Goal: Task Accomplishment & Management: Complete application form

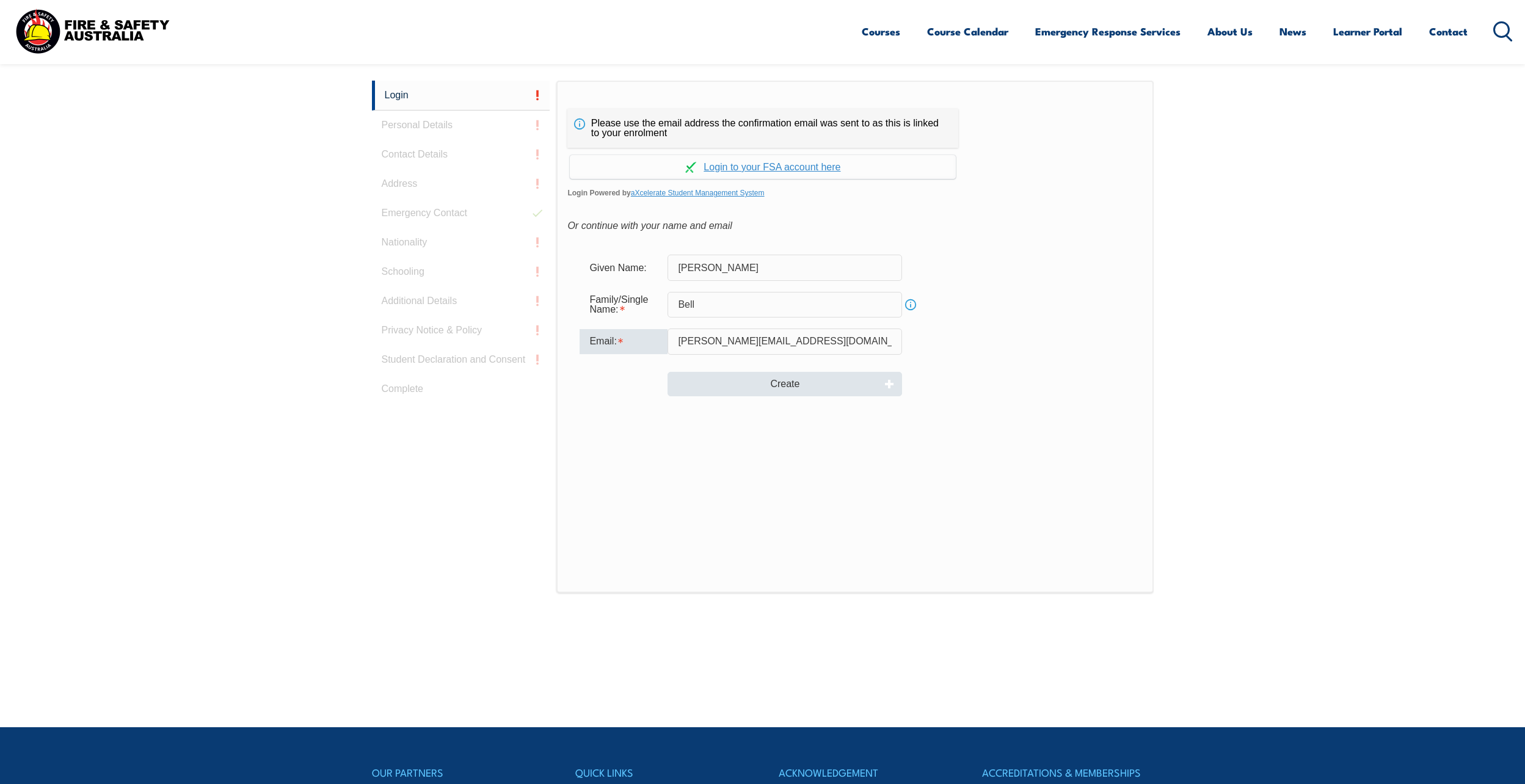
type input "[PERSON_NAME][EMAIL_ADDRESS][DOMAIN_NAME]"
click at [826, 385] on button "Create" at bounding box center [785, 384] width 235 height 25
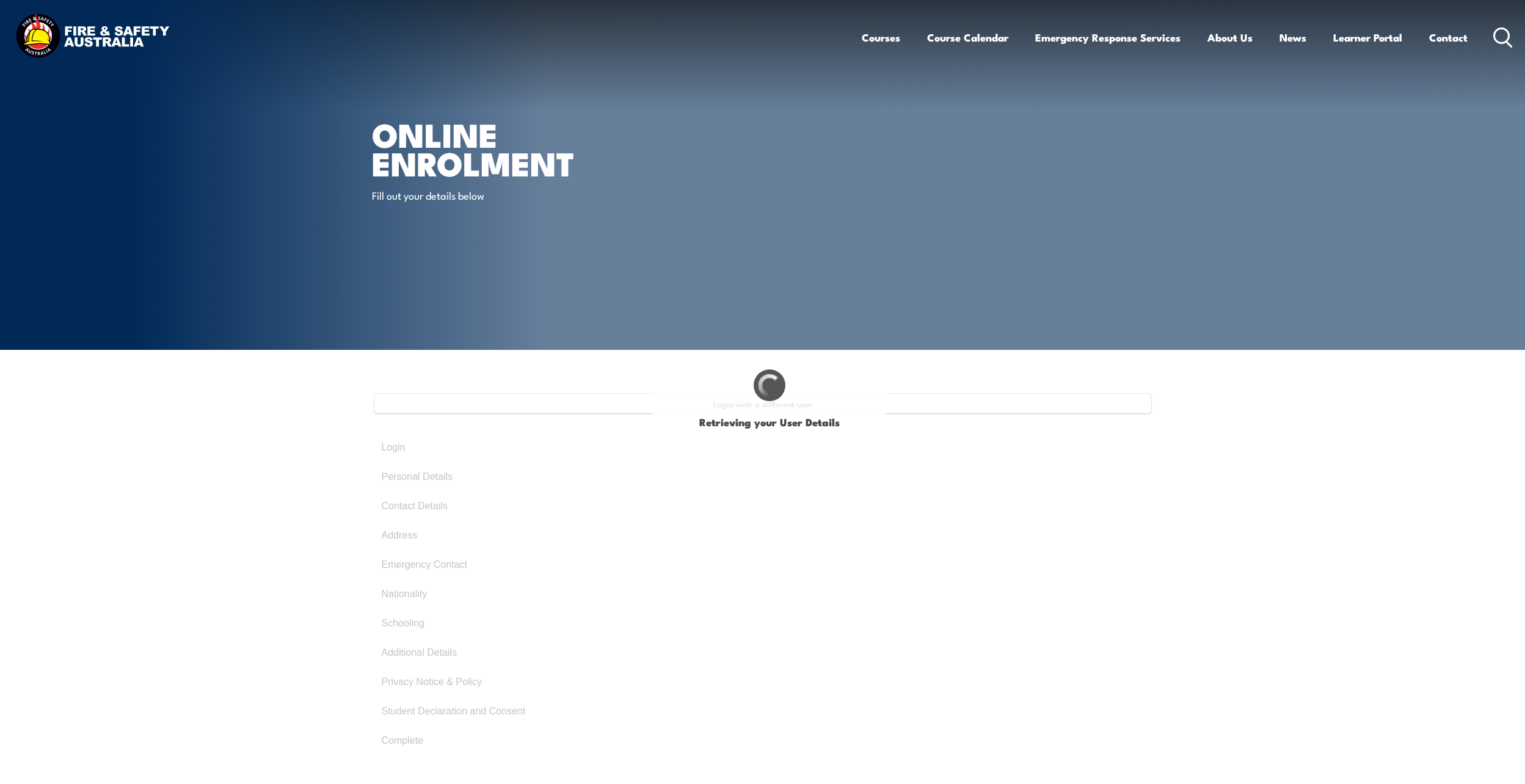
type input "Jon"
type input "Bell"
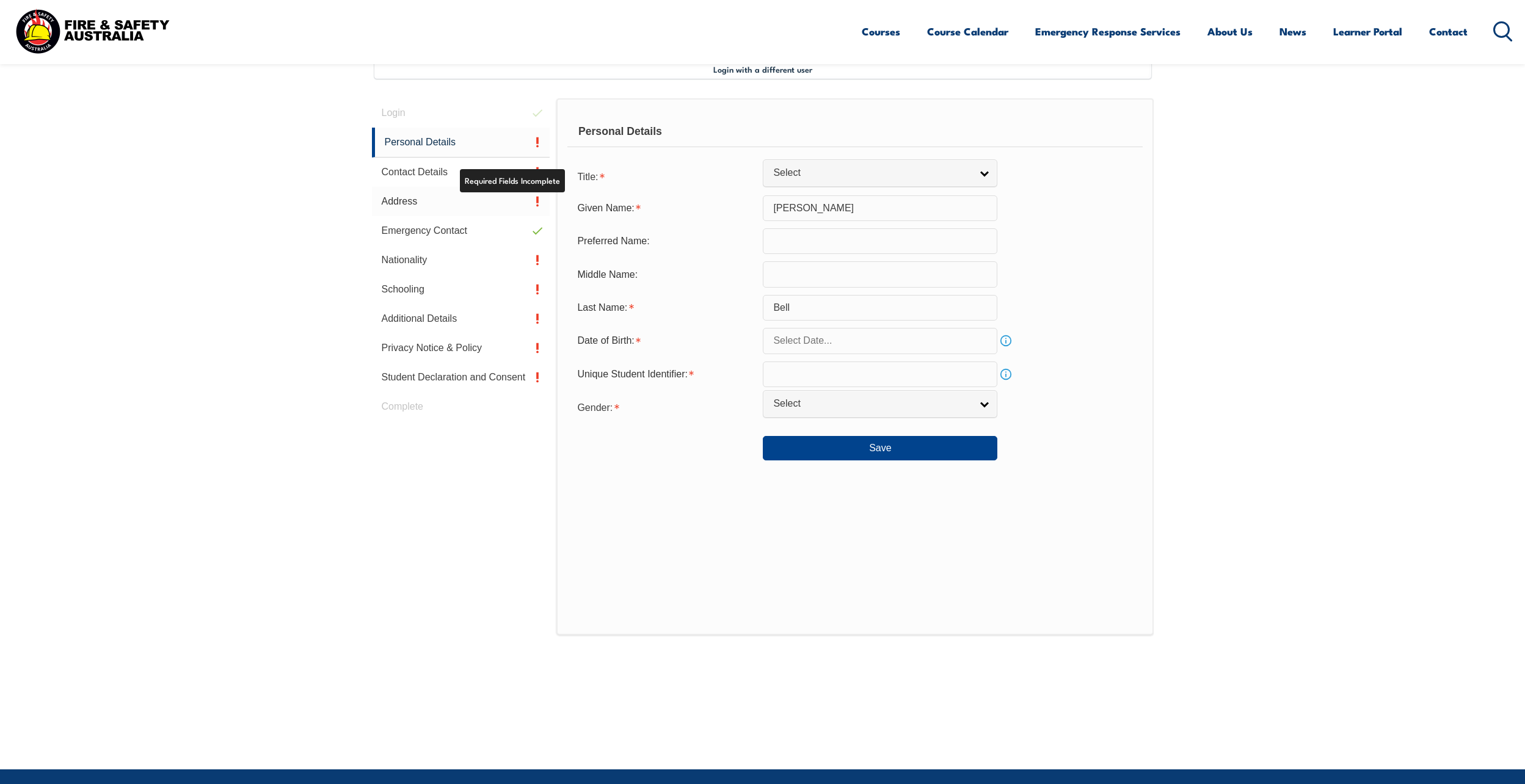
scroll to position [333, 0]
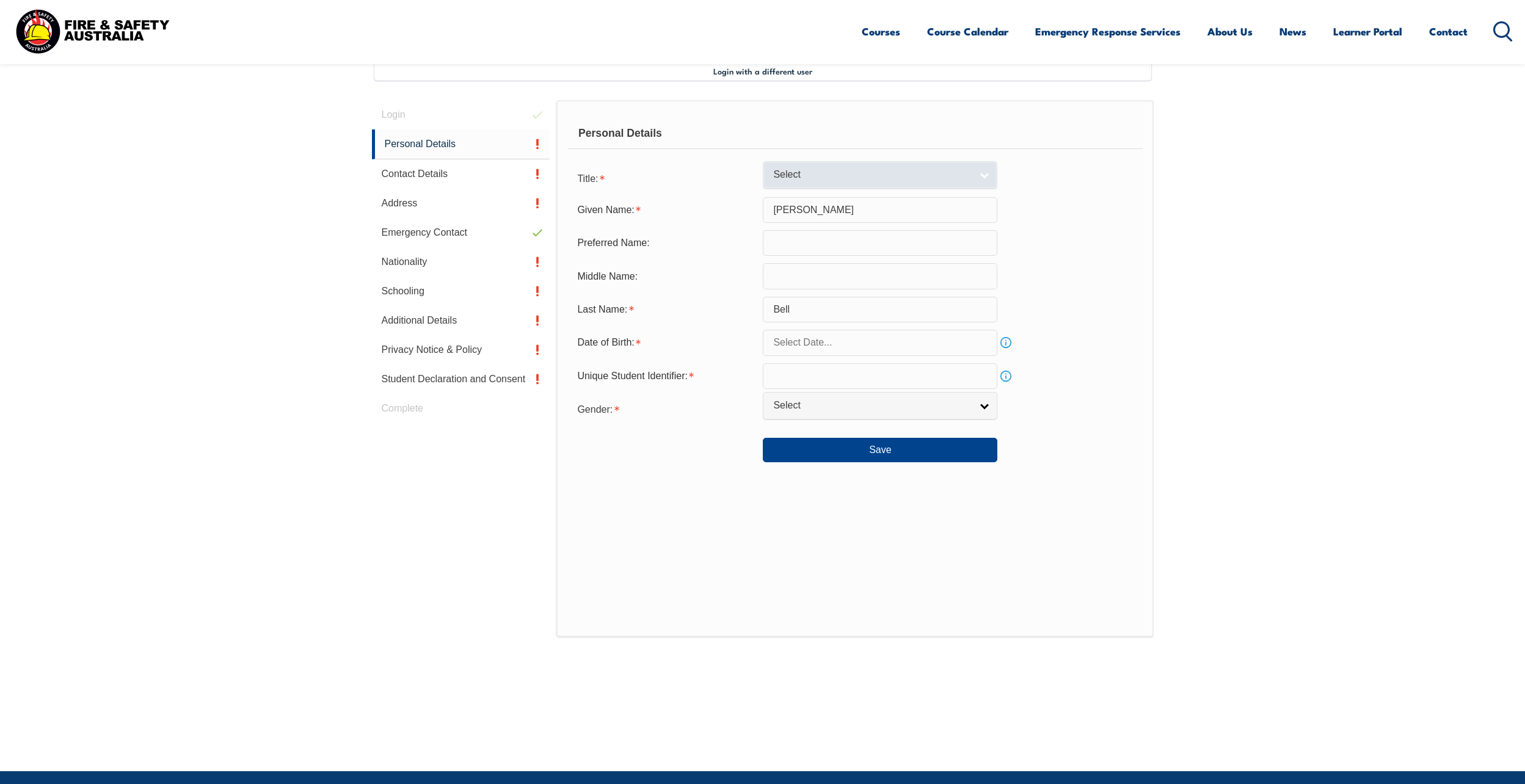
drag, startPoint x: 808, startPoint y: 167, endPoint x: 804, endPoint y: 185, distance: 18.4
click at [808, 167] on link "Select" at bounding box center [880, 175] width 235 height 28
click at [799, 200] on li "Mr" at bounding box center [880, 196] width 229 height 15
select select "Mr"
click at [808, 209] on input "Jon" at bounding box center [880, 209] width 235 height 25
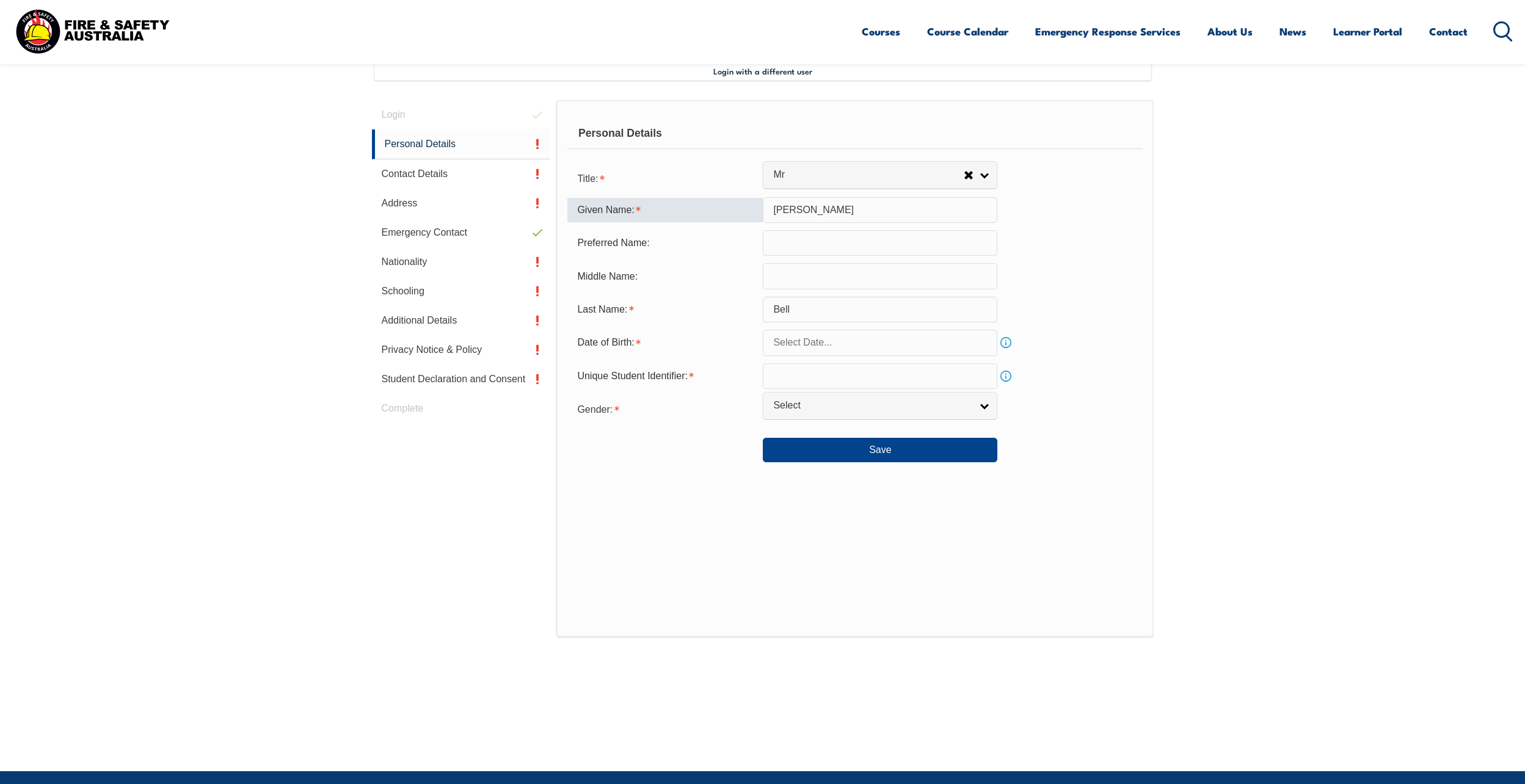
type input "Jonathan"
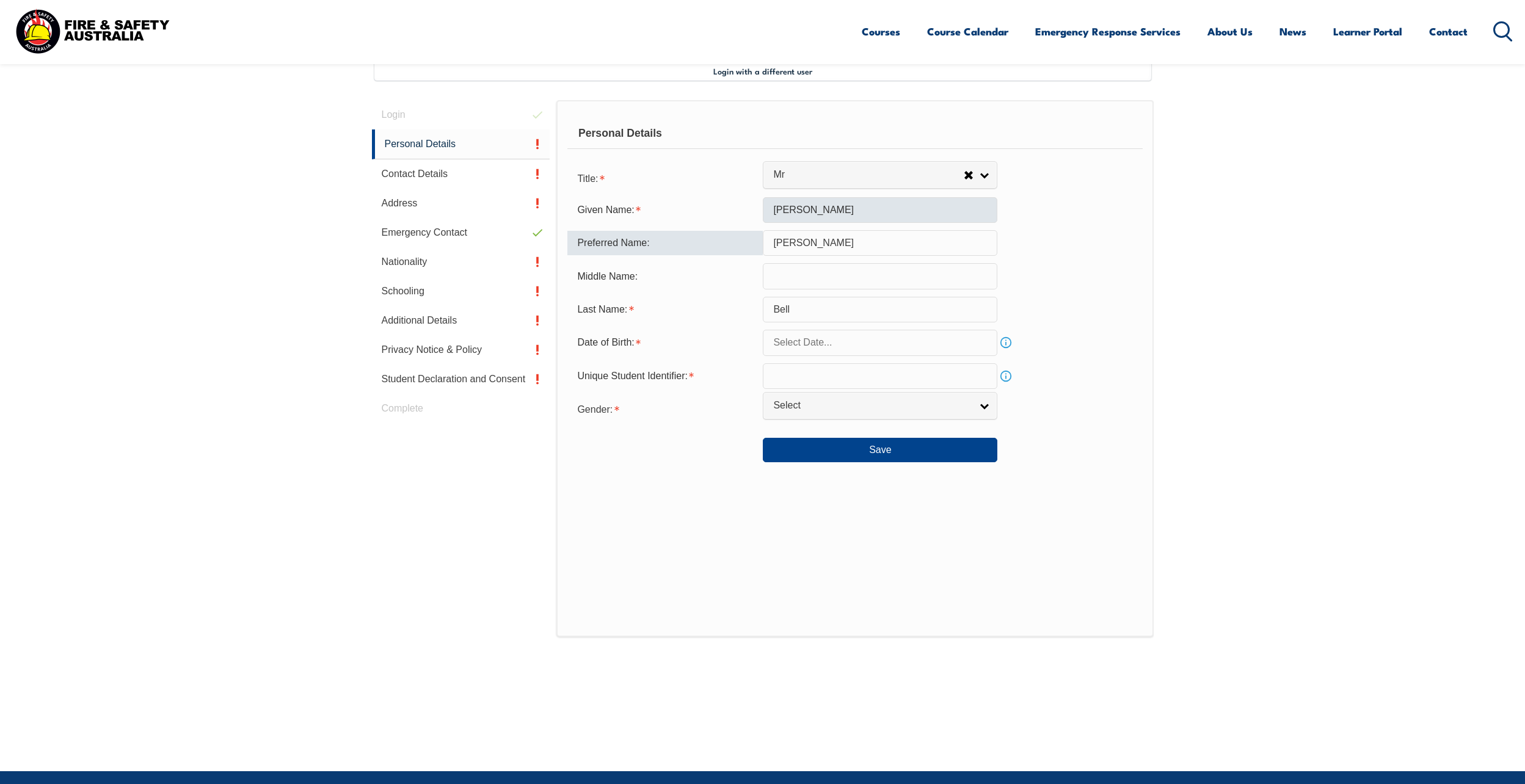
type input "Jon"
type input "Ferdynand"
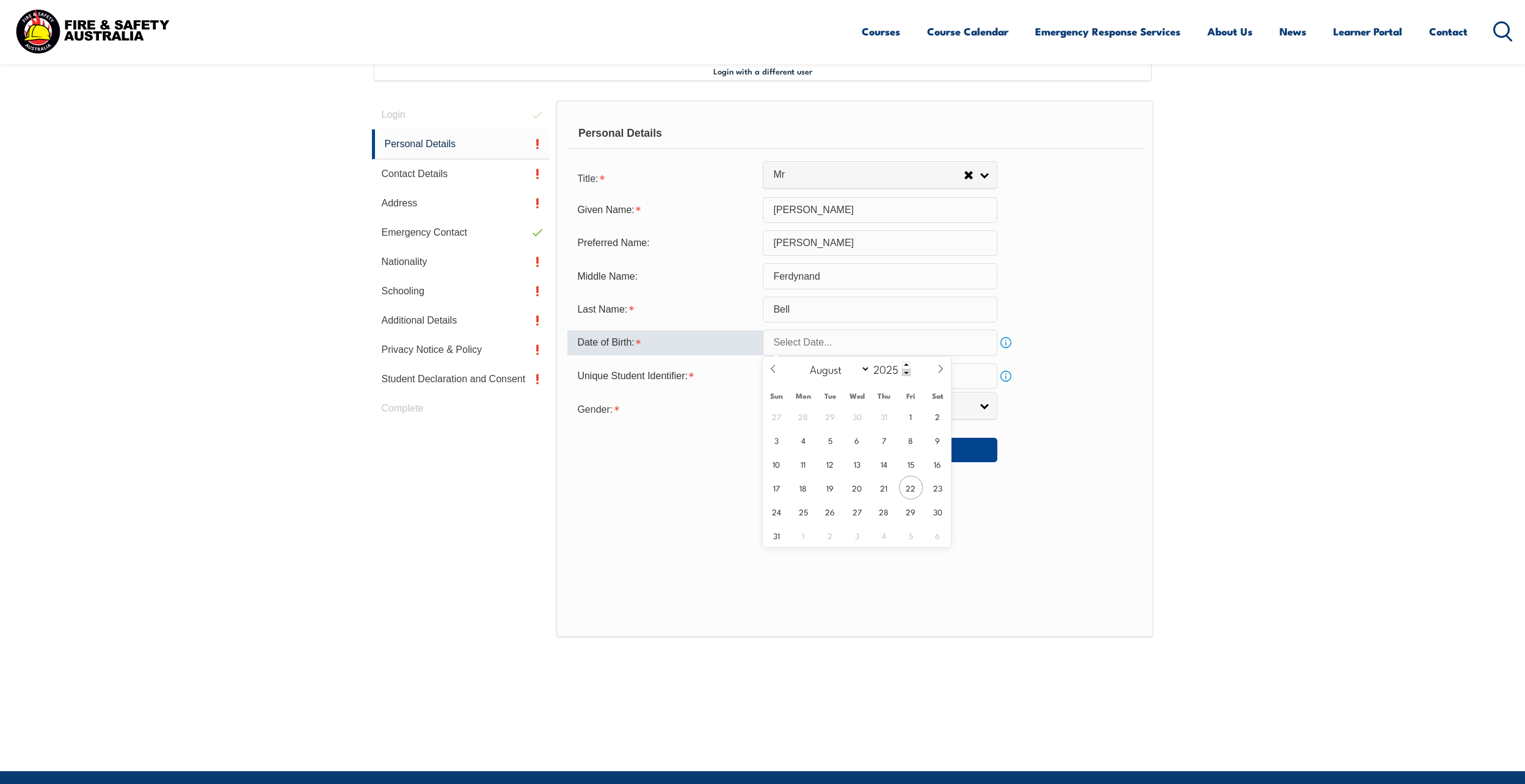
click at [809, 347] on input "text" at bounding box center [880, 342] width 235 height 25
click at [834, 368] on select "January February March April May June July August September October November De…" at bounding box center [837, 369] width 66 height 16
click at [934, 438] on span "9" at bounding box center [937, 440] width 24 height 24
type input "August 9, 2025"
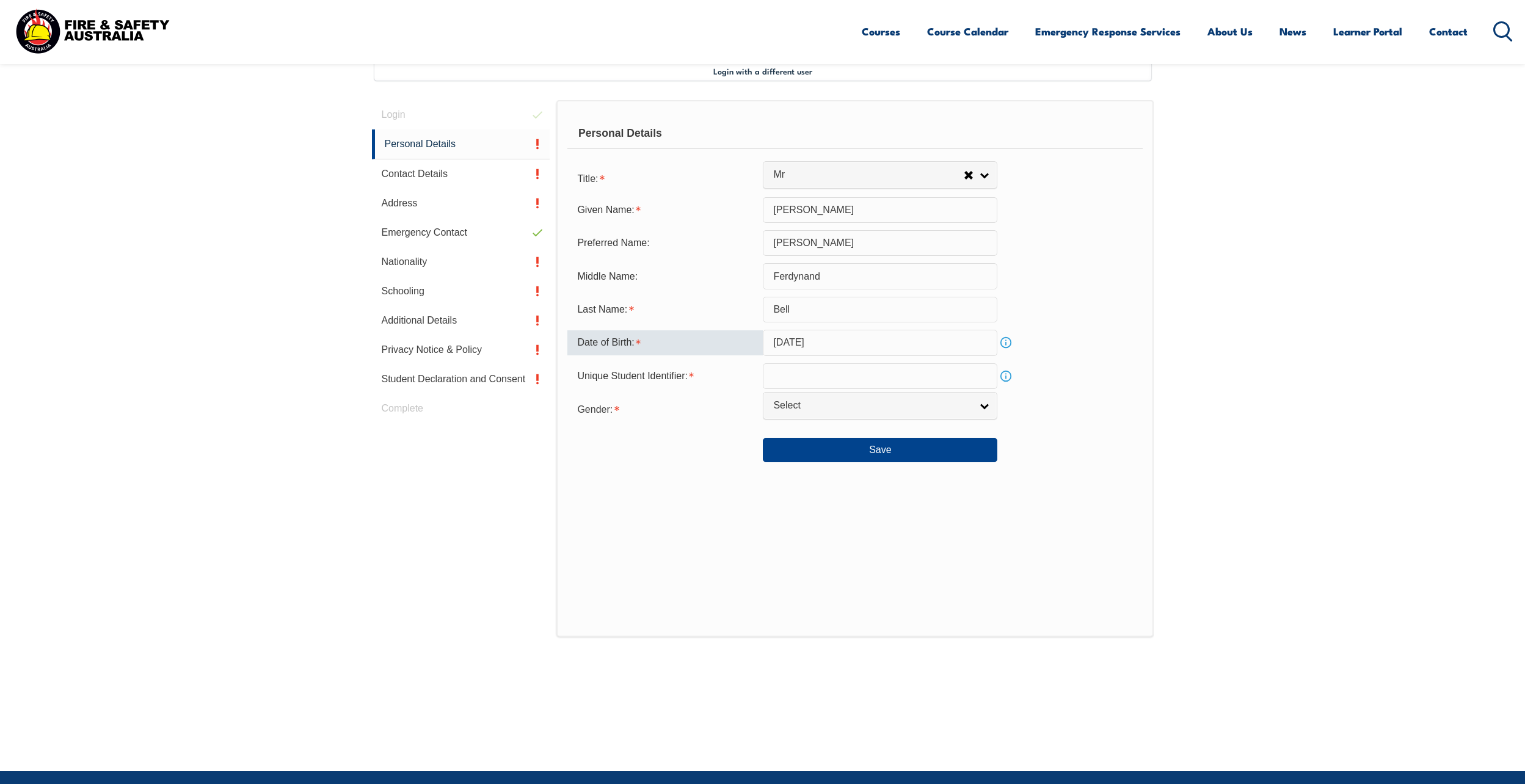
click at [857, 342] on input "August 9, 2025" at bounding box center [880, 342] width 235 height 25
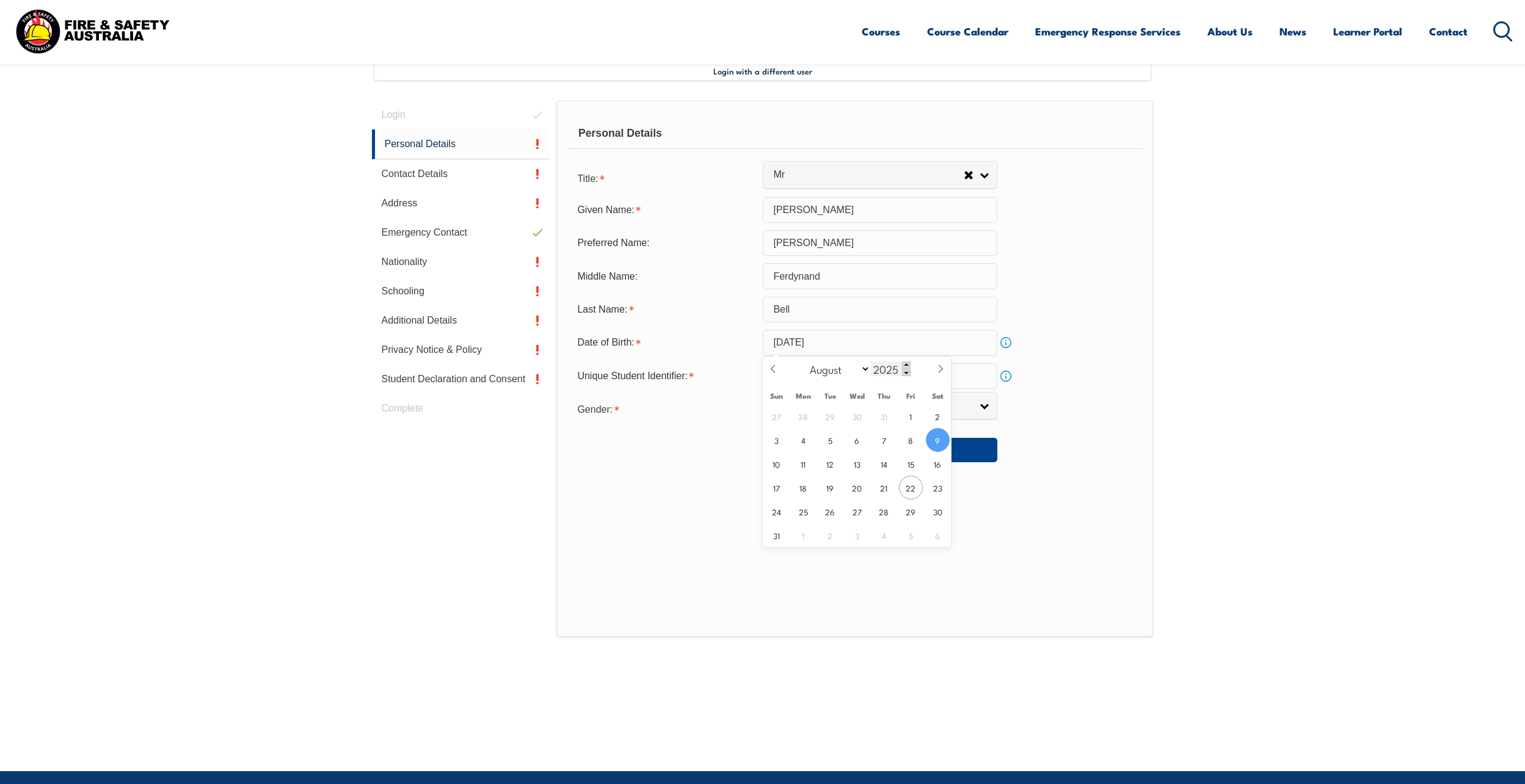
click at [907, 364] on span at bounding box center [906, 366] width 8 height 8
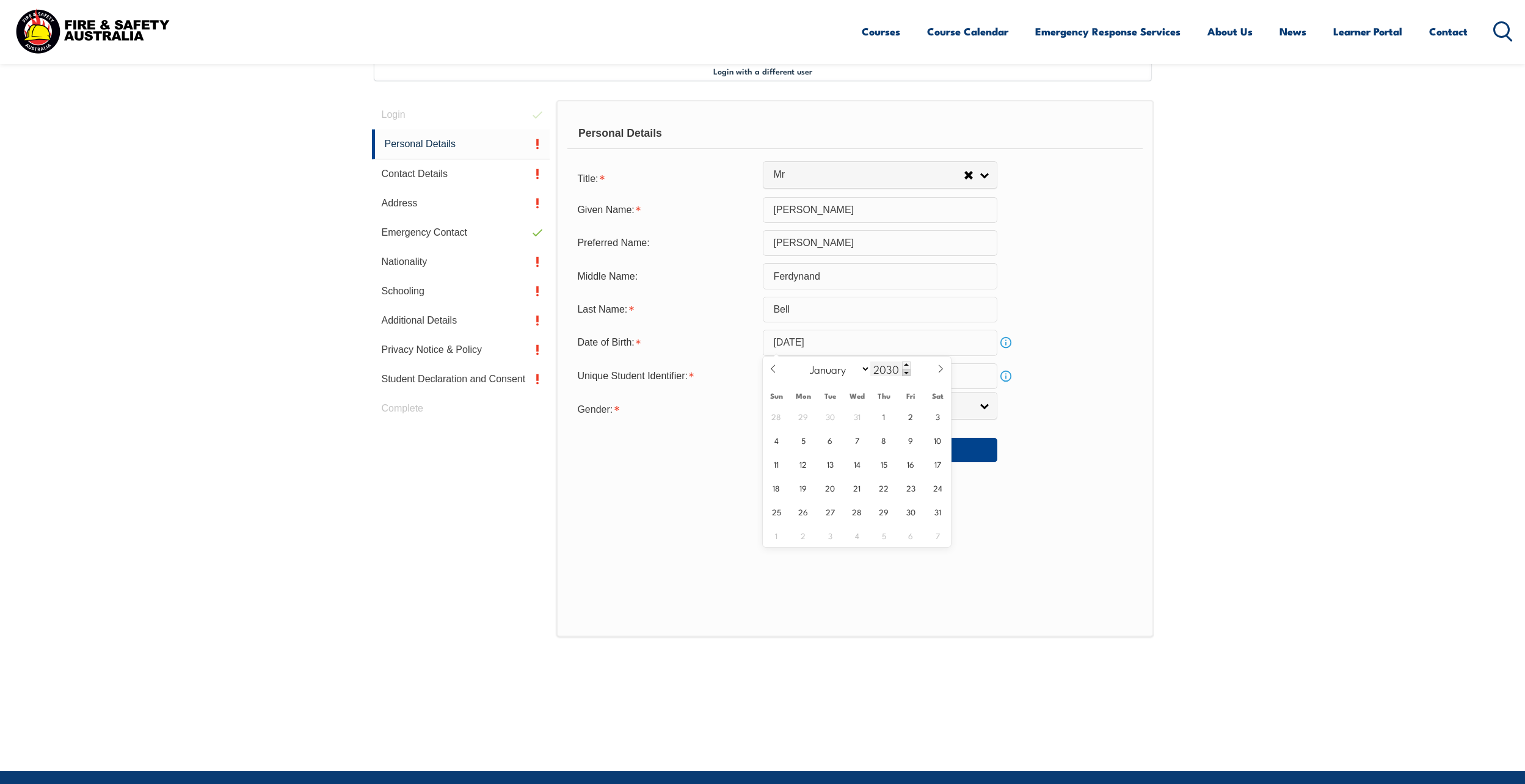
click at [906, 375] on span at bounding box center [906, 373] width 8 height 8
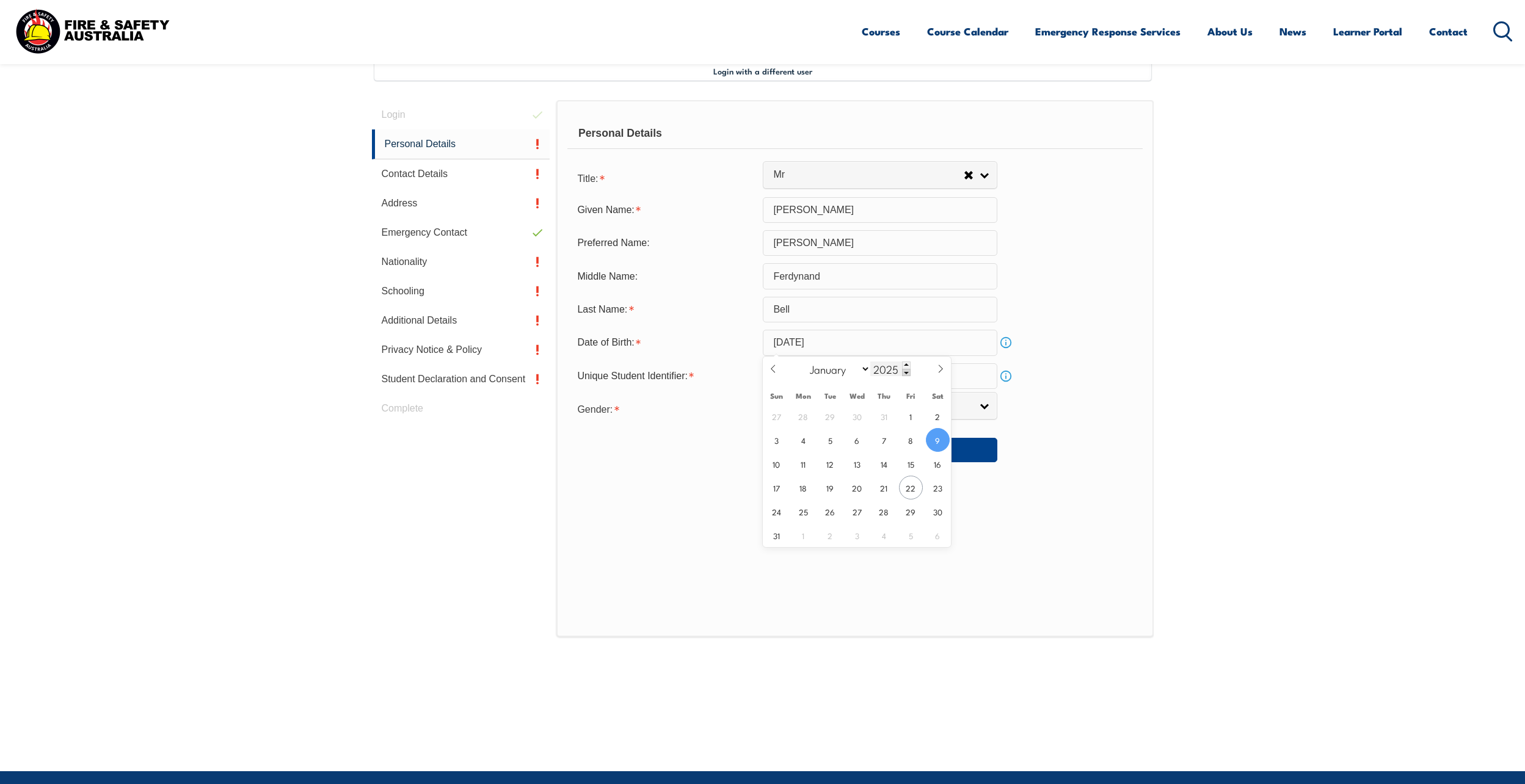
click at [906, 375] on span at bounding box center [906, 373] width 8 height 8
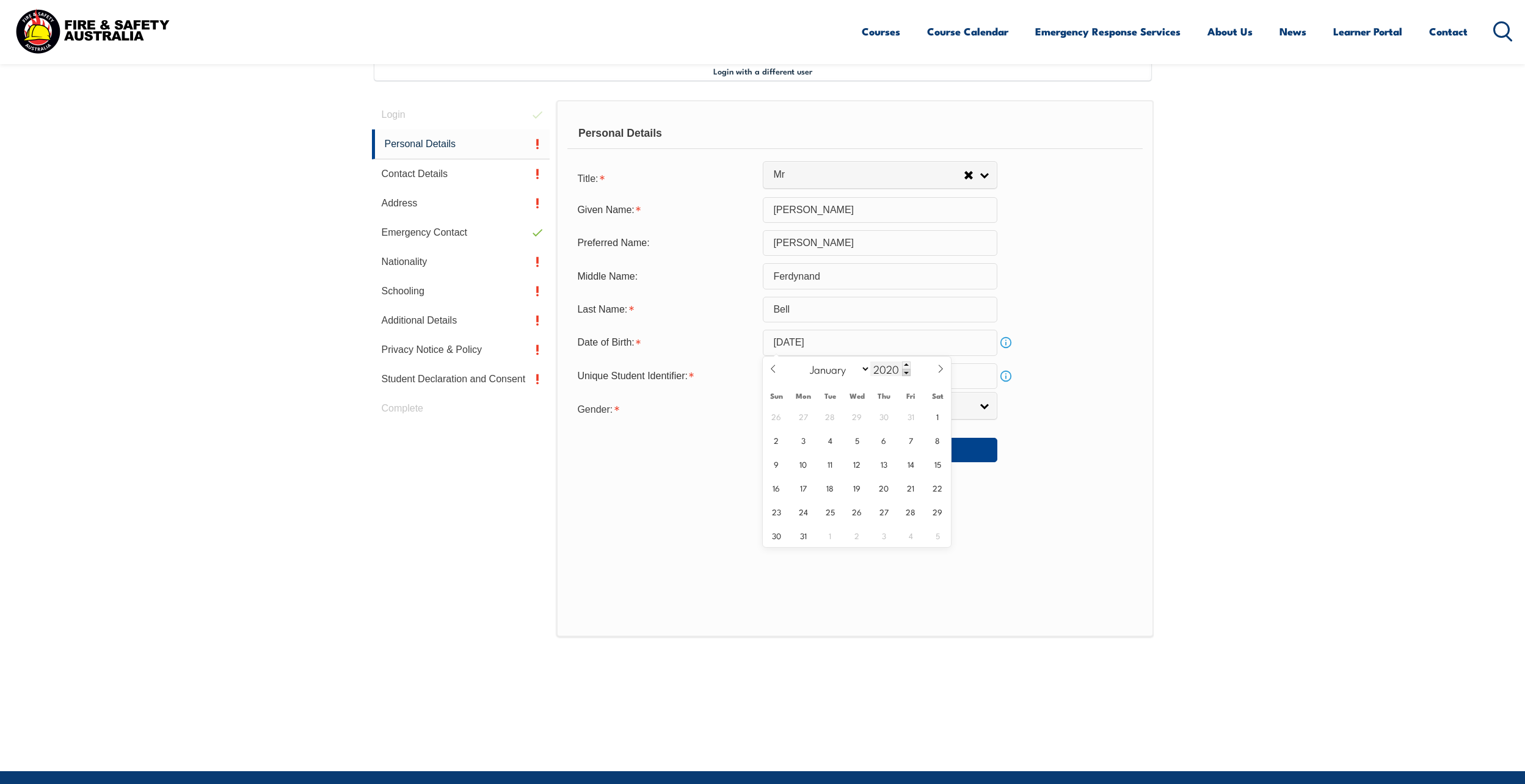
click at [906, 375] on span at bounding box center [906, 373] width 8 height 8
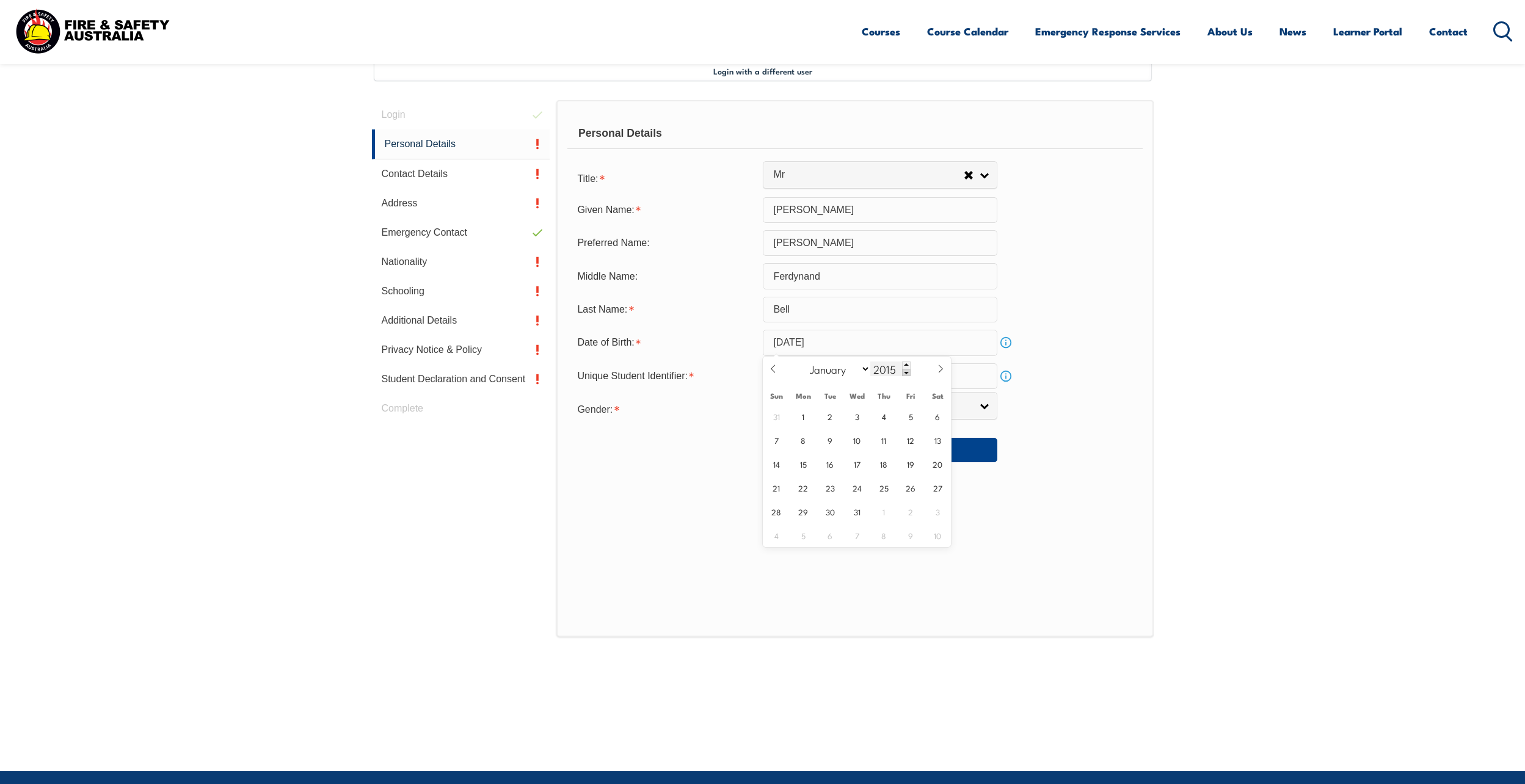
click at [906, 375] on span at bounding box center [906, 373] width 8 height 8
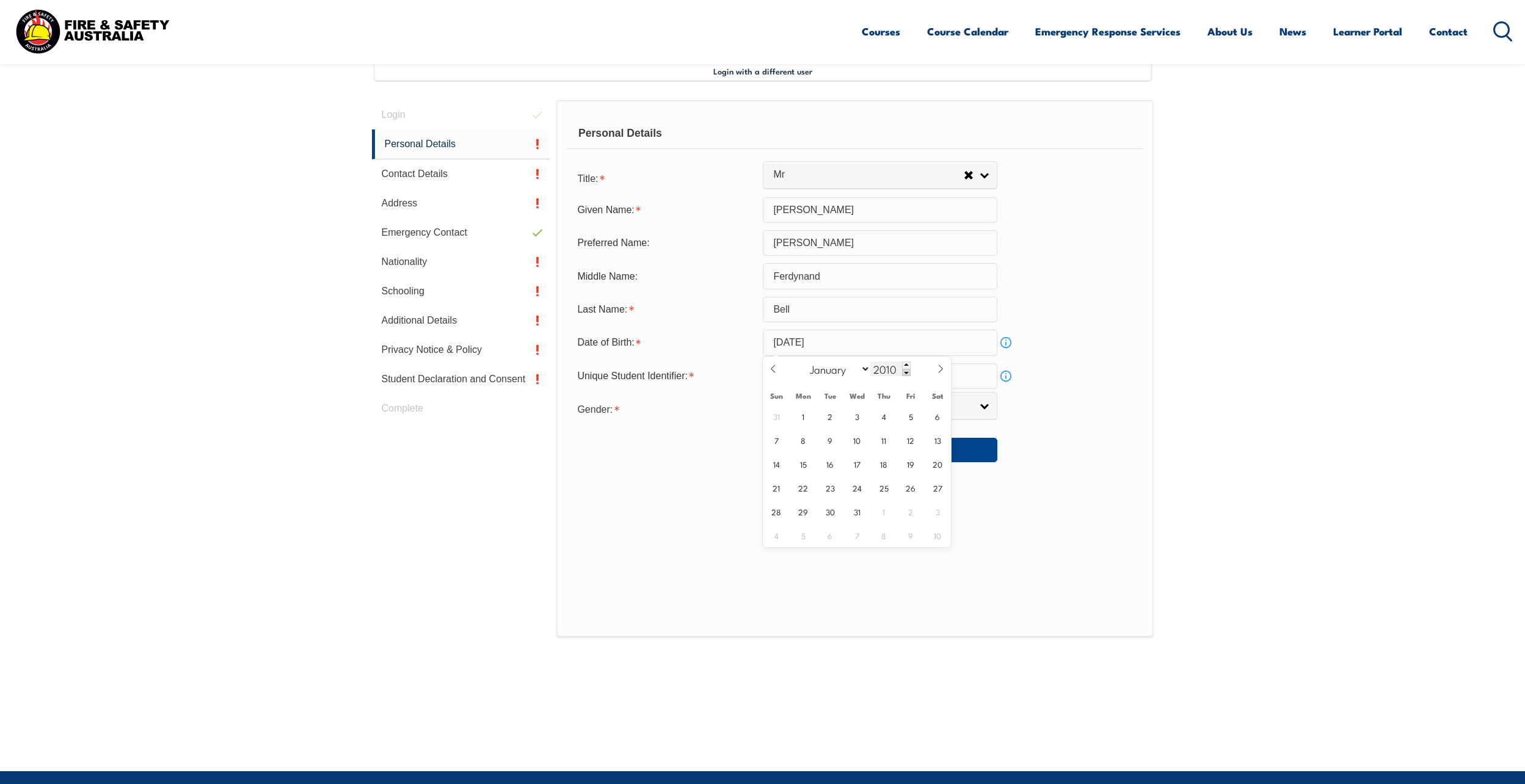
click at [906, 375] on span at bounding box center [906, 373] width 8 height 8
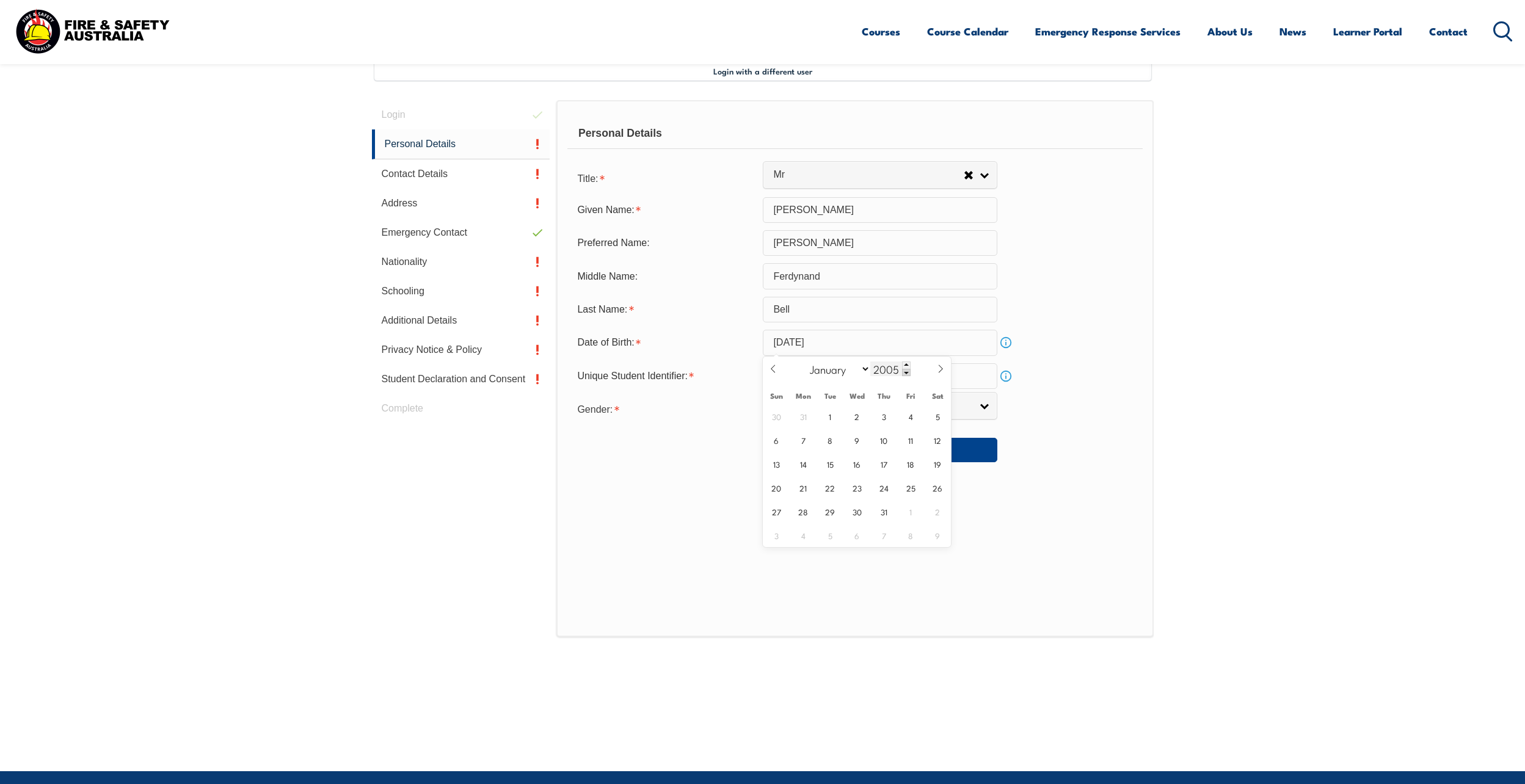
click at [906, 375] on span at bounding box center [906, 373] width 8 height 8
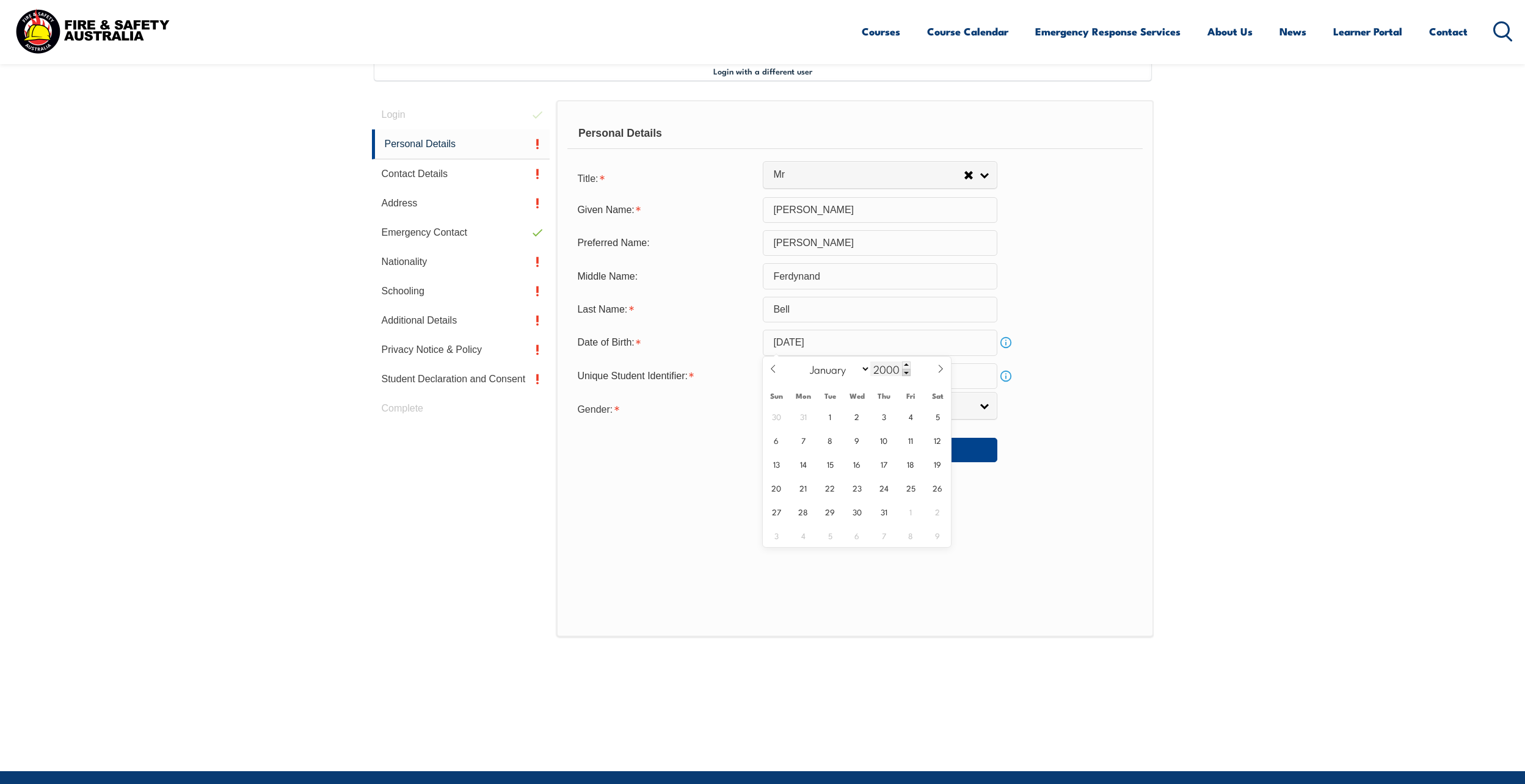
click at [906, 375] on span at bounding box center [906, 373] width 8 height 8
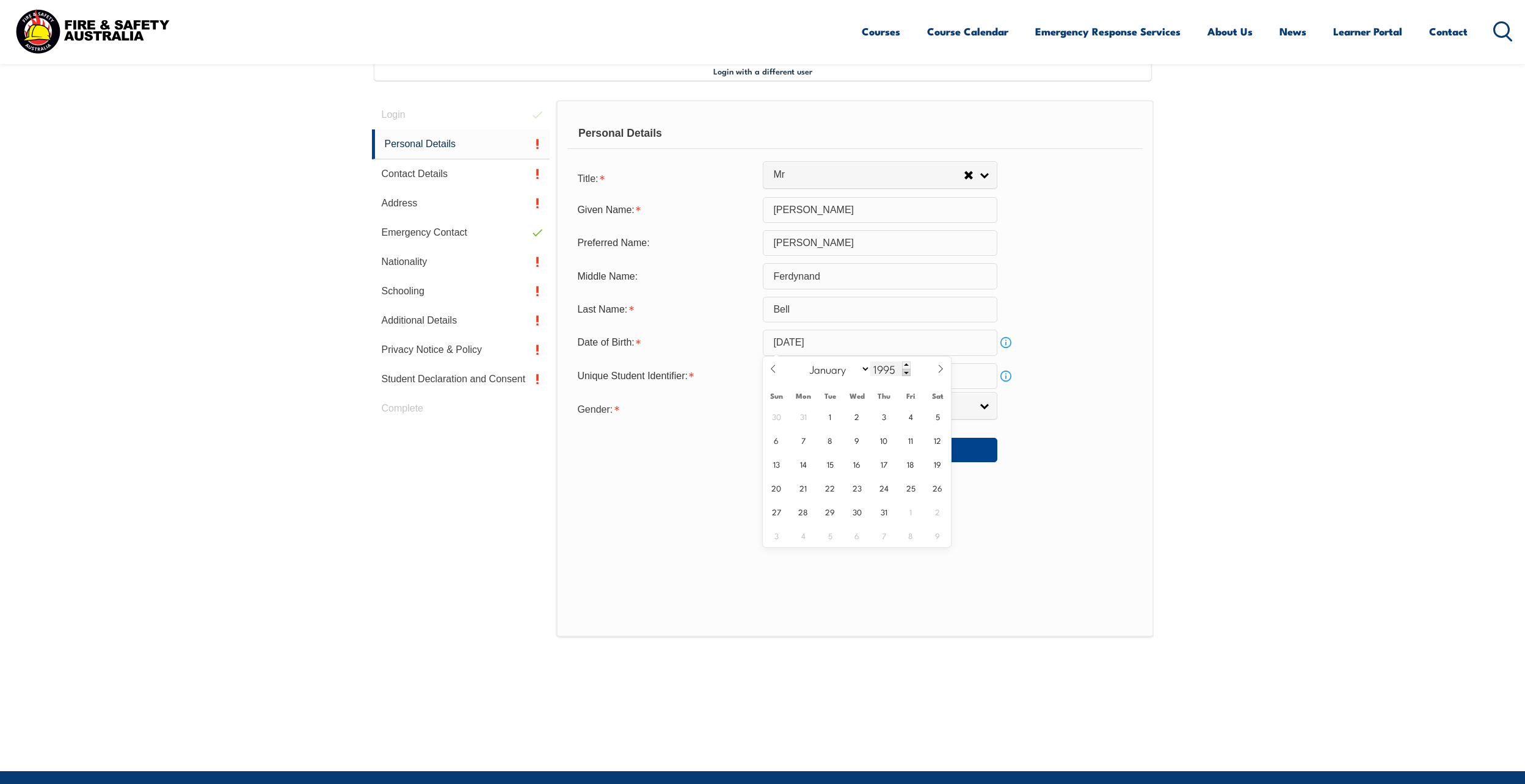
click at [906, 375] on span at bounding box center [906, 373] width 8 height 8
type input "1991"
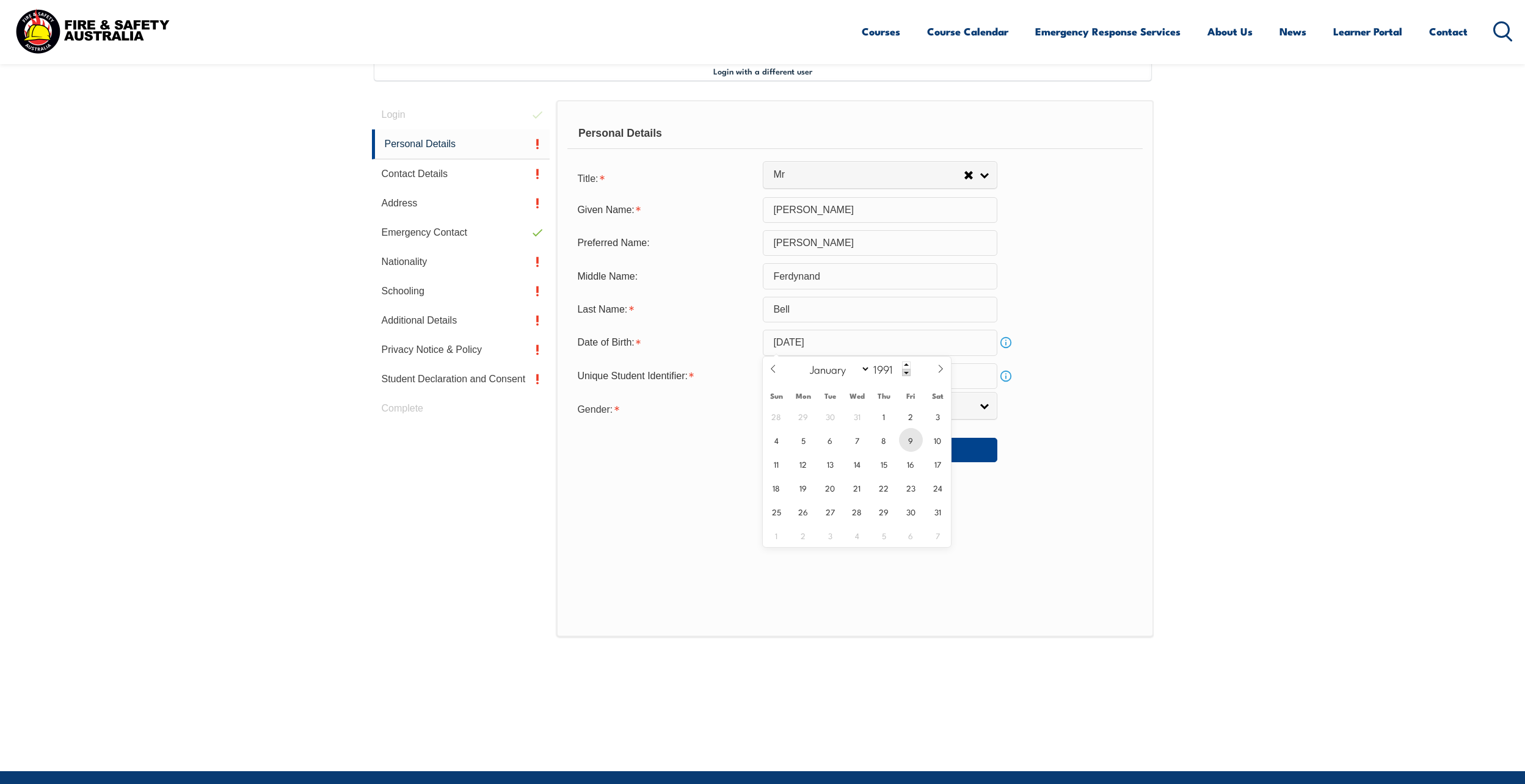
click at [915, 447] on span "9" at bounding box center [910, 440] width 24 height 24
type input "August 9, 1991"
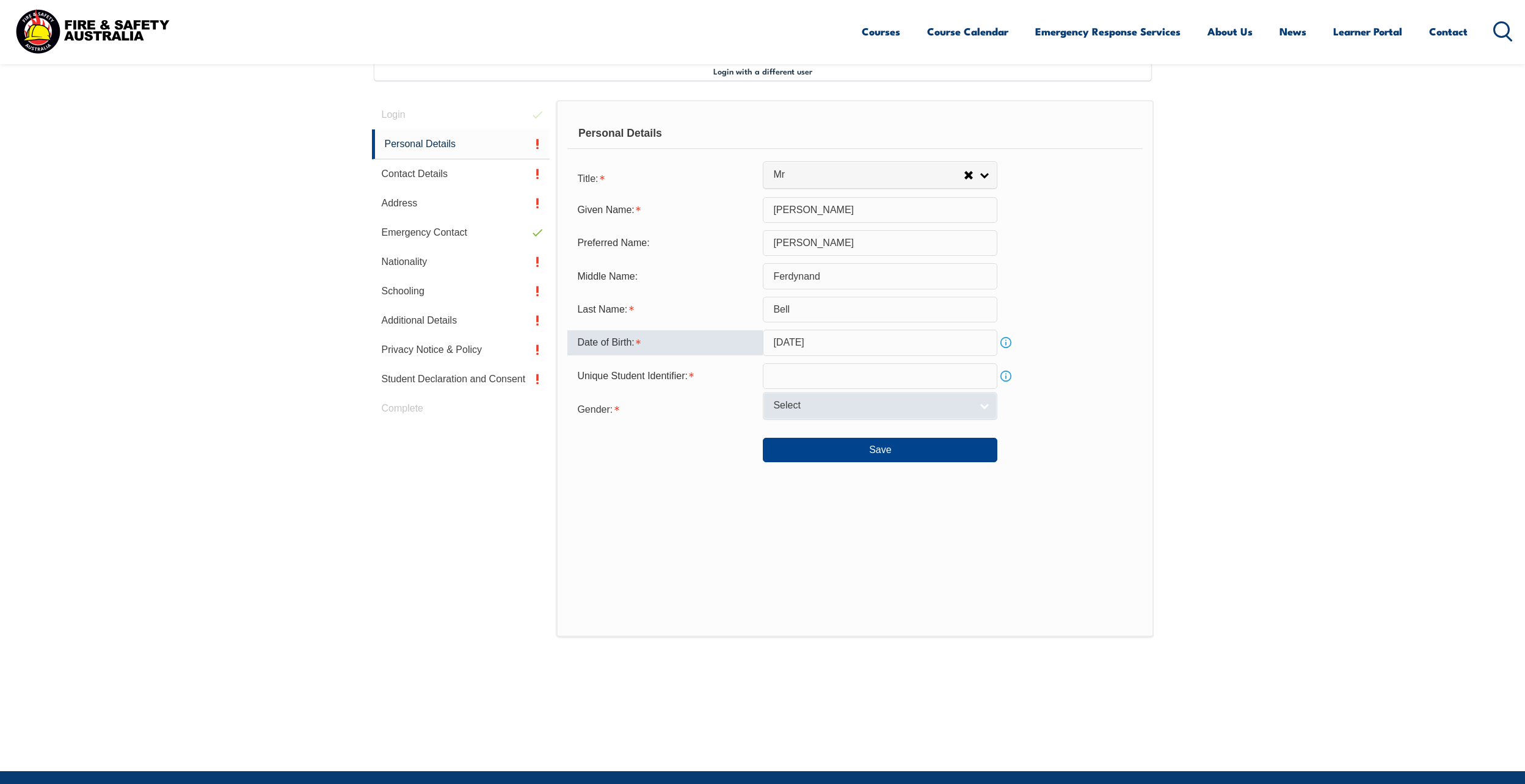
click at [805, 409] on span "Select" at bounding box center [872, 406] width 198 height 13
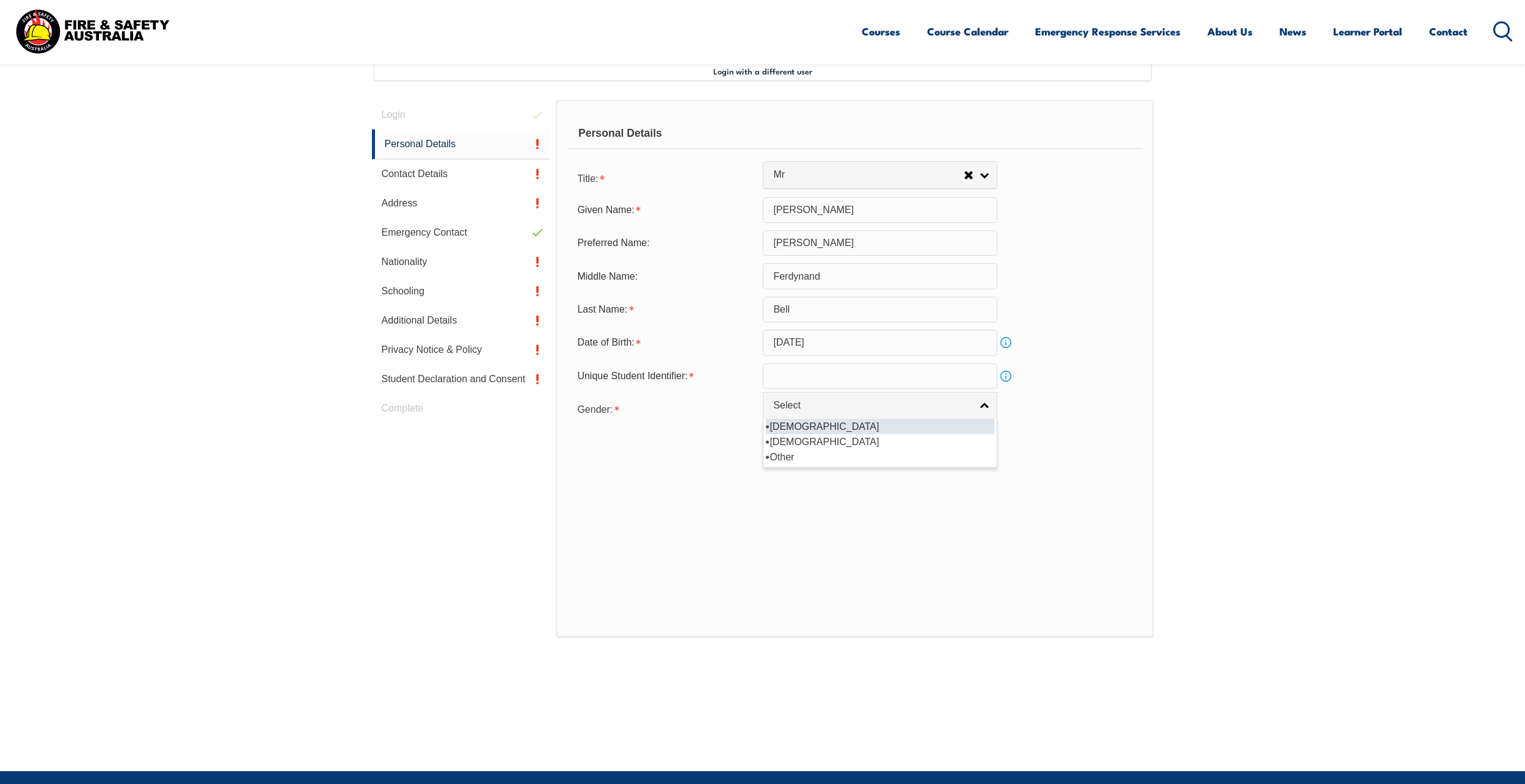
click at [799, 431] on li "Male" at bounding box center [880, 427] width 229 height 15
select select "M"
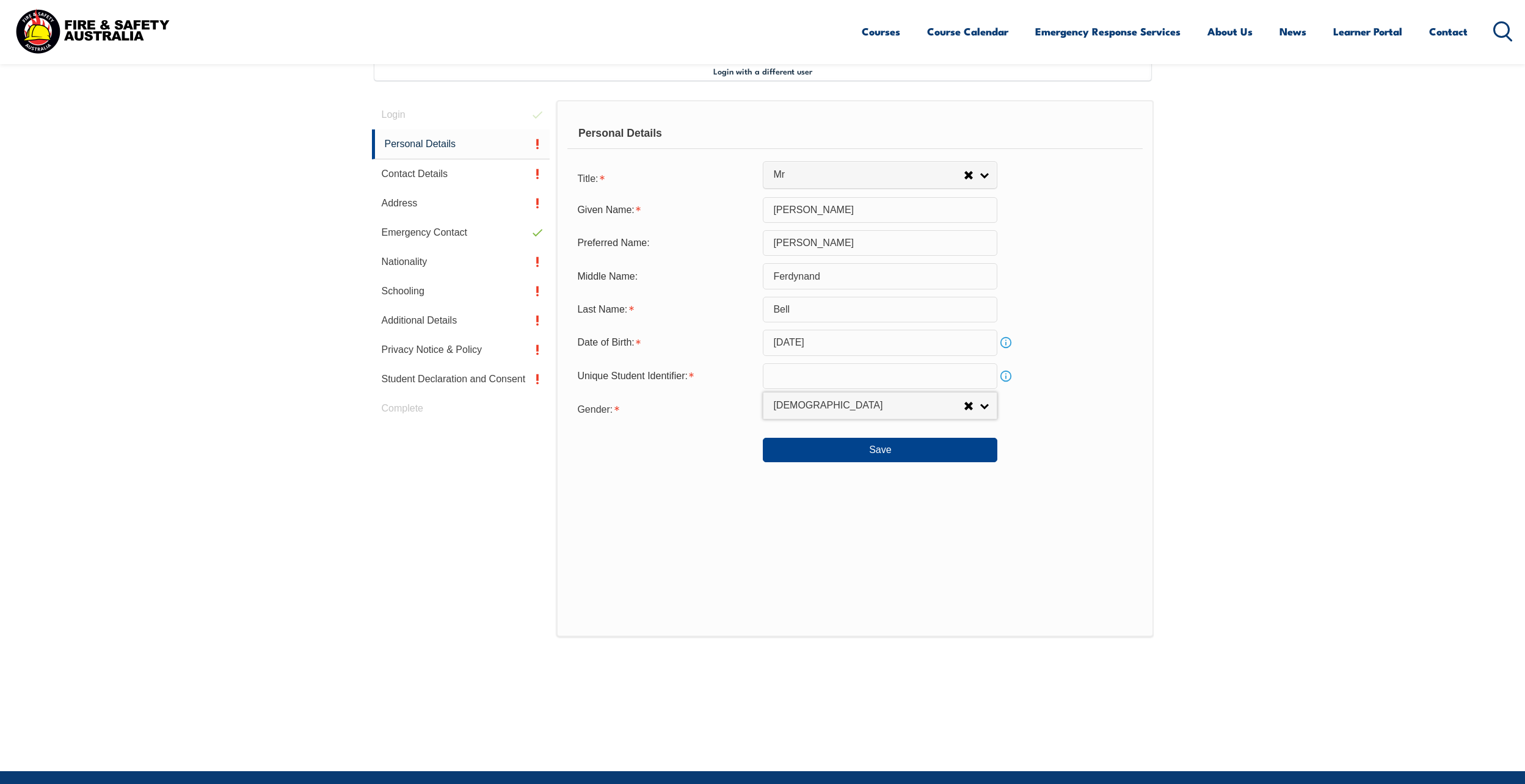
click at [823, 380] on input "text" at bounding box center [880, 376] width 235 height 25
click at [806, 374] on input "text" at bounding box center [880, 376] width 235 height 25
paste input "9CBV7738J5"
type input "9CBV7738J5"
click at [874, 453] on button "Save" at bounding box center [880, 451] width 235 height 25
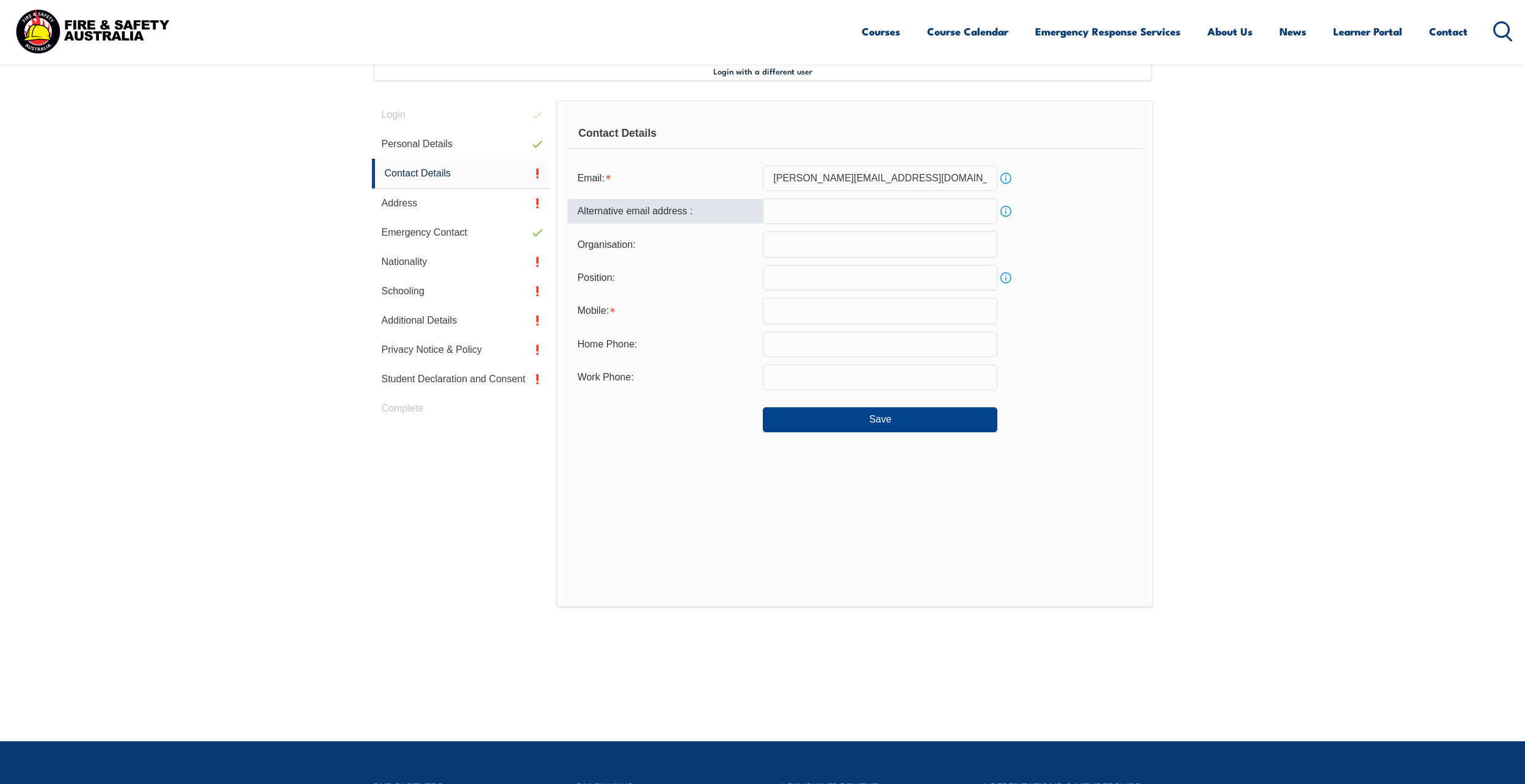
click at [826, 221] on input "email" at bounding box center [880, 211] width 235 height 25
type input "jon.ferdynand.bell@gmail.com"
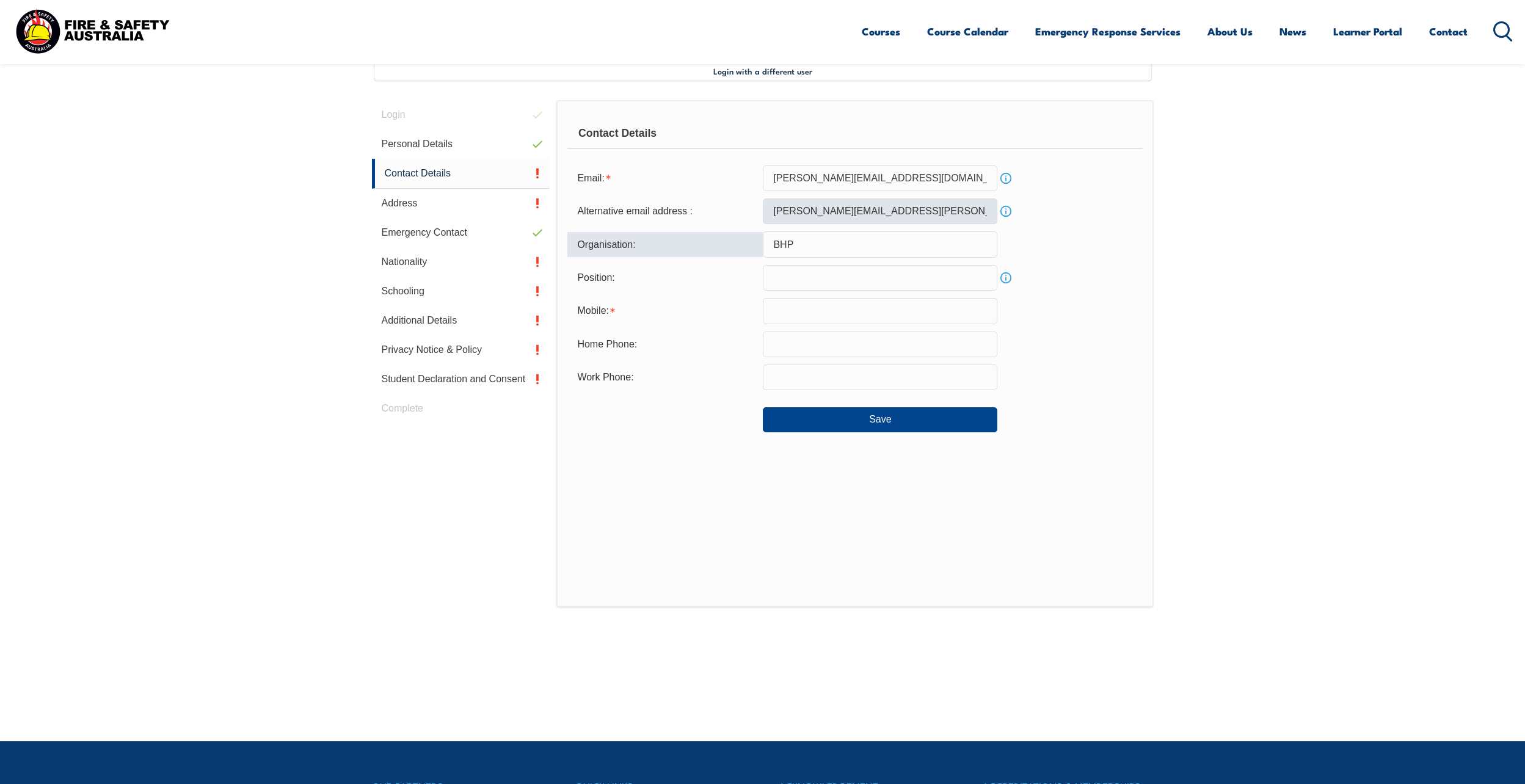
type input "BHP"
click at [836, 284] on input "text" at bounding box center [880, 277] width 235 height 25
paste input "Security & Emergency Services Supervisor"
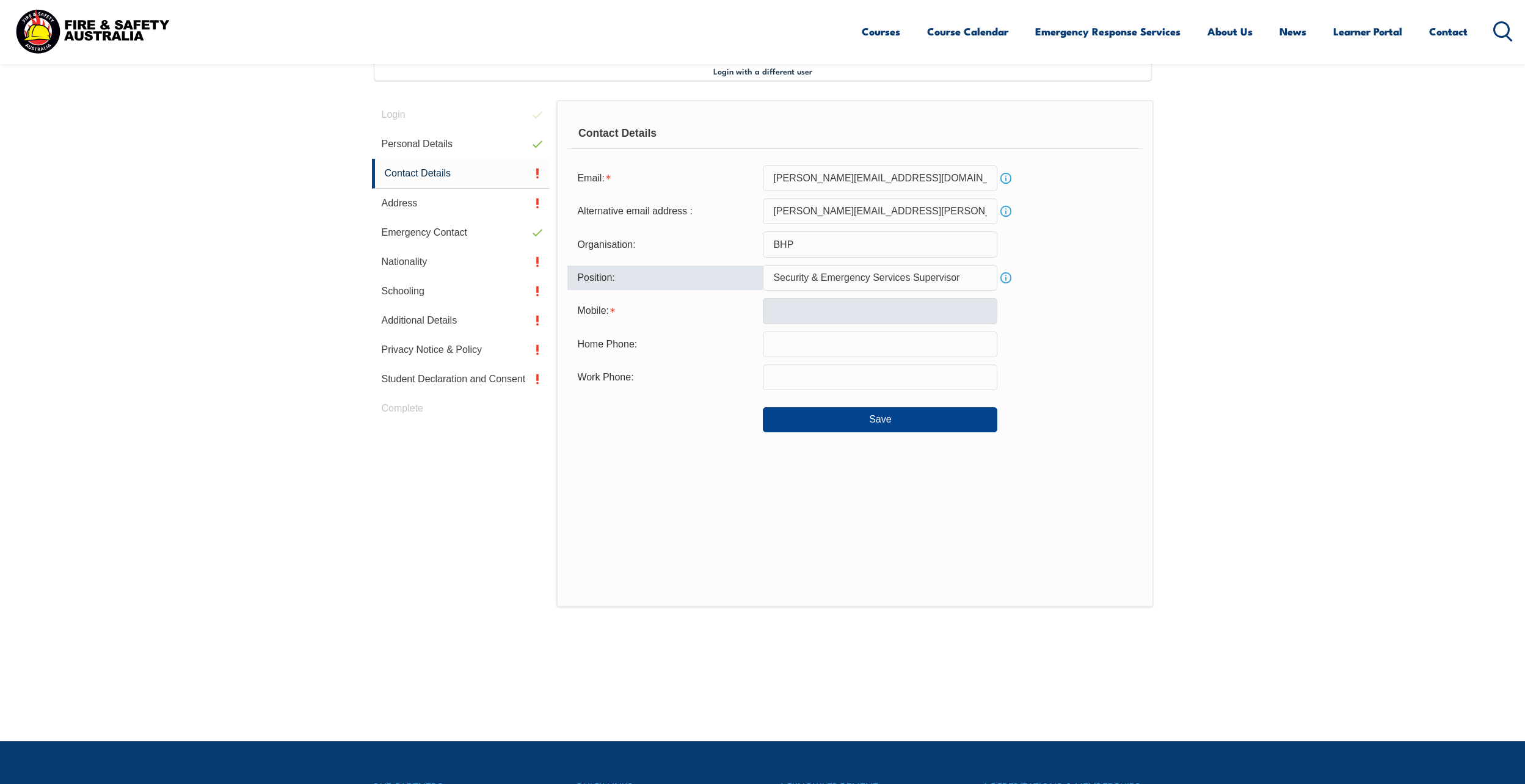
type input "Security & Emergency Services Supervisor"
click at [806, 310] on input "text" at bounding box center [880, 310] width 235 height 25
click at [880, 320] on input "text" at bounding box center [880, 310] width 235 height 25
paste input "0456 967 0"
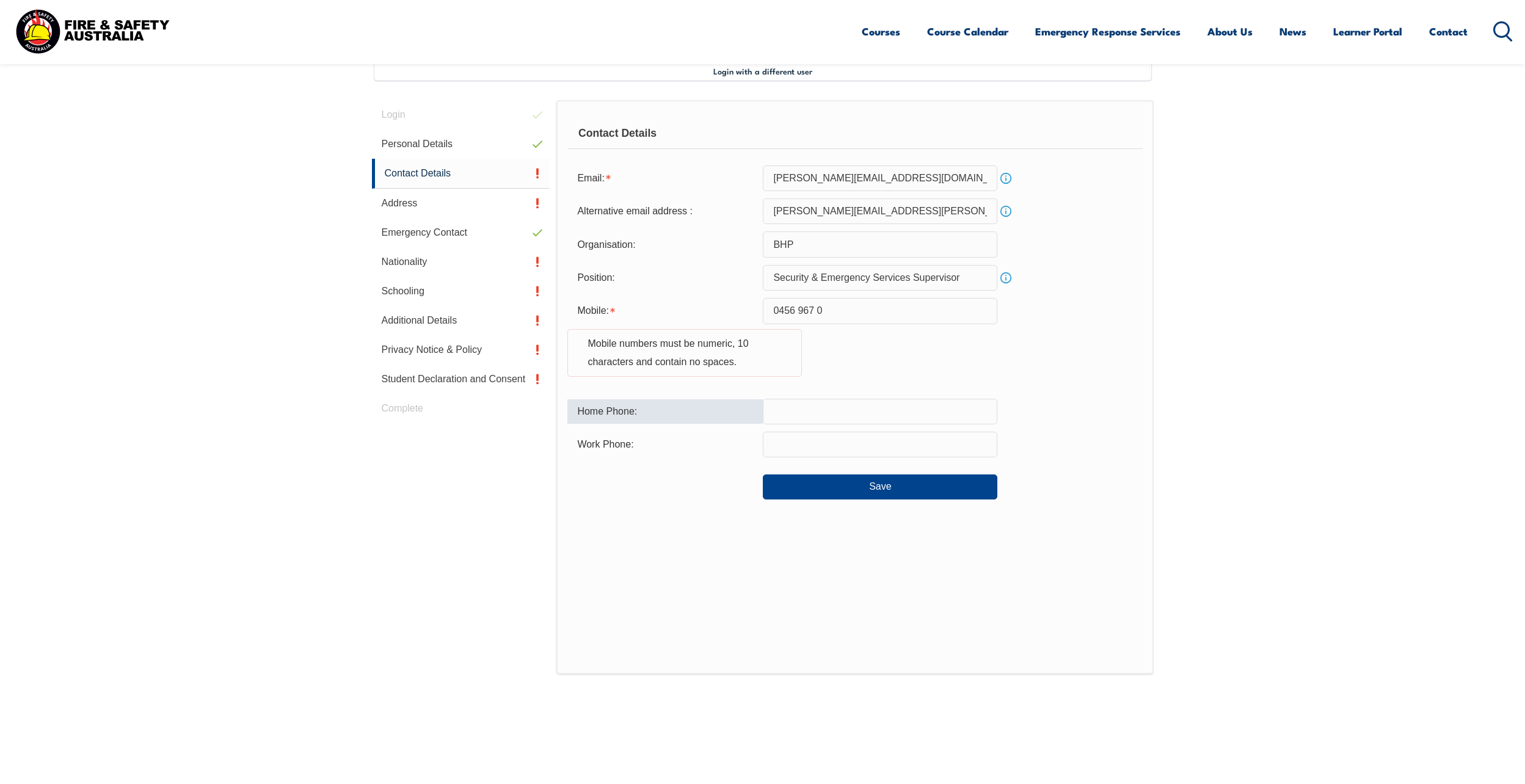
click at [853, 412] on input "text" at bounding box center [880, 411] width 235 height 25
click at [802, 310] on input "0456 967 0" at bounding box center [880, 310] width 235 height 25
click at [799, 307] on input "0456 967 0" at bounding box center [880, 310] width 235 height 25
click at [816, 311] on input "0456967 0" at bounding box center [880, 310] width 235 height 25
click at [819, 311] on input "04569670" at bounding box center [880, 310] width 235 height 25
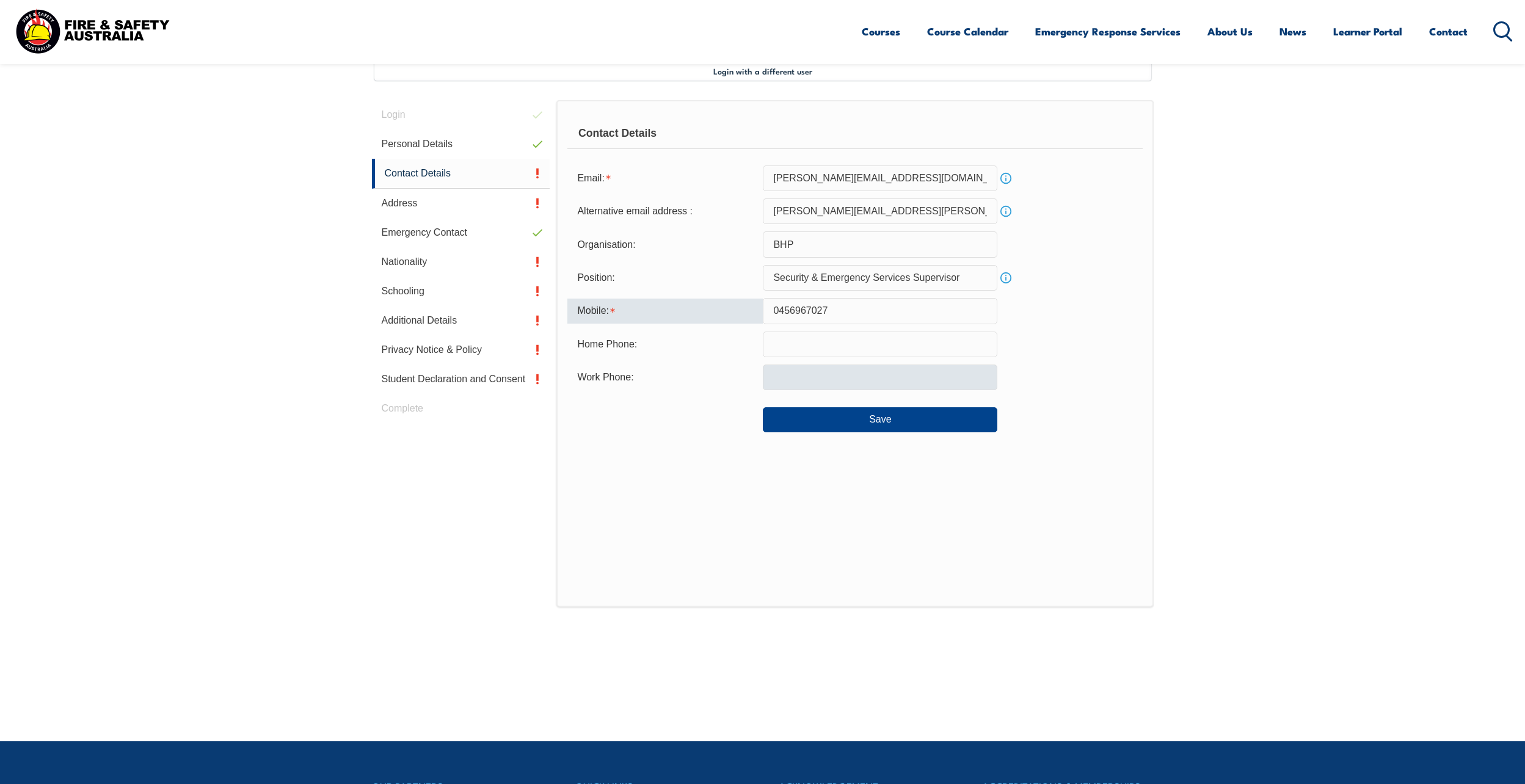
type input "0456967027"
click at [818, 386] on input "text" at bounding box center [880, 377] width 235 height 25
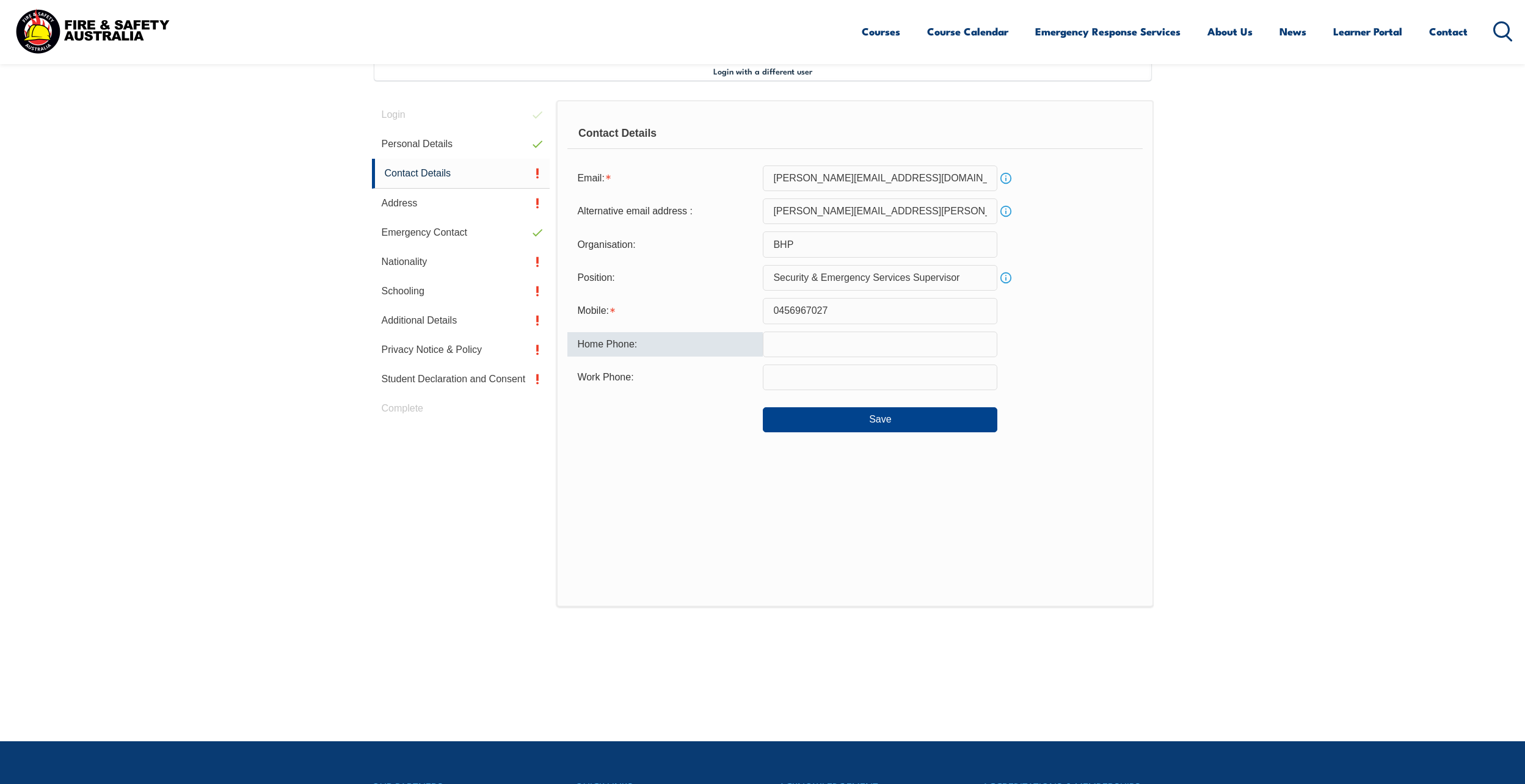
click at [816, 350] on input "text" at bounding box center [880, 344] width 235 height 25
type input "0401311212"
drag, startPoint x: 841, startPoint y: 317, endPoint x: 756, endPoint y: 313, distance: 85.1
click at [756, 313] on div "Mobile: 0456967027" at bounding box center [855, 310] width 575 height 25
click at [809, 378] on input "text" at bounding box center [880, 377] width 235 height 25
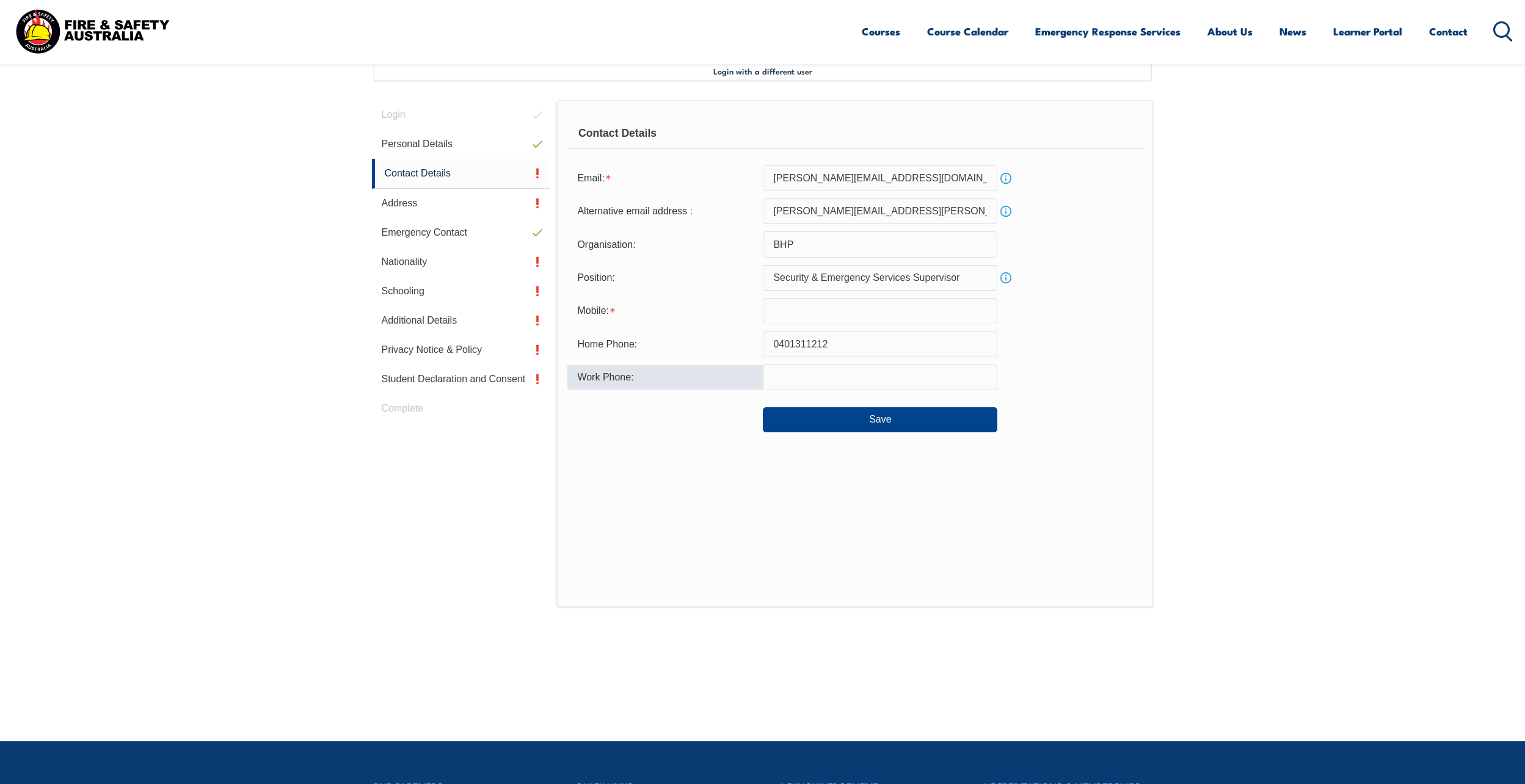
paste input "0456967027"
type input "0456967027"
drag, startPoint x: 837, startPoint y: 347, endPoint x: 759, endPoint y: 350, distance: 78.1
click at [759, 350] on div "Home Phone: 0401311212" at bounding box center [855, 344] width 575 height 25
click at [776, 306] on input "text" at bounding box center [880, 310] width 235 height 25
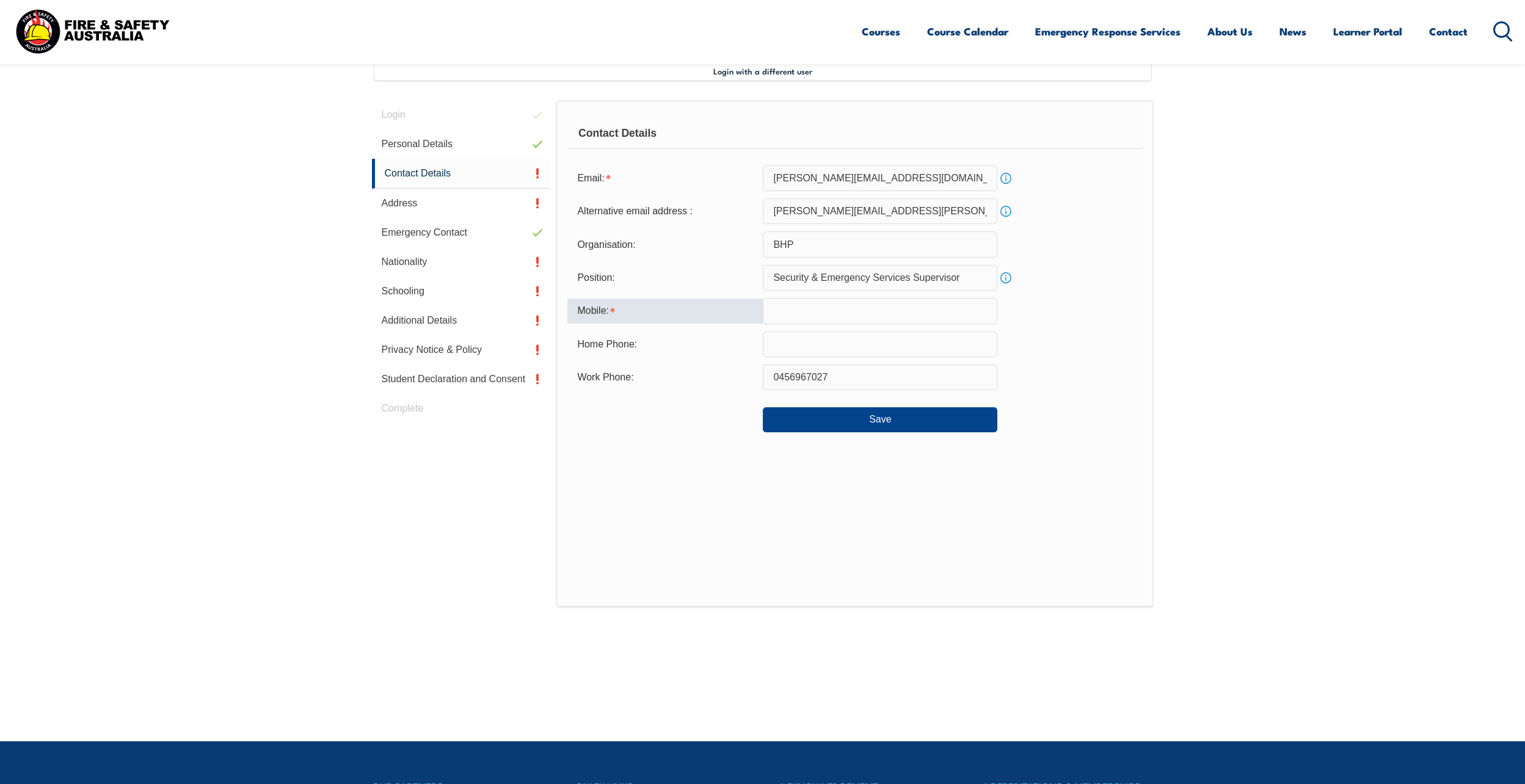
paste input "0401311212"
type input "0401311212"
click at [849, 424] on button "Save" at bounding box center [880, 420] width 235 height 25
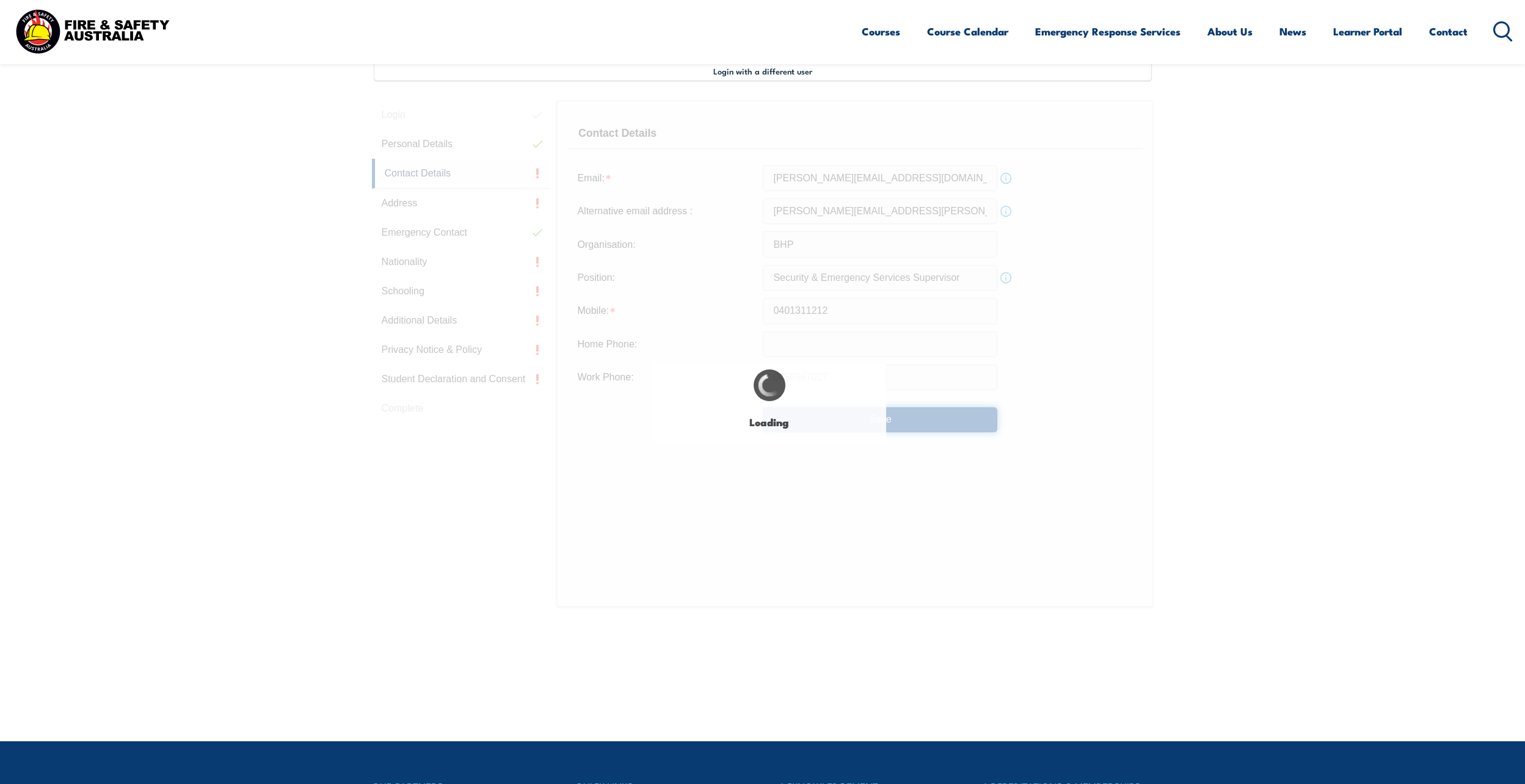
type input "Security & Emergency Services Supervisor"
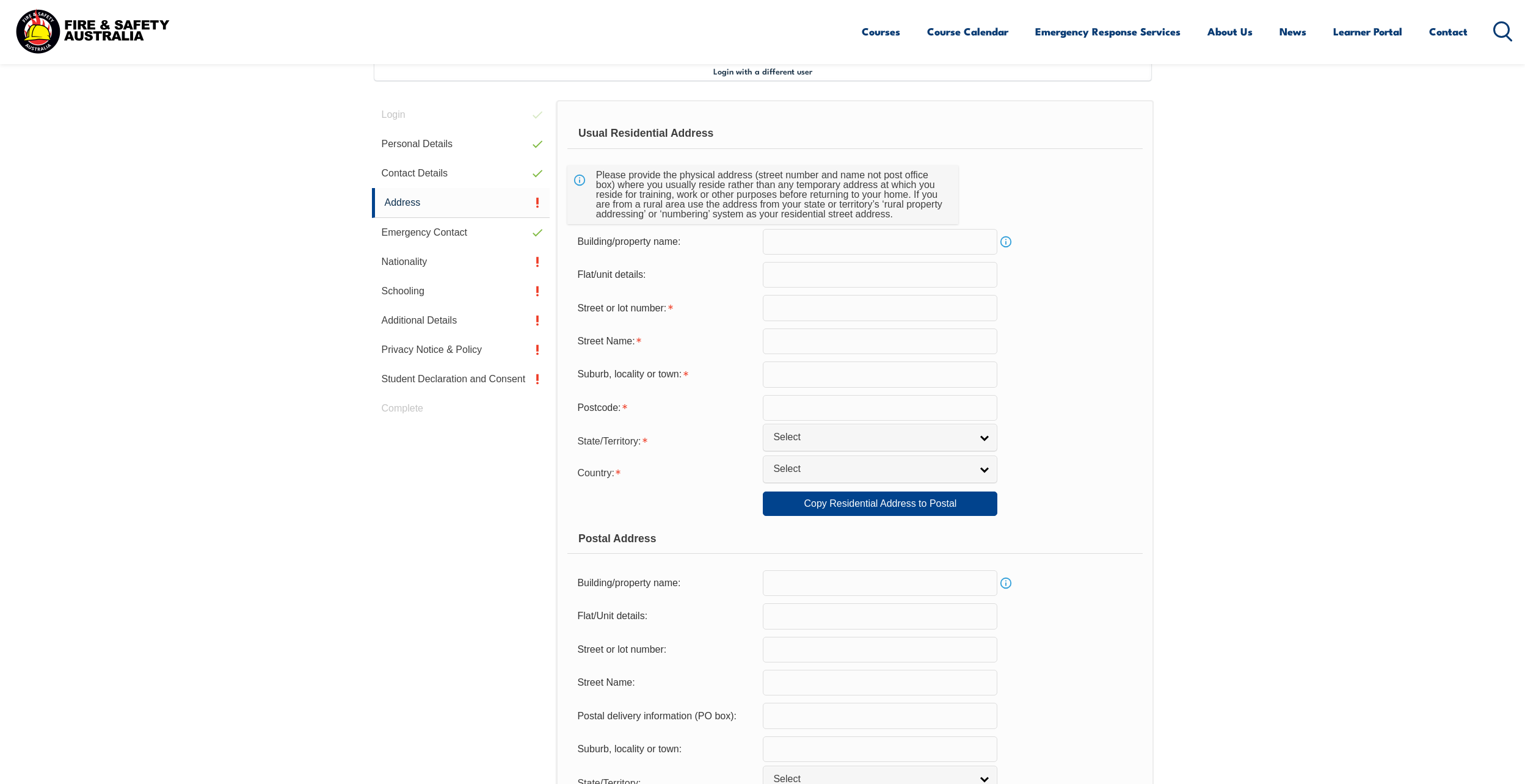
click at [813, 306] on input "text" at bounding box center [880, 307] width 235 height 25
type input "40"
type input "Carawatha Ave"
type input "Mount Nasura"
type input "W"
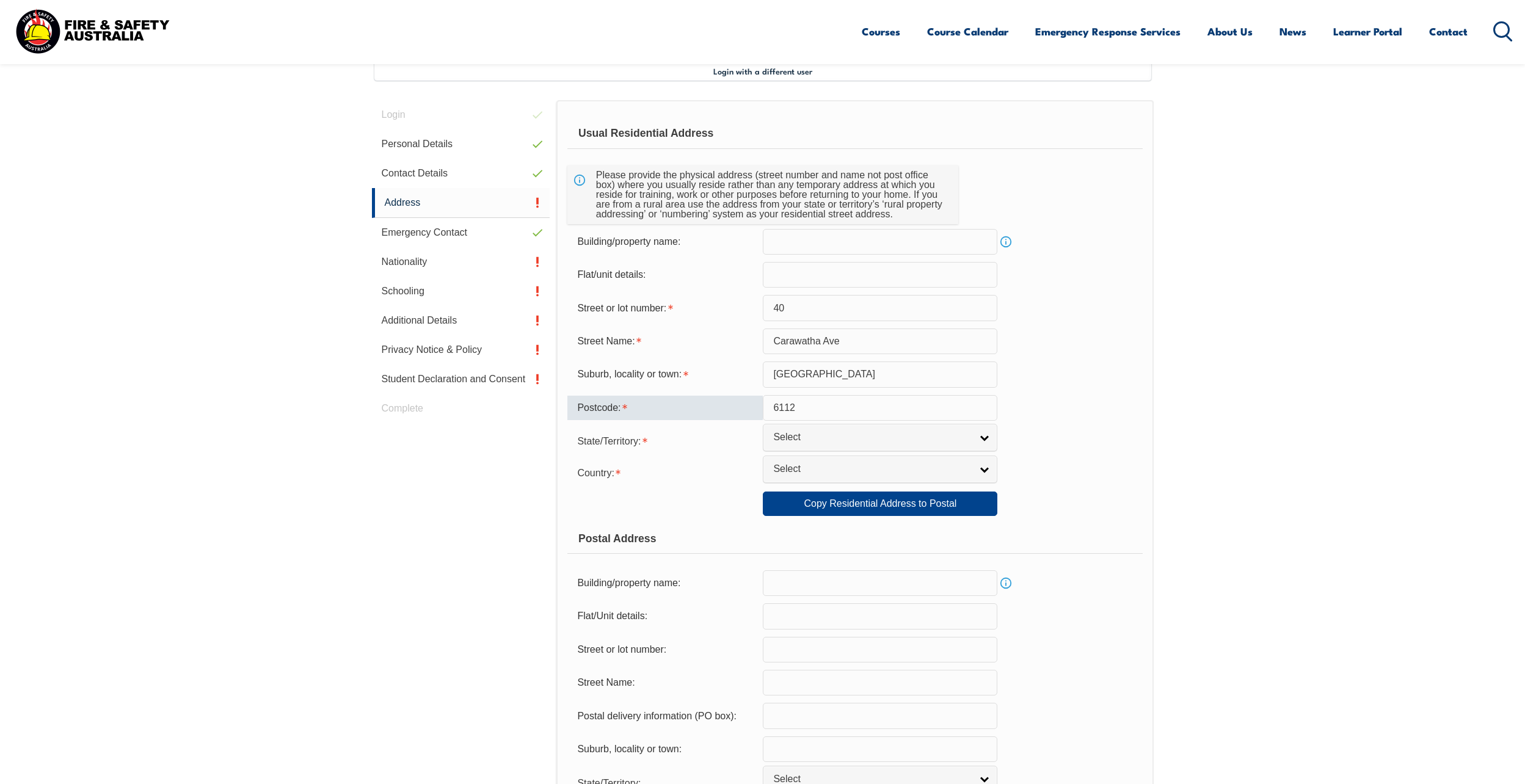
type input "6112"
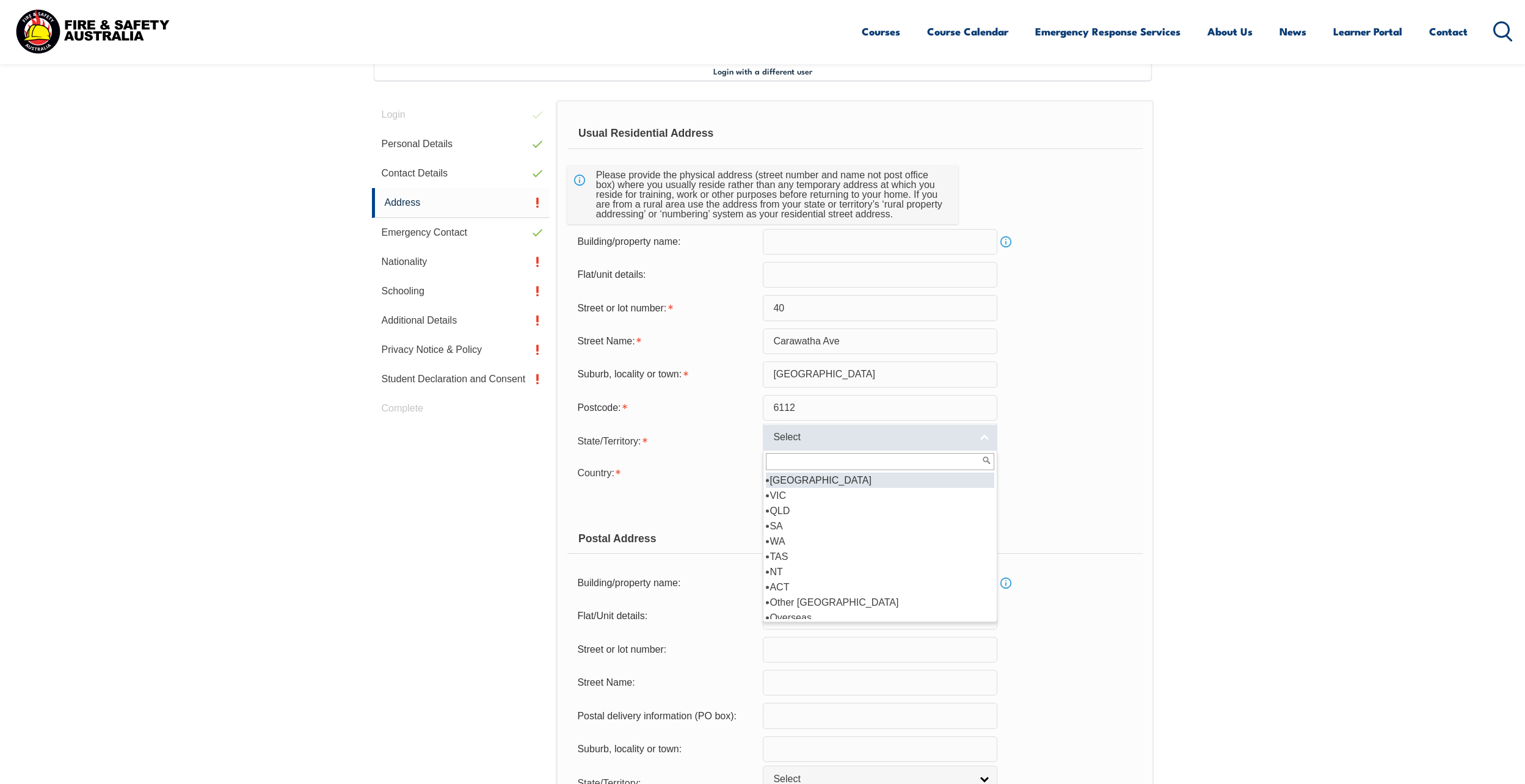
click at [888, 437] on span "Select" at bounding box center [872, 437] width 198 height 13
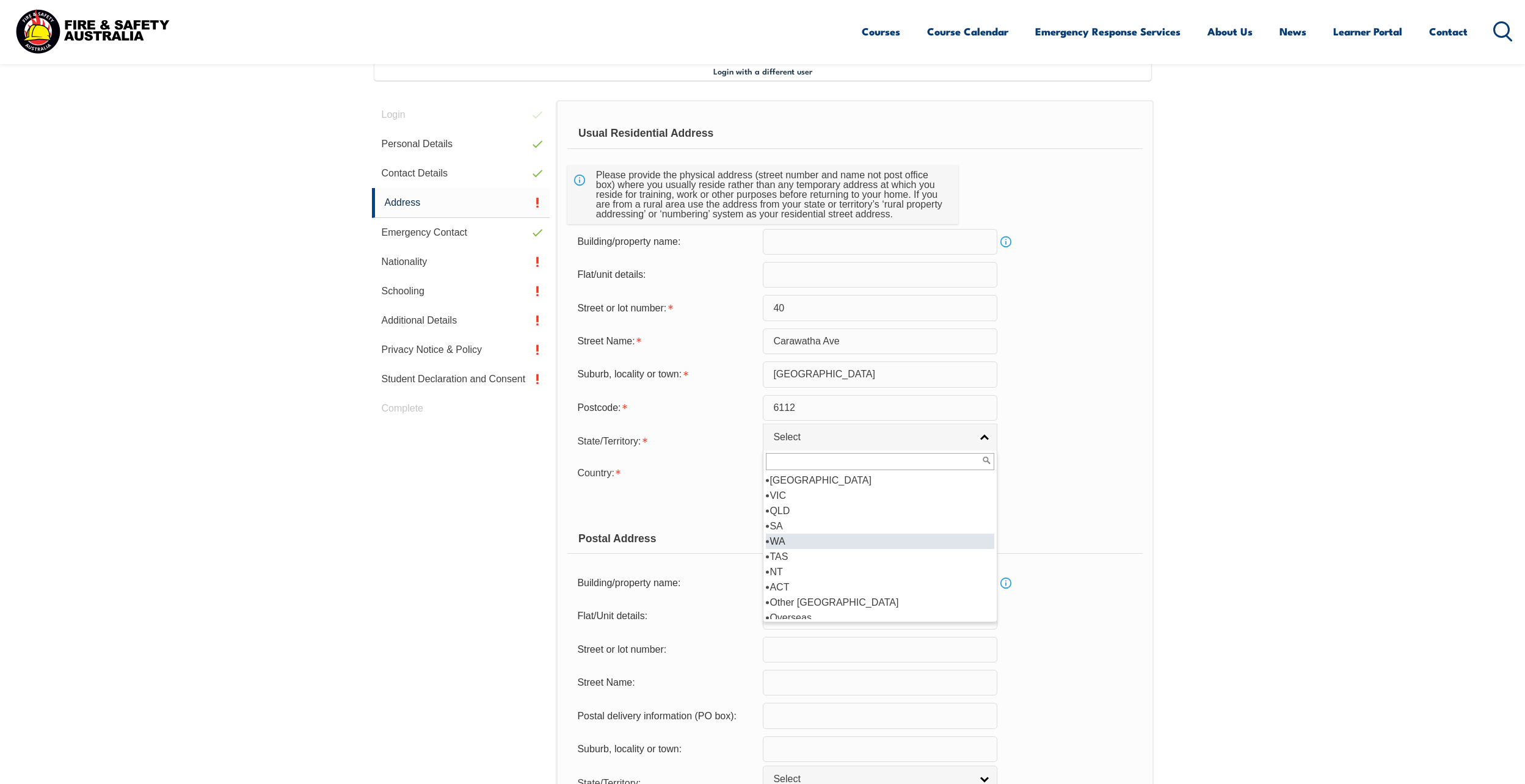
click at [795, 543] on li "WA" at bounding box center [880, 541] width 229 height 15
select select "WA"
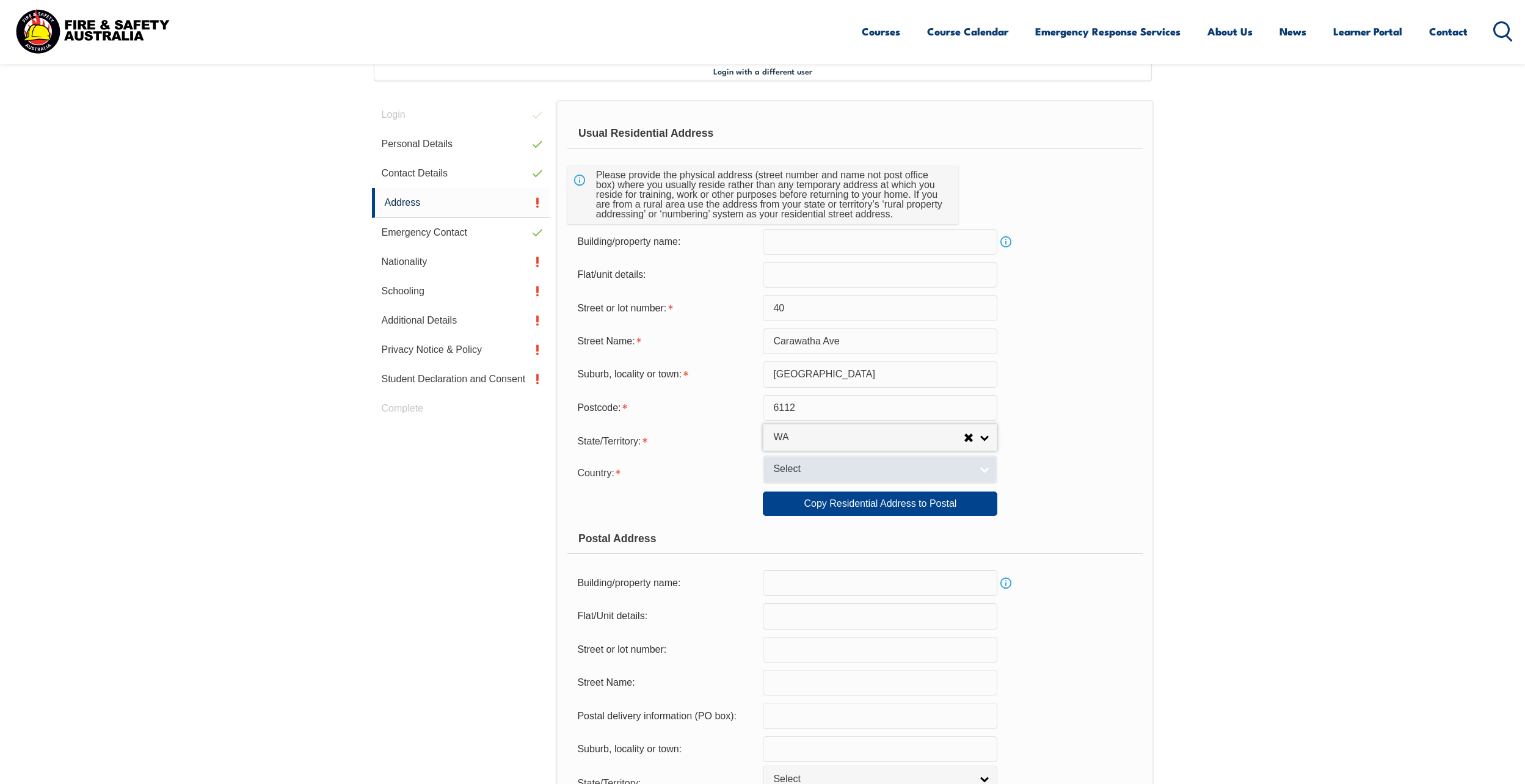
click at [808, 474] on span "Select" at bounding box center [872, 469] width 198 height 13
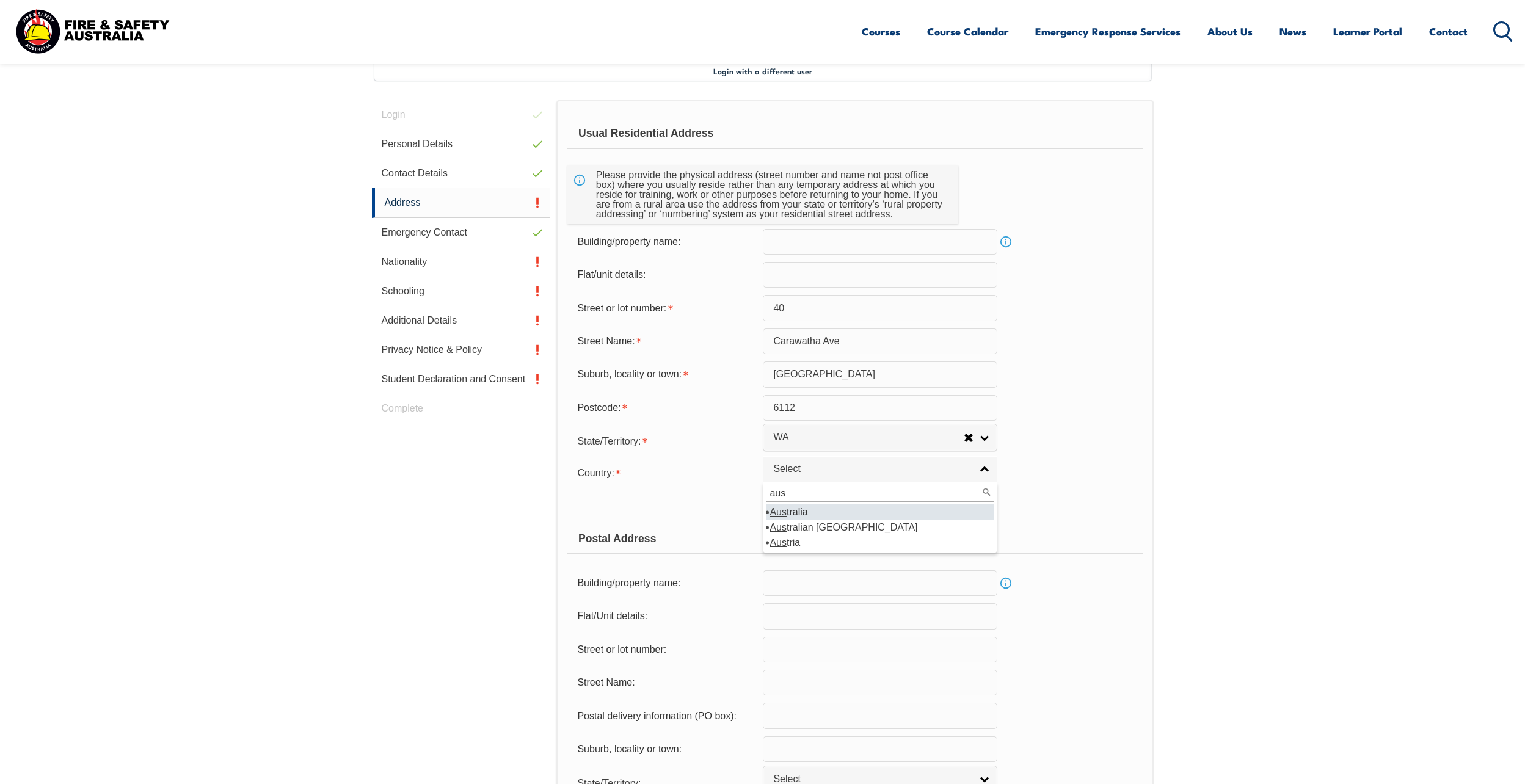
type input "aus"
drag, startPoint x: 788, startPoint y: 514, endPoint x: 738, endPoint y: 497, distance: 52.8
click at [786, 514] on li "Aus tralia" at bounding box center [880, 512] width 229 height 15
select select "1101"
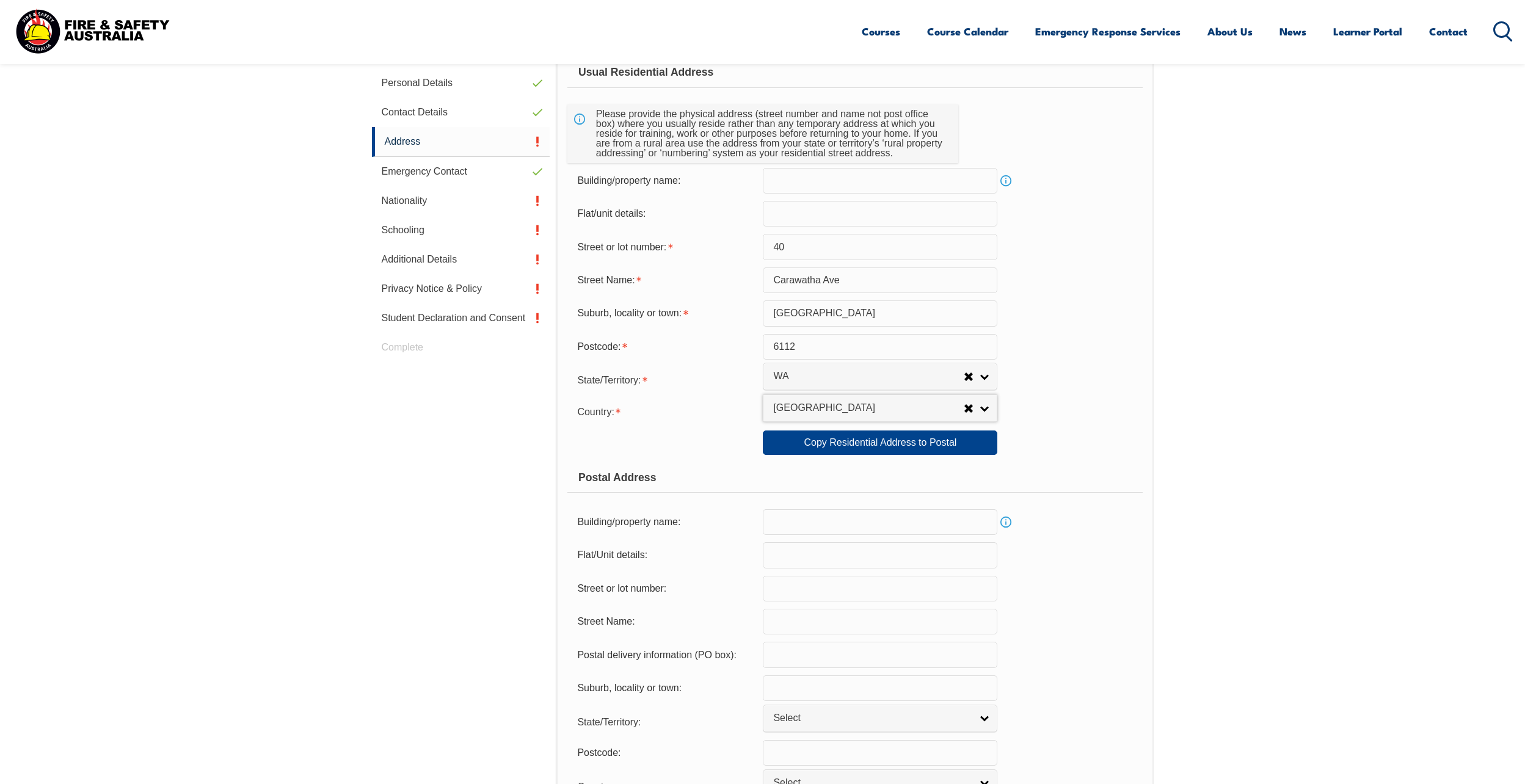
scroll to position [455, 0]
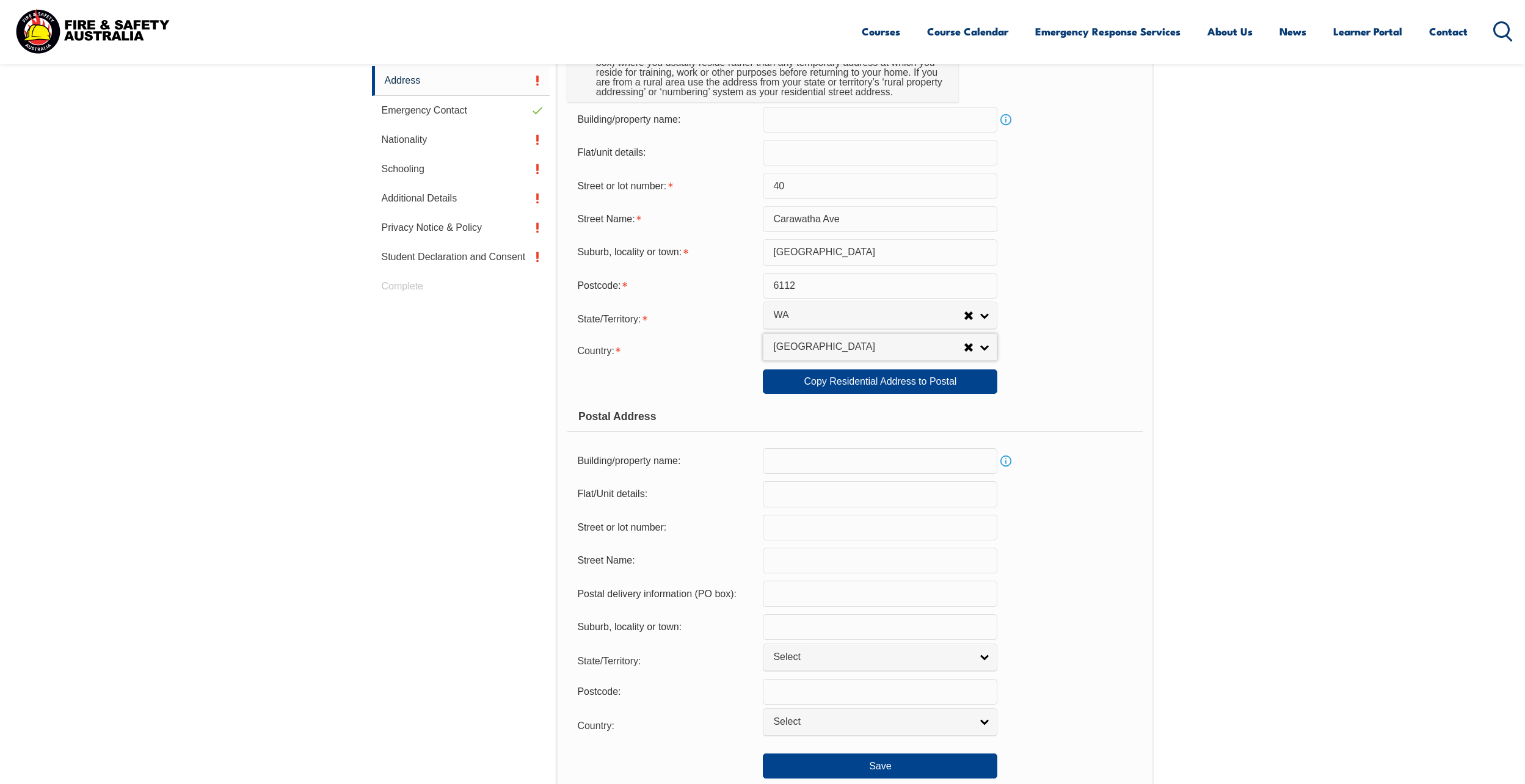
click at [722, 501] on div "Flat/Unit details:" at bounding box center [665, 494] width 196 height 23
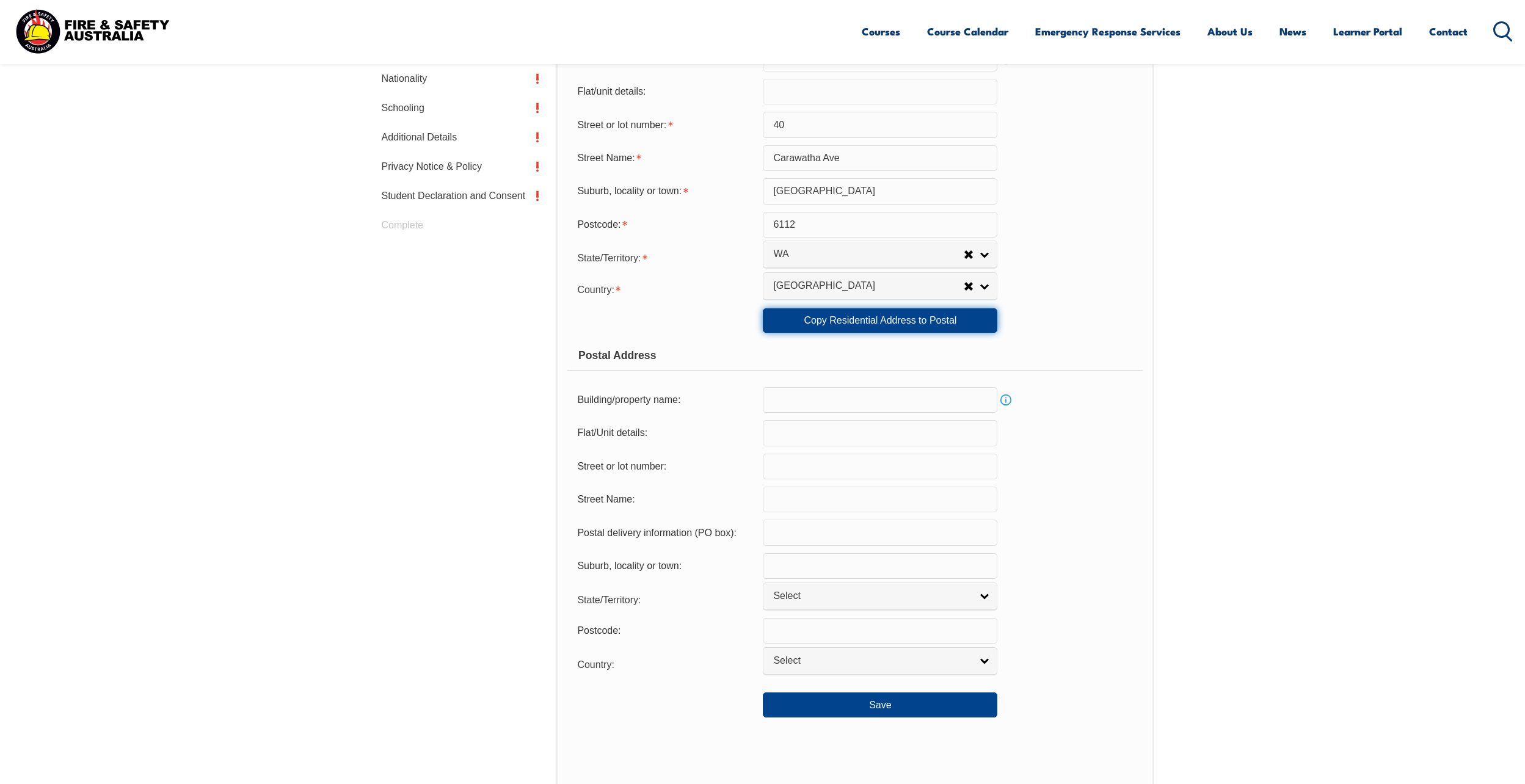
click at [870, 328] on link "Copy Residential Address to Postal" at bounding box center [880, 321] width 235 height 25
type input "40"
type input "Carawatha Ave"
type input "Mount Nasura"
select select "WA"
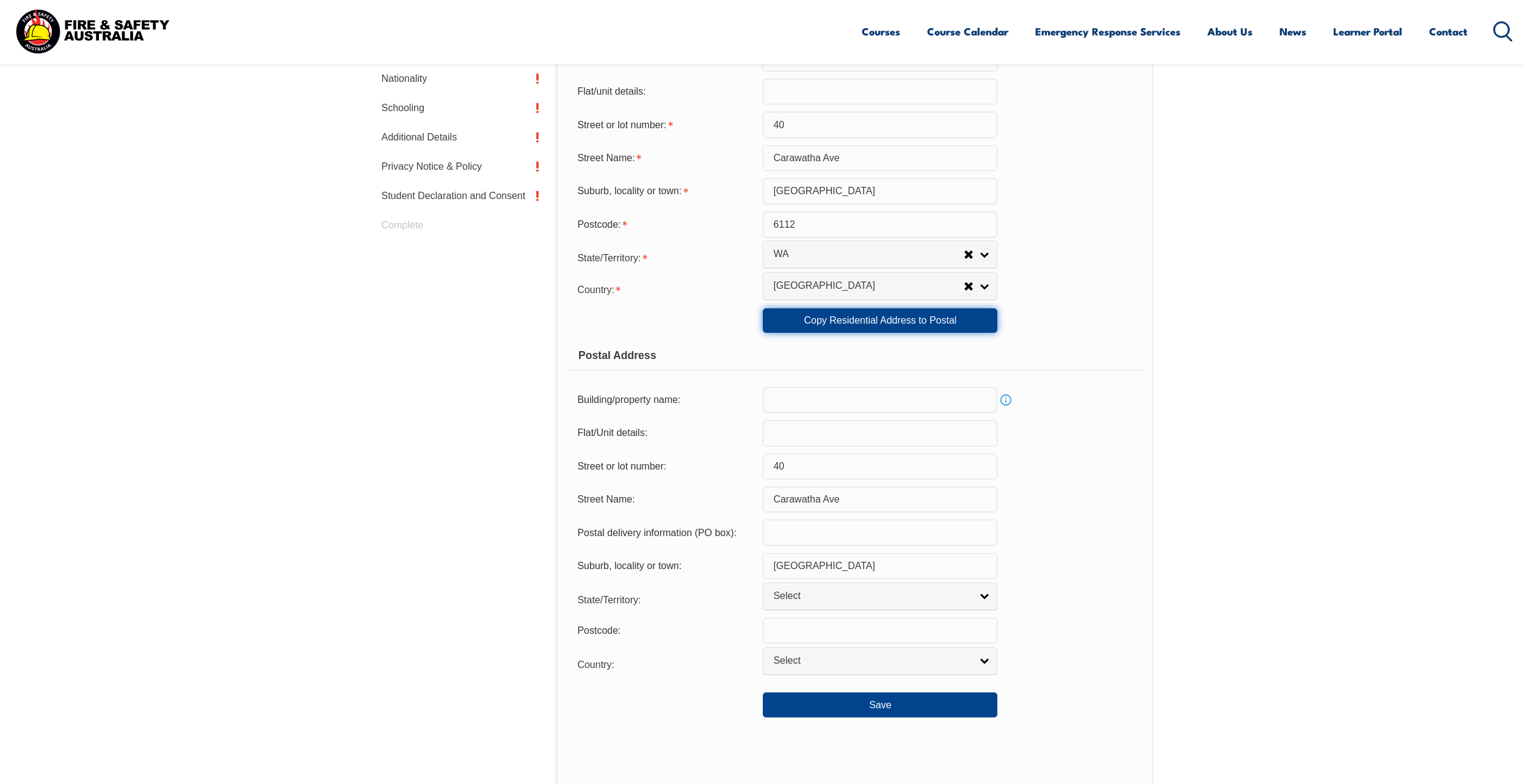
type input "6112"
select select "1101"
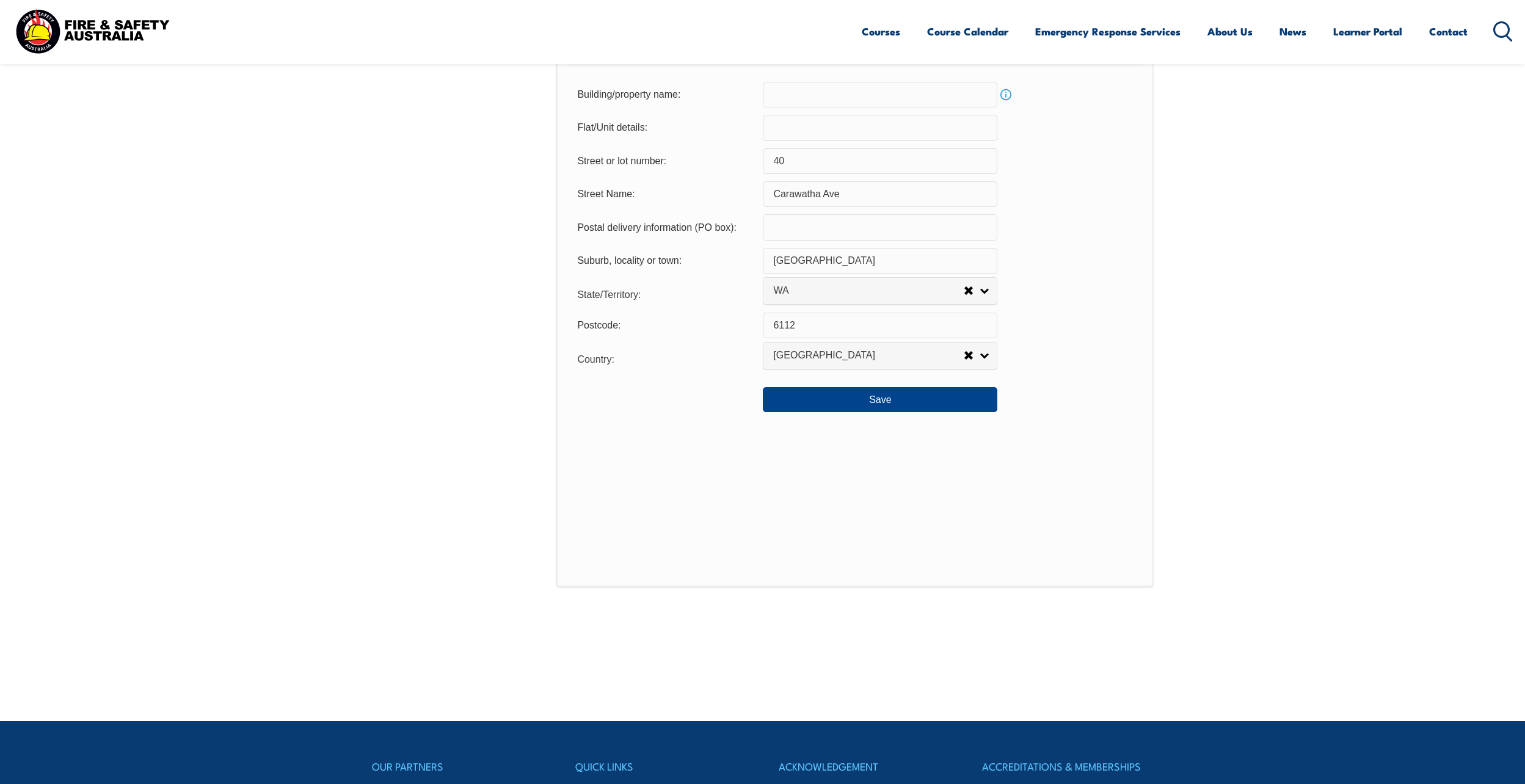
scroll to position [638, 0]
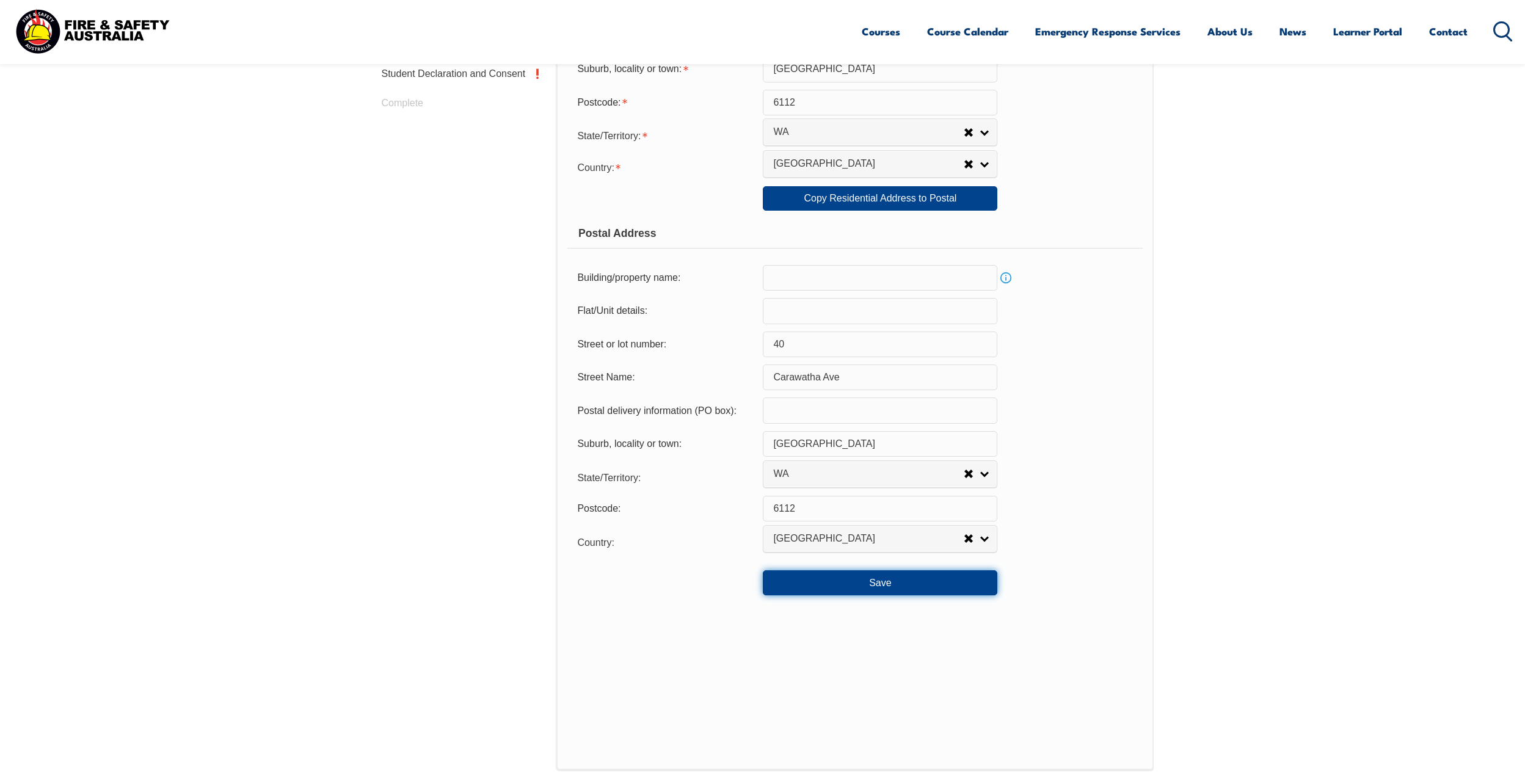
click at [866, 580] on button "Save" at bounding box center [880, 583] width 235 height 25
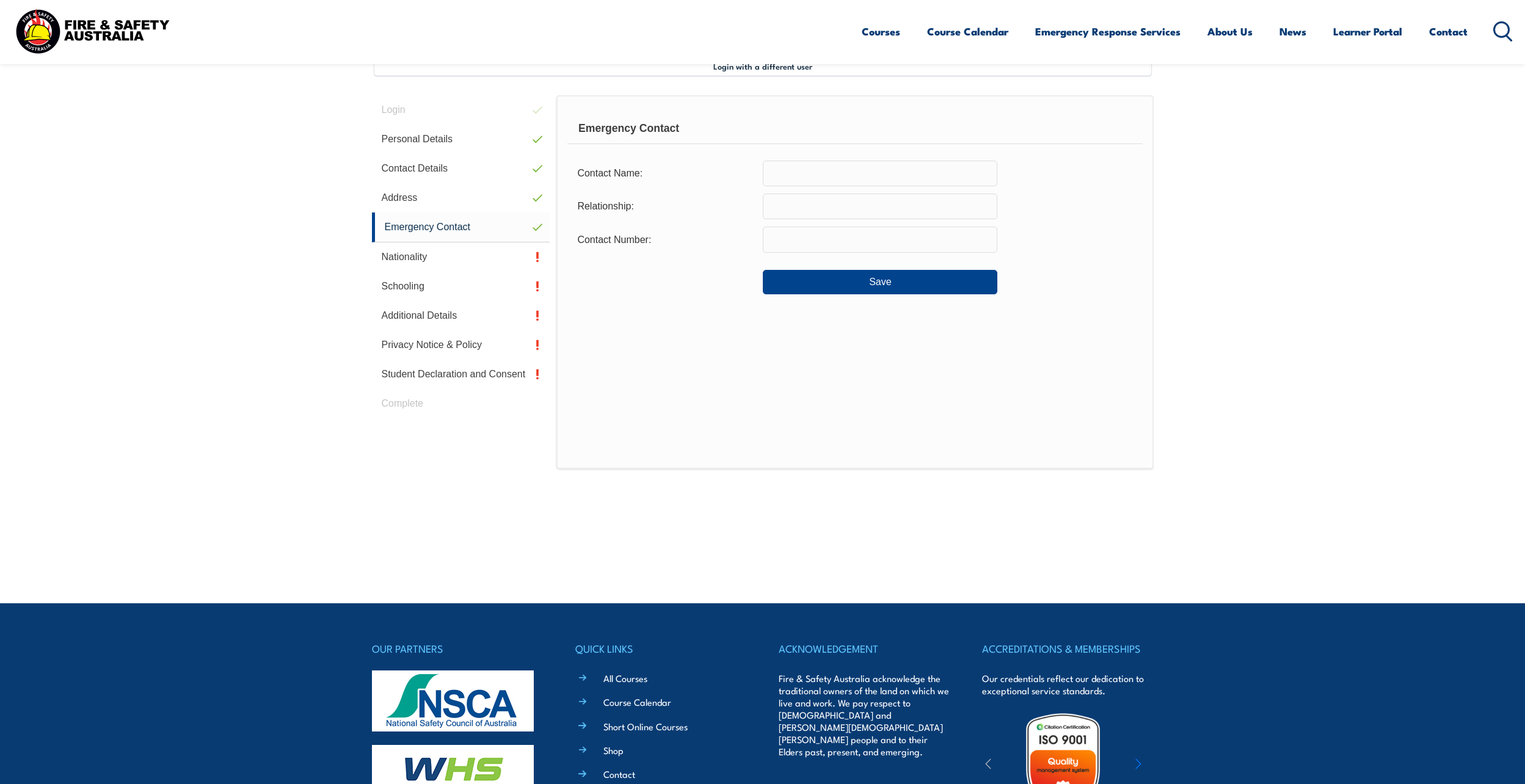
scroll to position [333, 0]
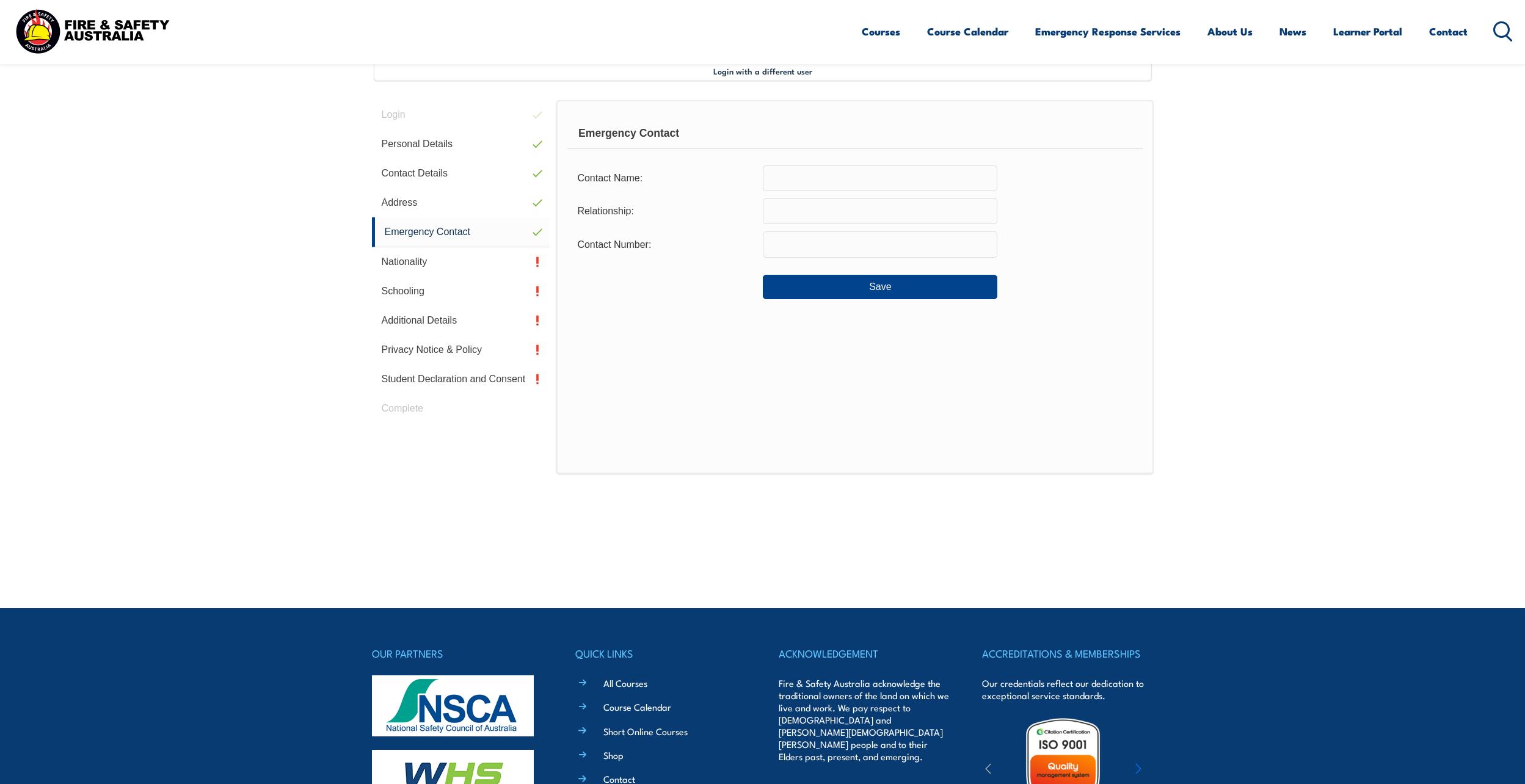
click at [791, 183] on input "text" at bounding box center [880, 178] width 235 height 25
type input "Tayla Bell"
type input "Wife"
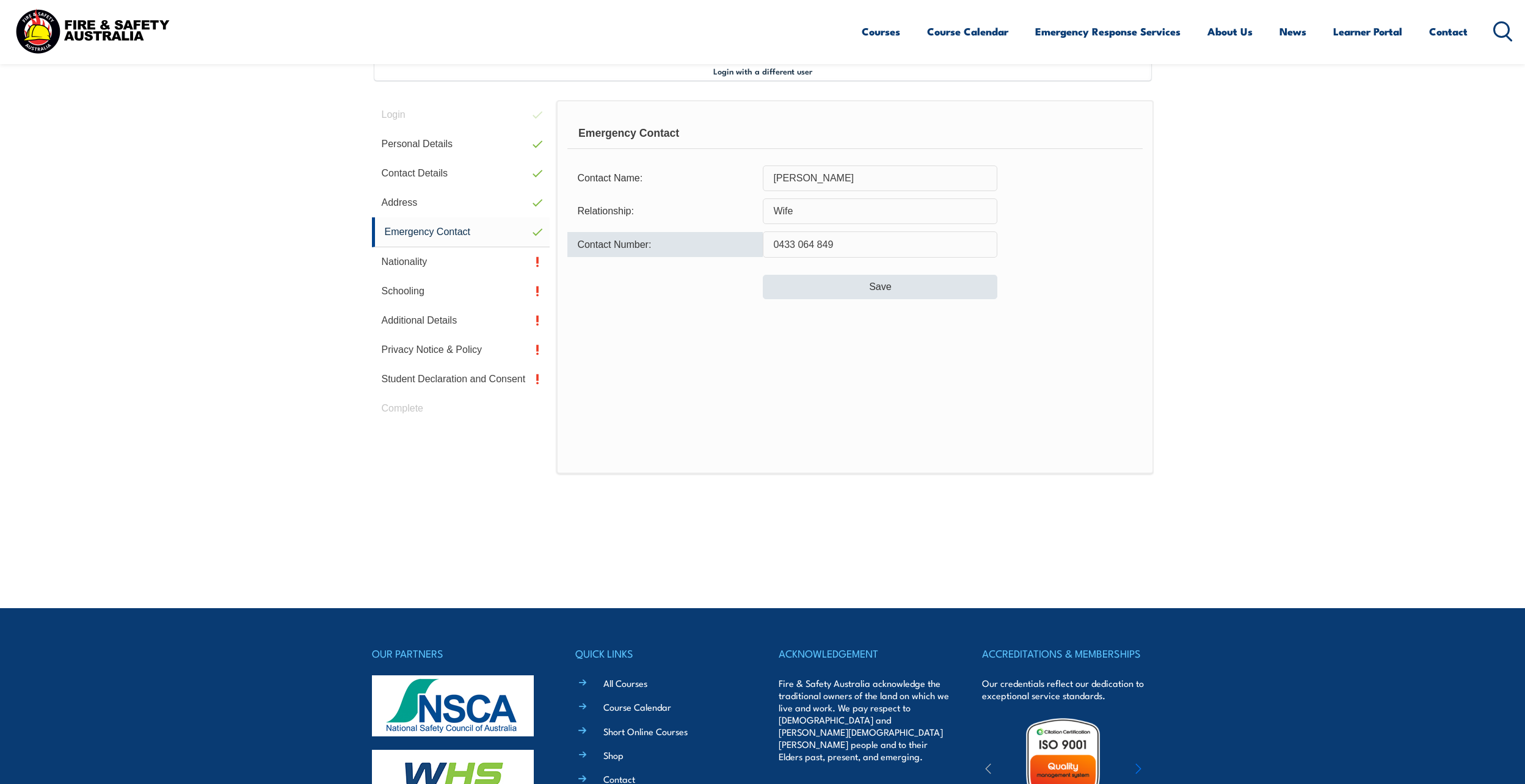
type input "0433 064 849"
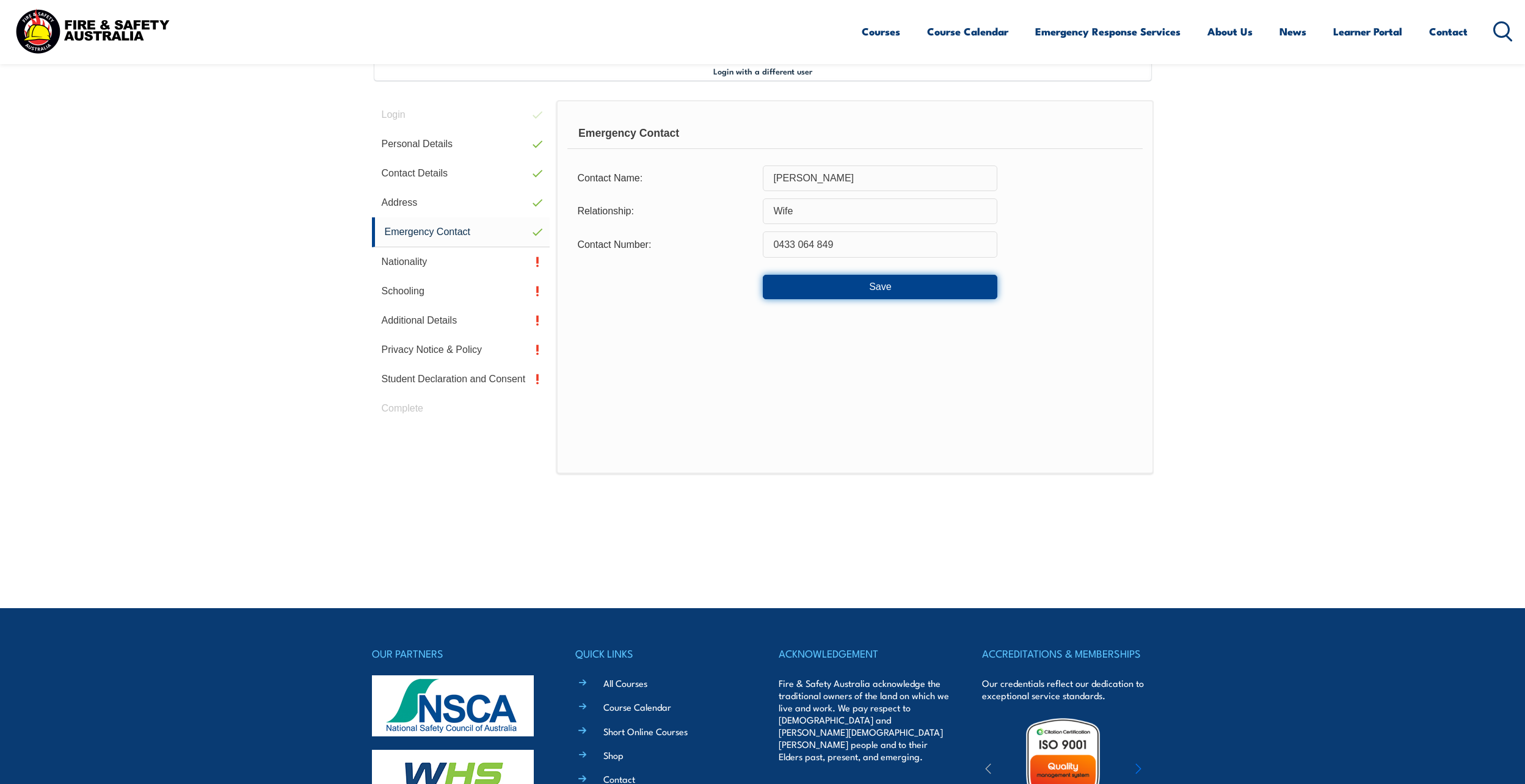
click at [868, 285] on button "Save" at bounding box center [880, 287] width 235 height 25
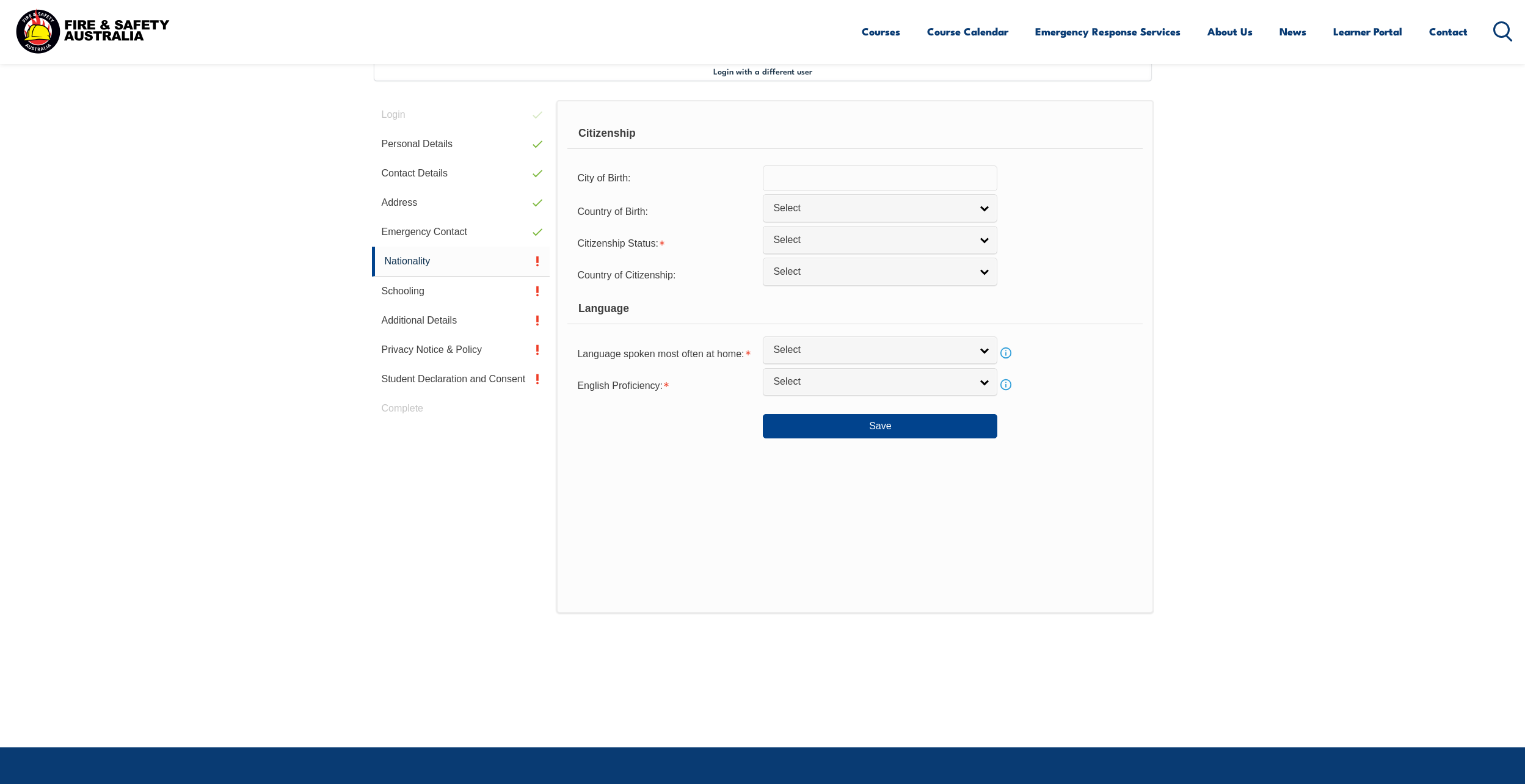
click at [883, 166] on input "text" at bounding box center [880, 178] width 235 height 25
type input "Australia"
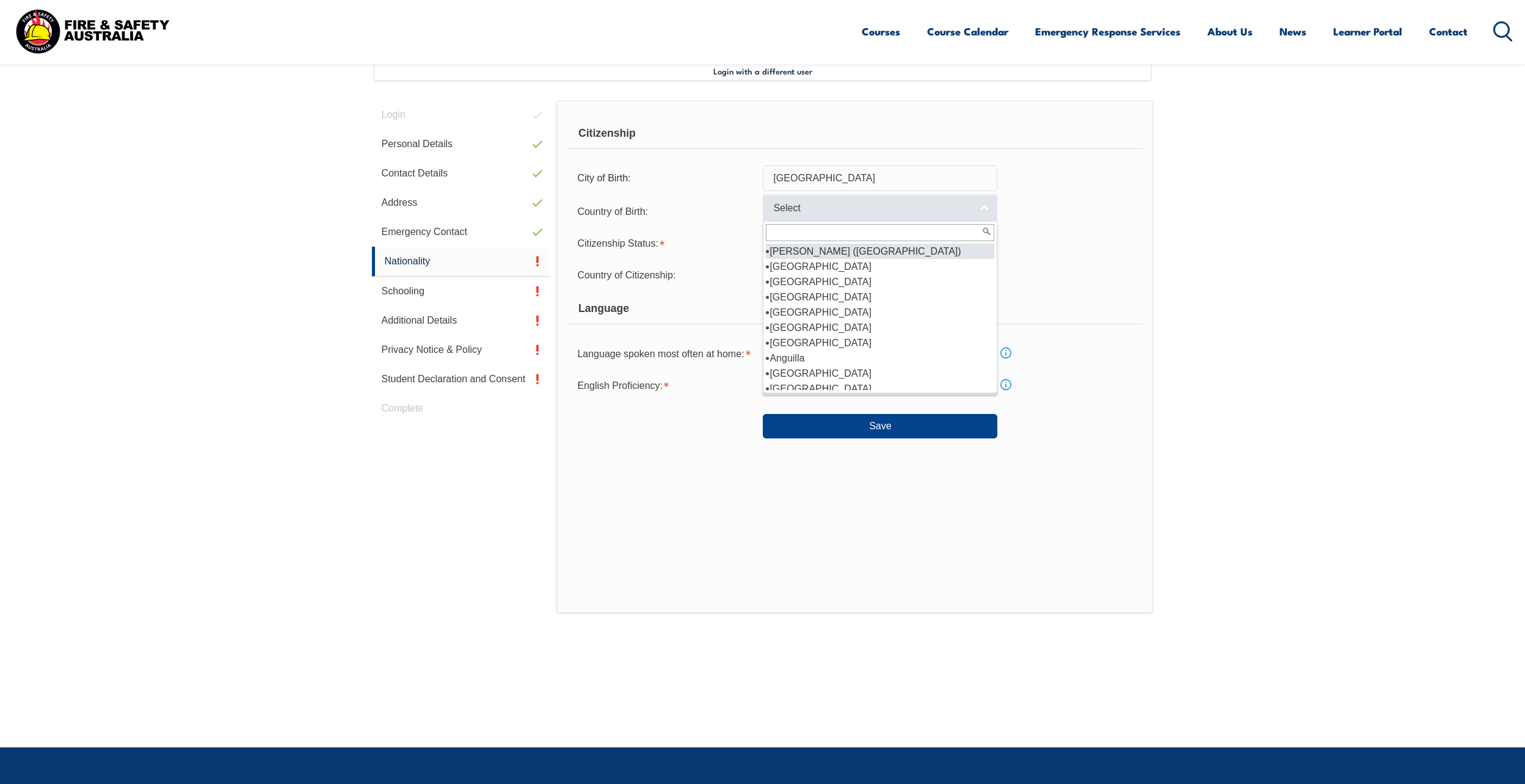
click at [892, 198] on link "Select" at bounding box center [880, 208] width 235 height 28
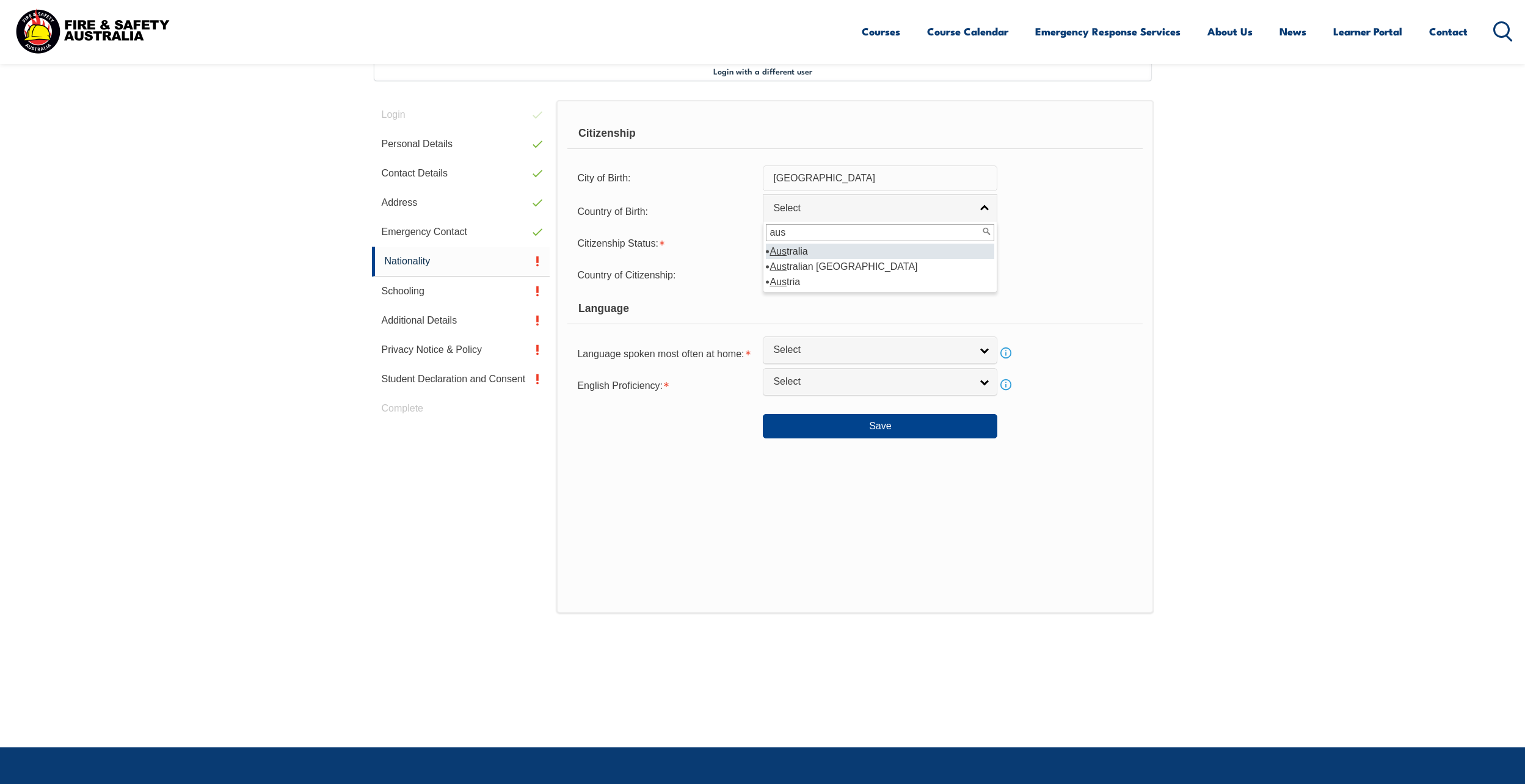
type input "aus"
click at [817, 254] on li "Aus tralia" at bounding box center [880, 251] width 229 height 15
select select "1101"
click at [806, 246] on span "Select" at bounding box center [872, 240] width 198 height 13
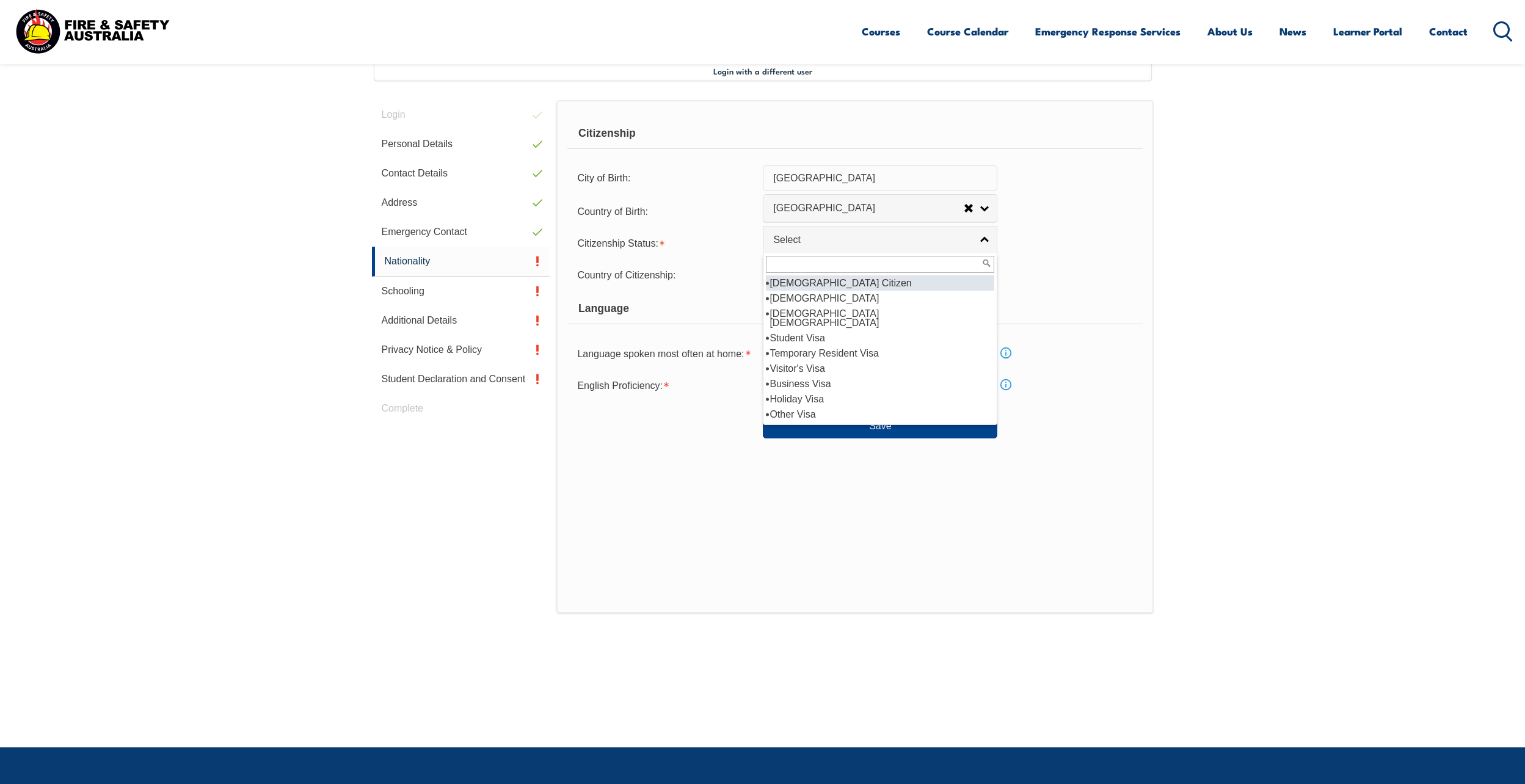
click at [809, 281] on li "Australian Citizen" at bounding box center [880, 283] width 229 height 15
select select "1"
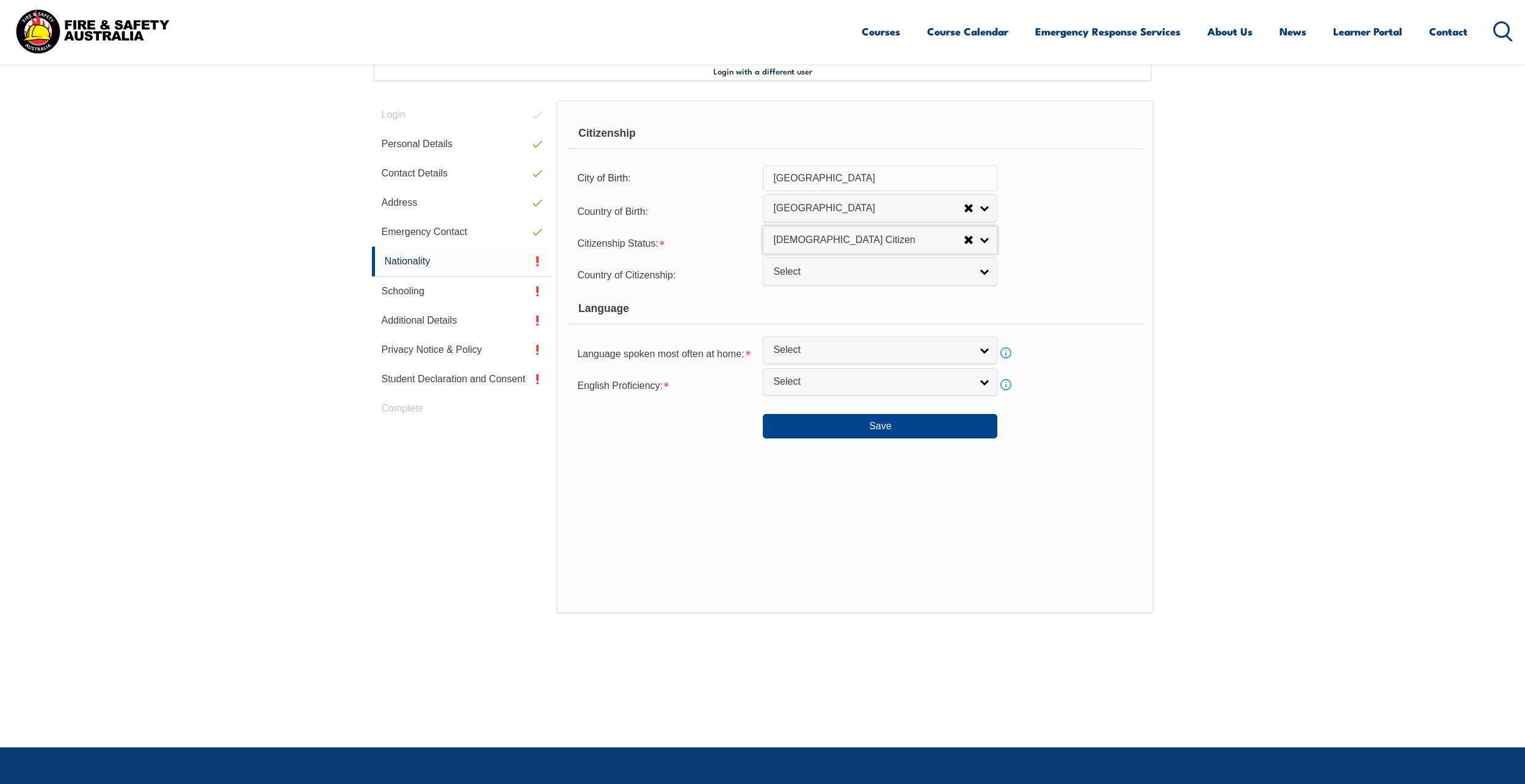
click at [809, 281] on link "Select" at bounding box center [880, 272] width 235 height 28
type input "aust"
click at [809, 316] on li "Aust ralia" at bounding box center [880, 315] width 229 height 15
select select "1101"
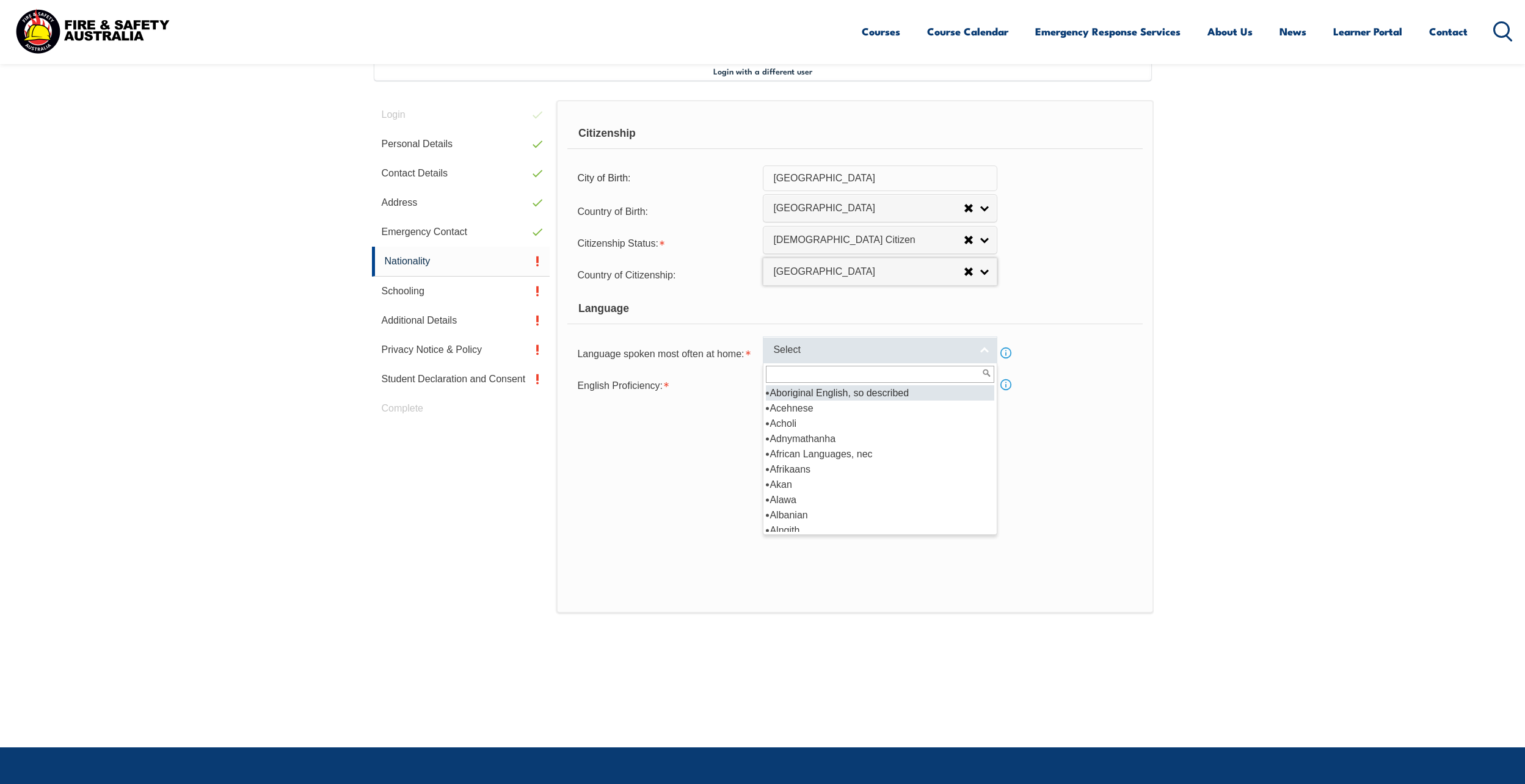
click at [793, 349] on span "Select" at bounding box center [872, 350] width 198 height 13
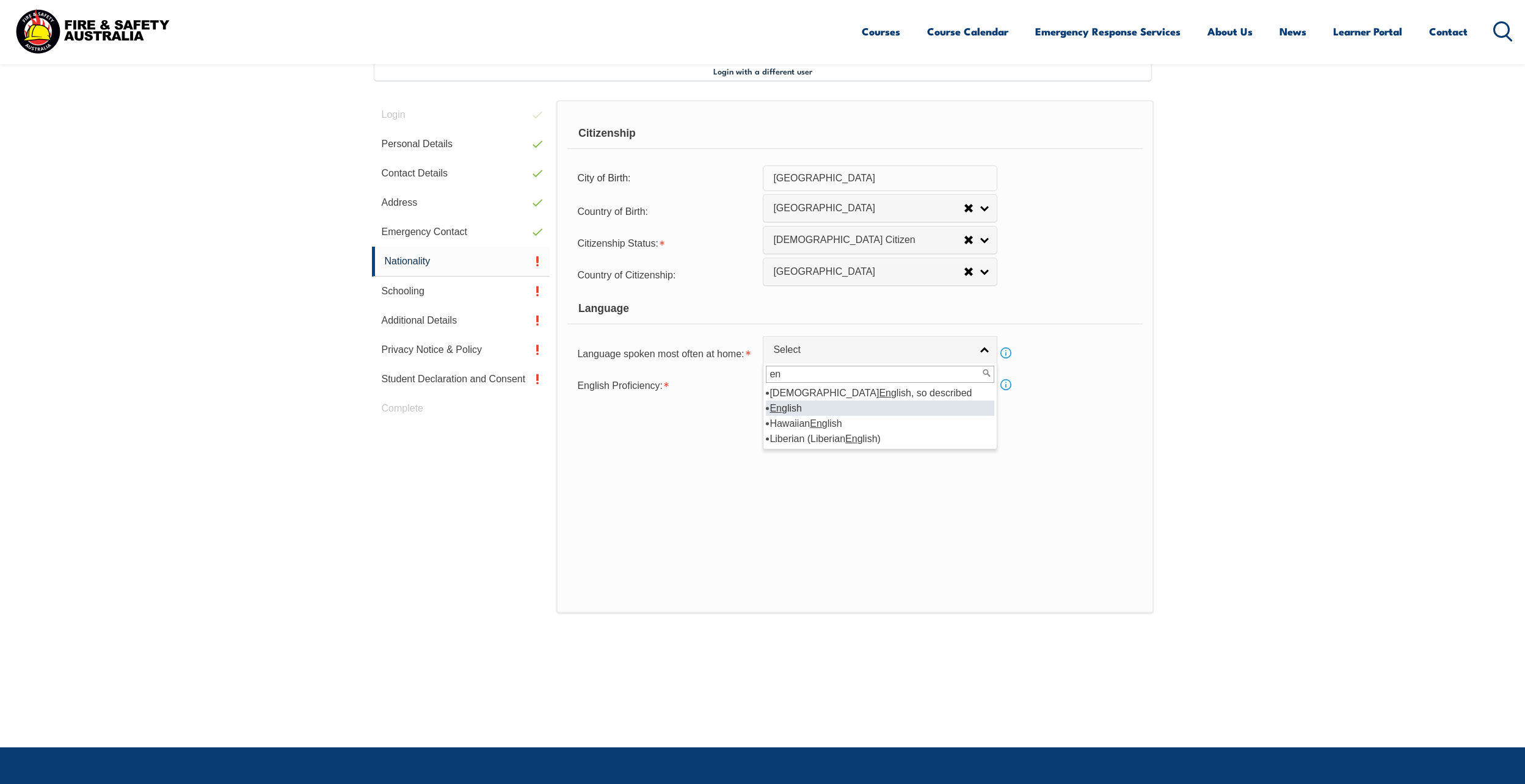
type input "en"
click at [786, 406] on li "En glish" at bounding box center [880, 408] width 229 height 15
select select "1201"
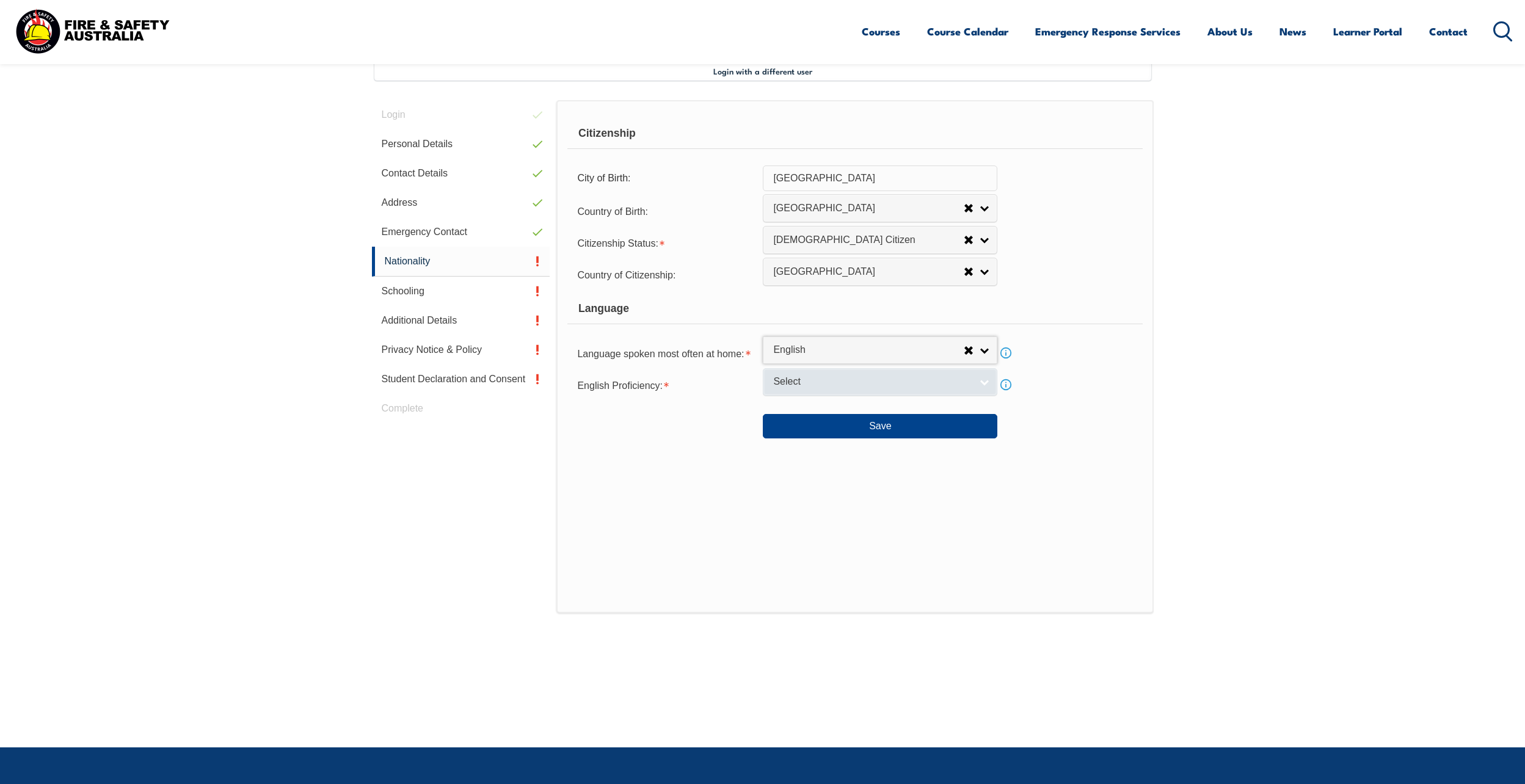
click at [877, 380] on span "Select" at bounding box center [872, 382] width 198 height 13
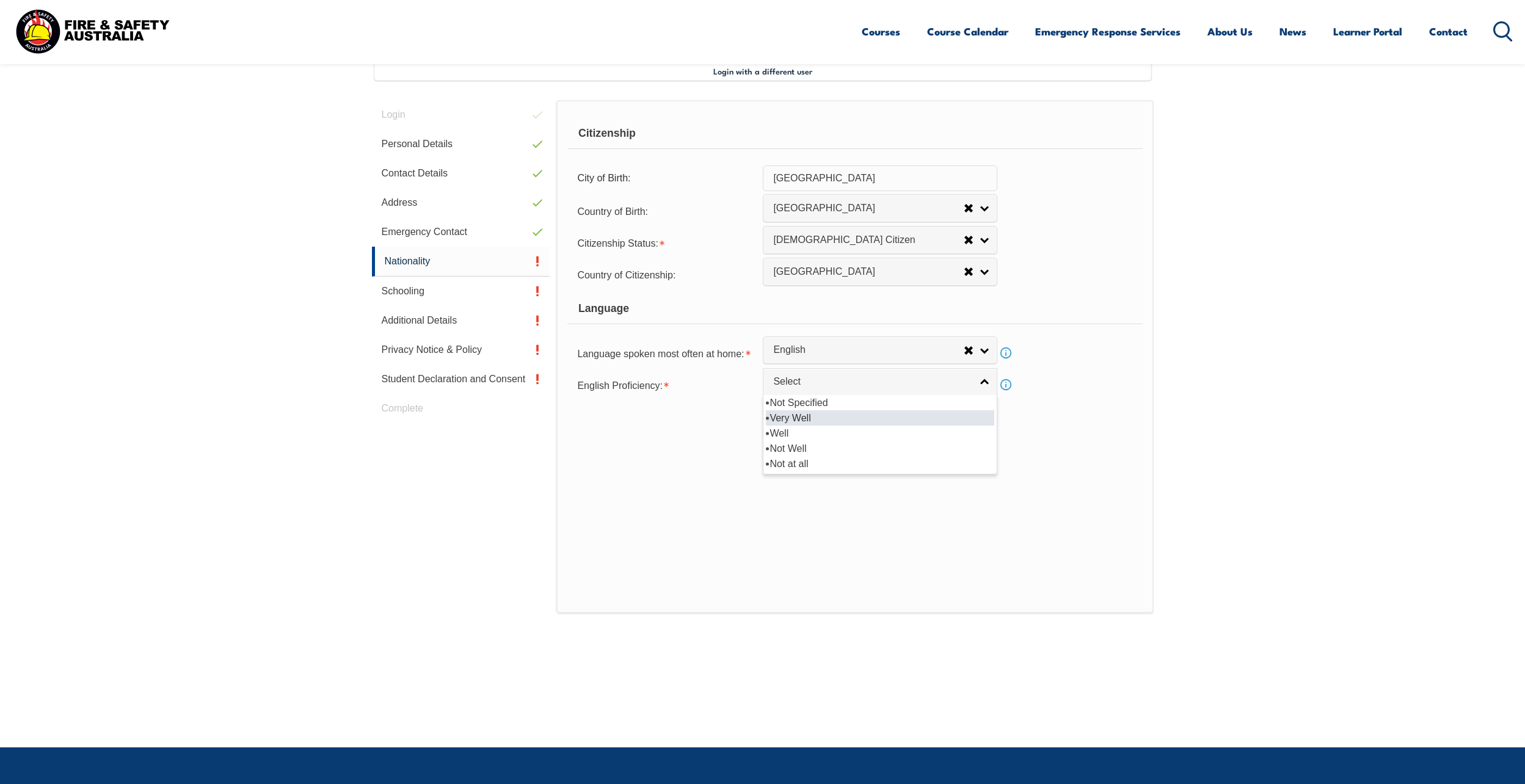
click at [837, 412] on li "Very Well" at bounding box center [880, 418] width 229 height 15
select select "1"
click at [843, 425] on button "Save" at bounding box center [880, 427] width 235 height 25
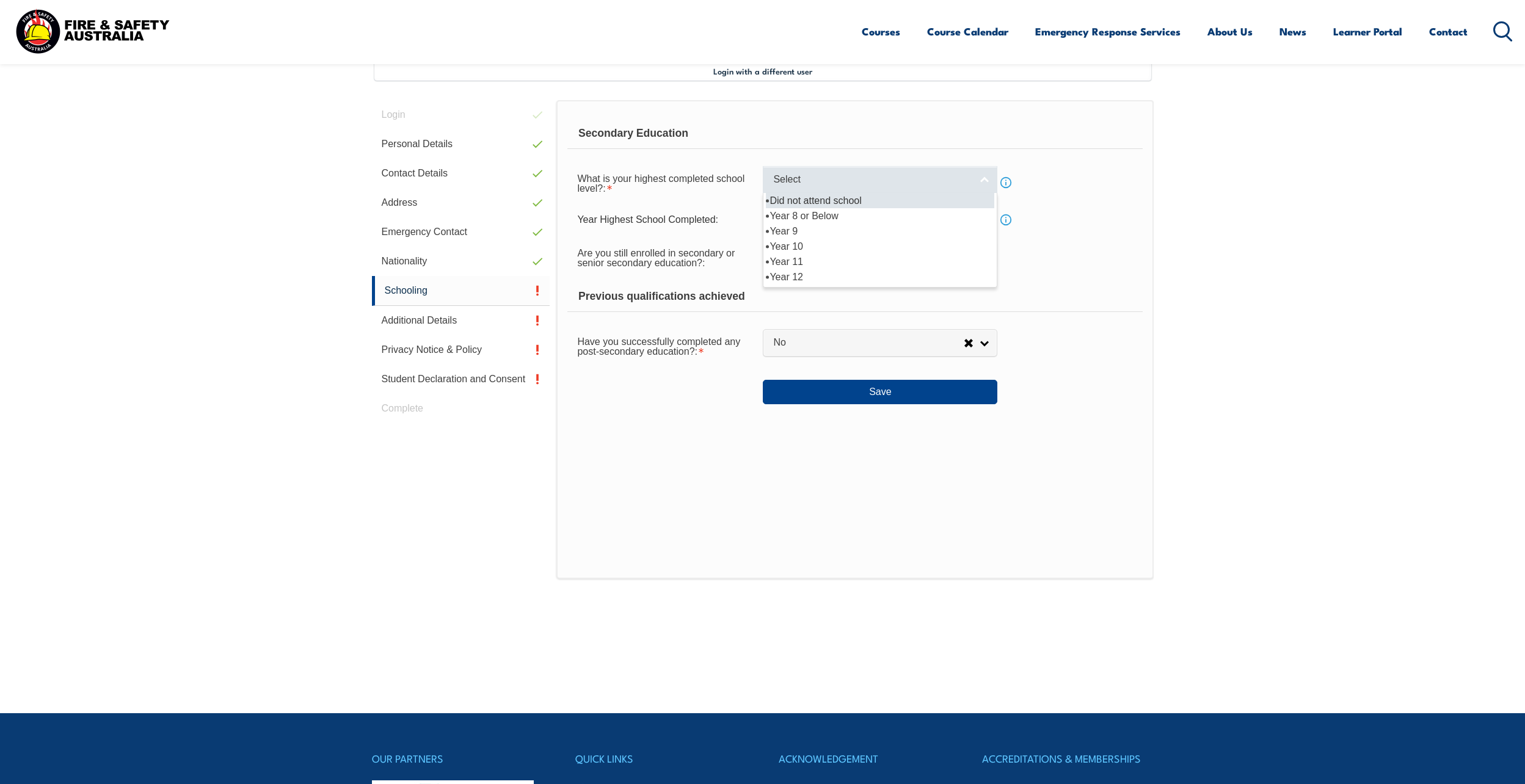
click at [846, 183] on span "Select" at bounding box center [872, 179] width 198 height 13
click at [804, 276] on li "Year 12" at bounding box center [880, 277] width 229 height 15
select select "12"
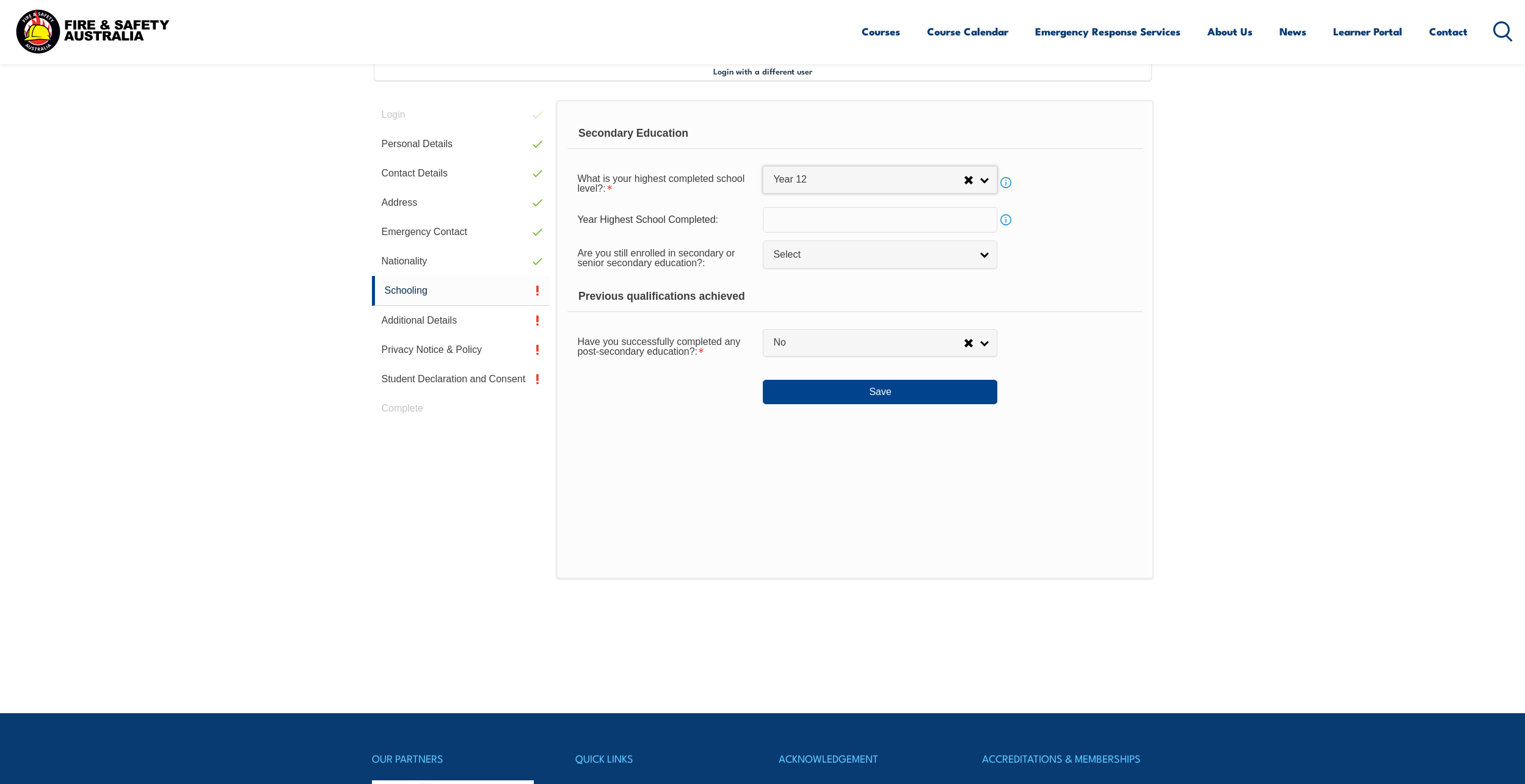
click at [813, 220] on input "text" at bounding box center [880, 219] width 235 height 25
type input "2008"
click at [819, 256] on span "Select" at bounding box center [872, 255] width 198 height 13
click at [782, 303] on li "No" at bounding box center [880, 307] width 229 height 15
select select "false"
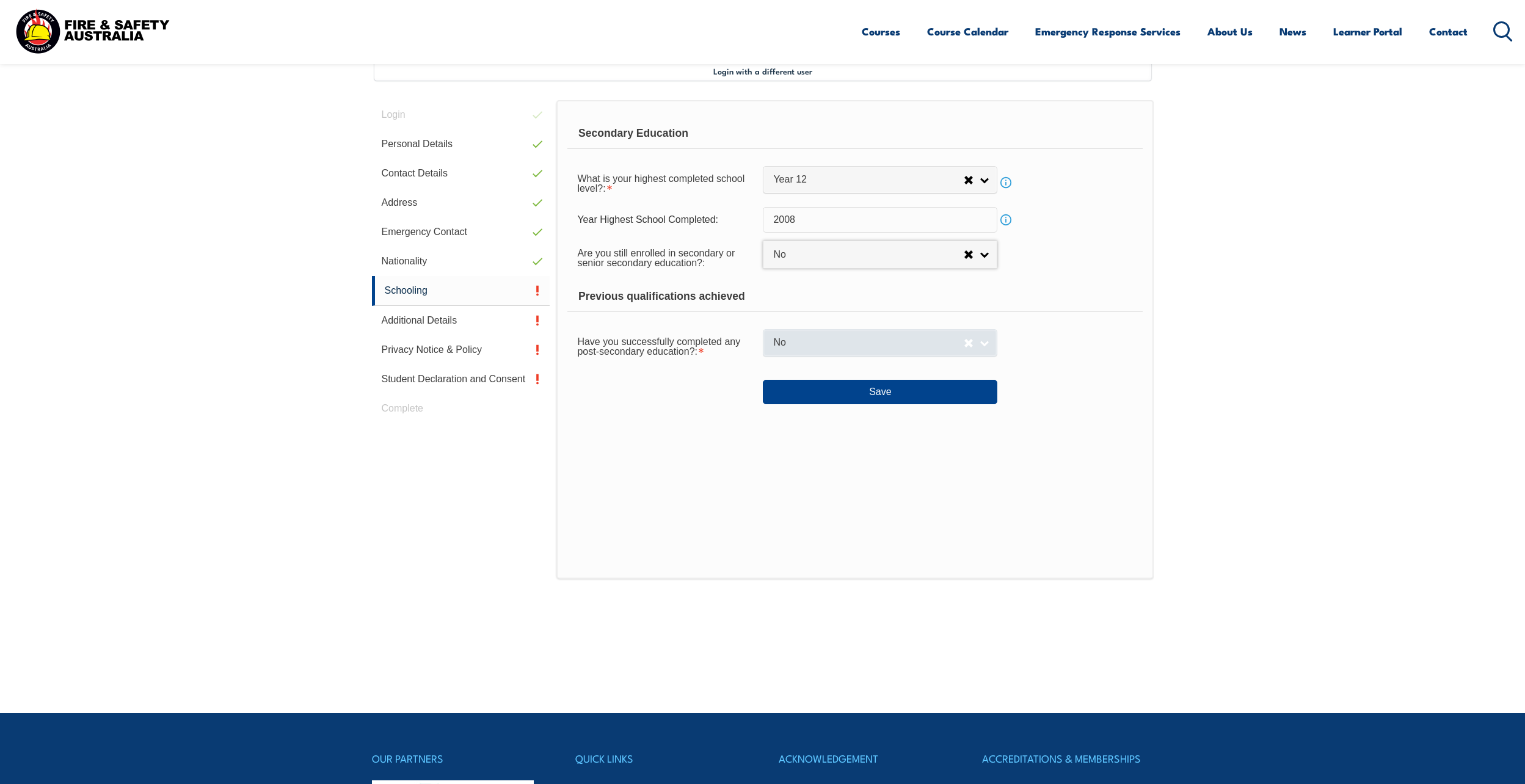
click at [861, 346] on span "No" at bounding box center [868, 343] width 190 height 13
click at [836, 366] on li "Yes" at bounding box center [880, 364] width 229 height 15
select select "true"
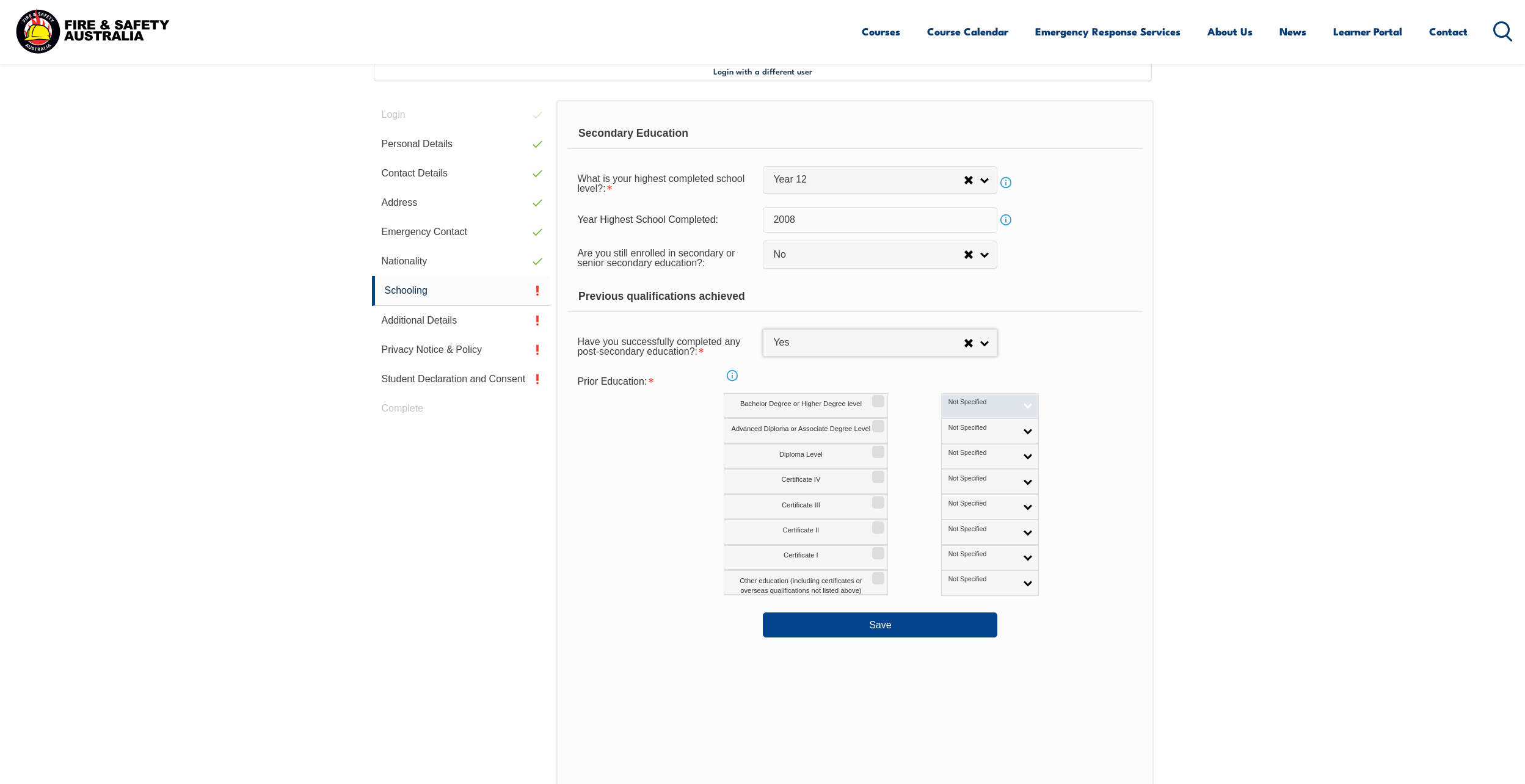
click at [967, 397] on link "Not Specified" at bounding box center [990, 406] width 98 height 25
click at [947, 451] on li "Australian Qualification" at bounding box center [990, 445] width 92 height 25
click at [949, 432] on span "Not Specified" at bounding box center [983, 427] width 68 height 8
click at [944, 464] on li "Australian Qualification" at bounding box center [990, 471] width 92 height 25
click at [876, 397] on input "Bachelor Degree or Higher Degree level" at bounding box center [876, 397] width 8 height 2
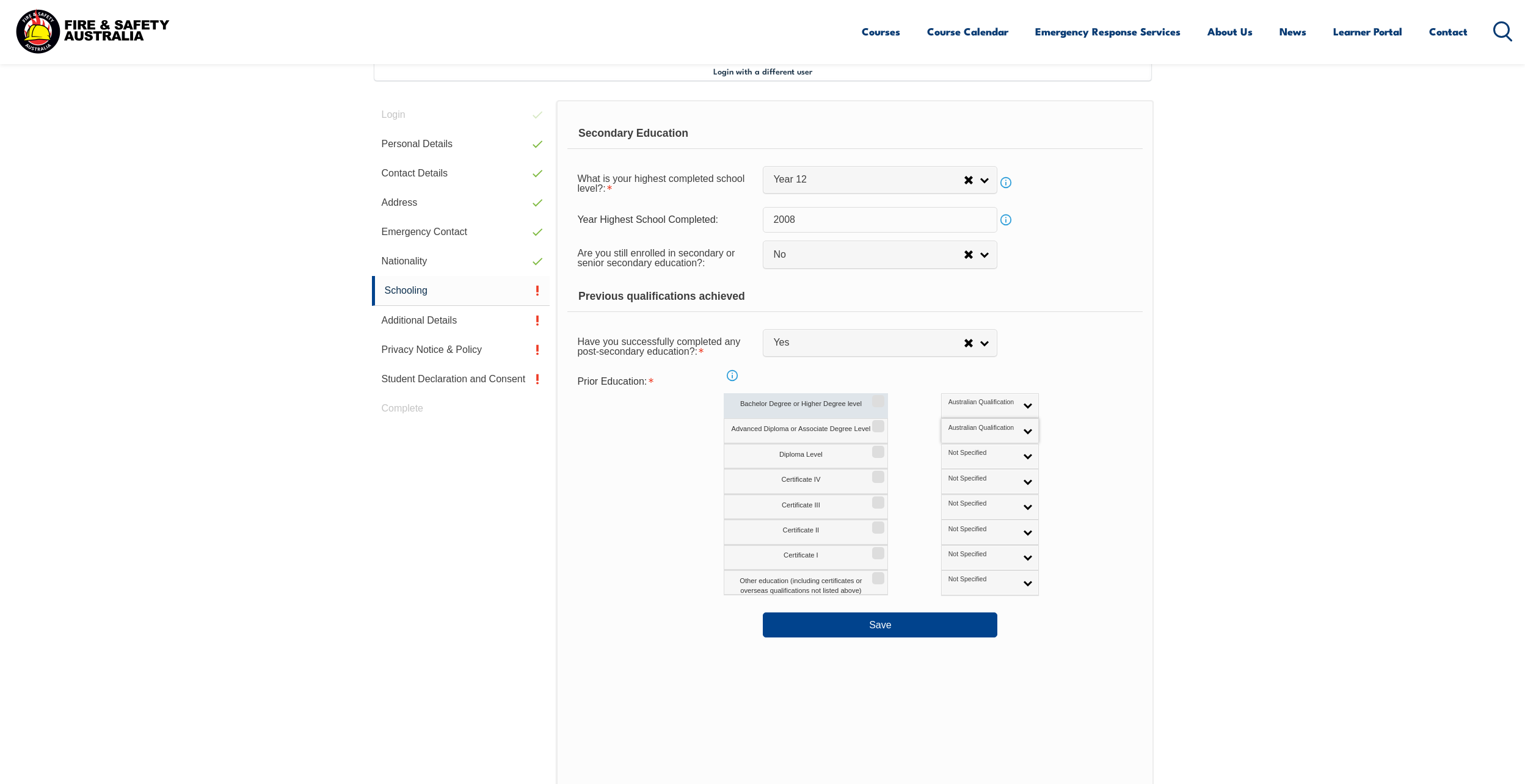
checkbox input "true"
click at [873, 423] on input "Advanced Diploma or Associate Degree Level" at bounding box center [876, 422] width 8 height 2
checkbox input "true"
click at [877, 448] on input "Diploma Level" at bounding box center [876, 448] width 8 height 2
checkbox input "true"
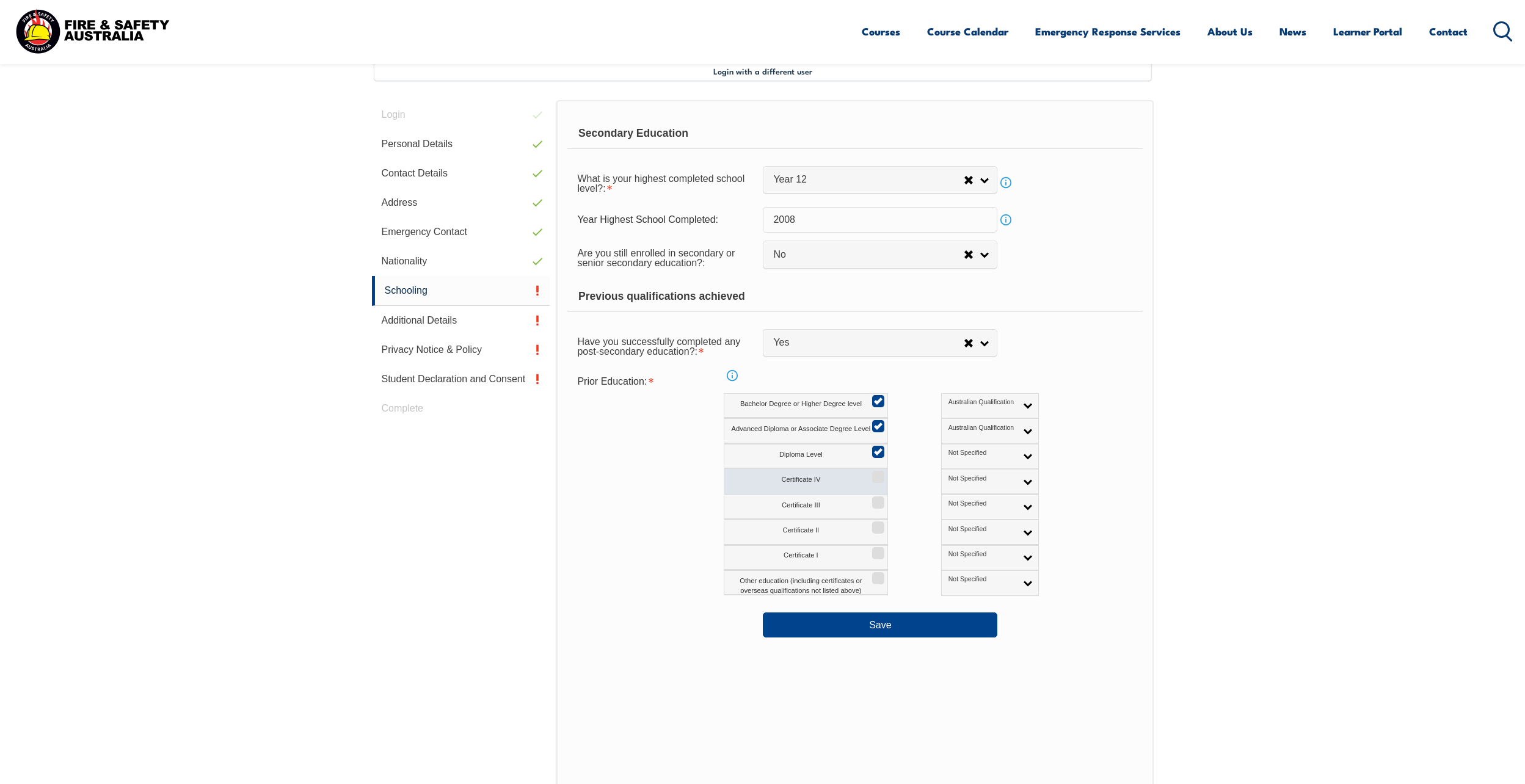
click at [873, 474] on input "Certificate IV" at bounding box center [876, 473] width 8 height 2
checkbox input "true"
click at [875, 499] on input "Certificate III" at bounding box center [876, 498] width 8 height 2
click at [879, 519] on label "Certificate III" at bounding box center [806, 507] width 164 height 25
click at [879, 499] on input "Certificate III" at bounding box center [876, 498] width 8 height 2
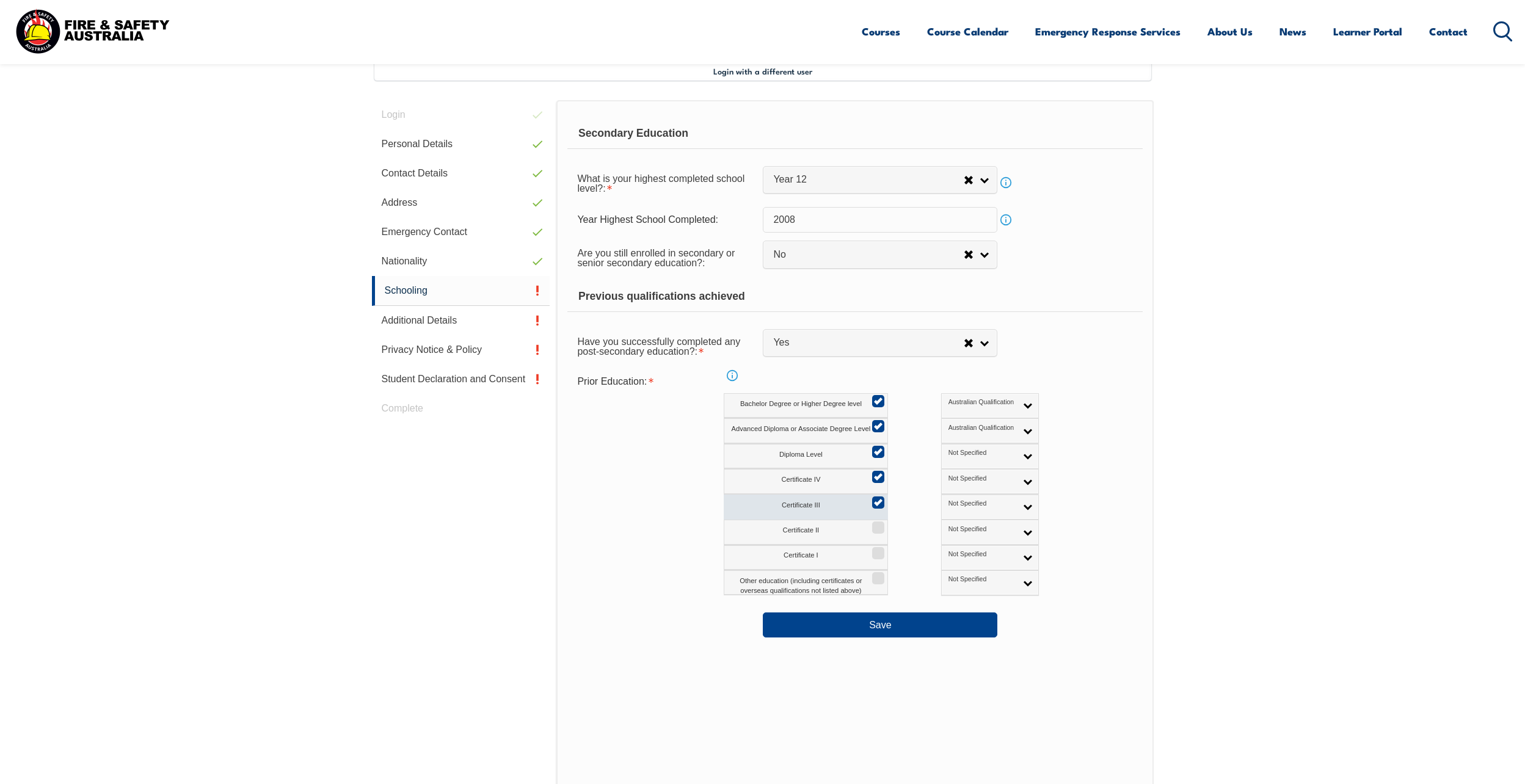
checkbox input "false"
click at [880, 550] on input "Certificate I" at bounding box center [876, 549] width 8 height 2
checkbox input "true"
click at [880, 524] on input "Certificate II" at bounding box center [876, 524] width 8 height 2
checkbox input "true"
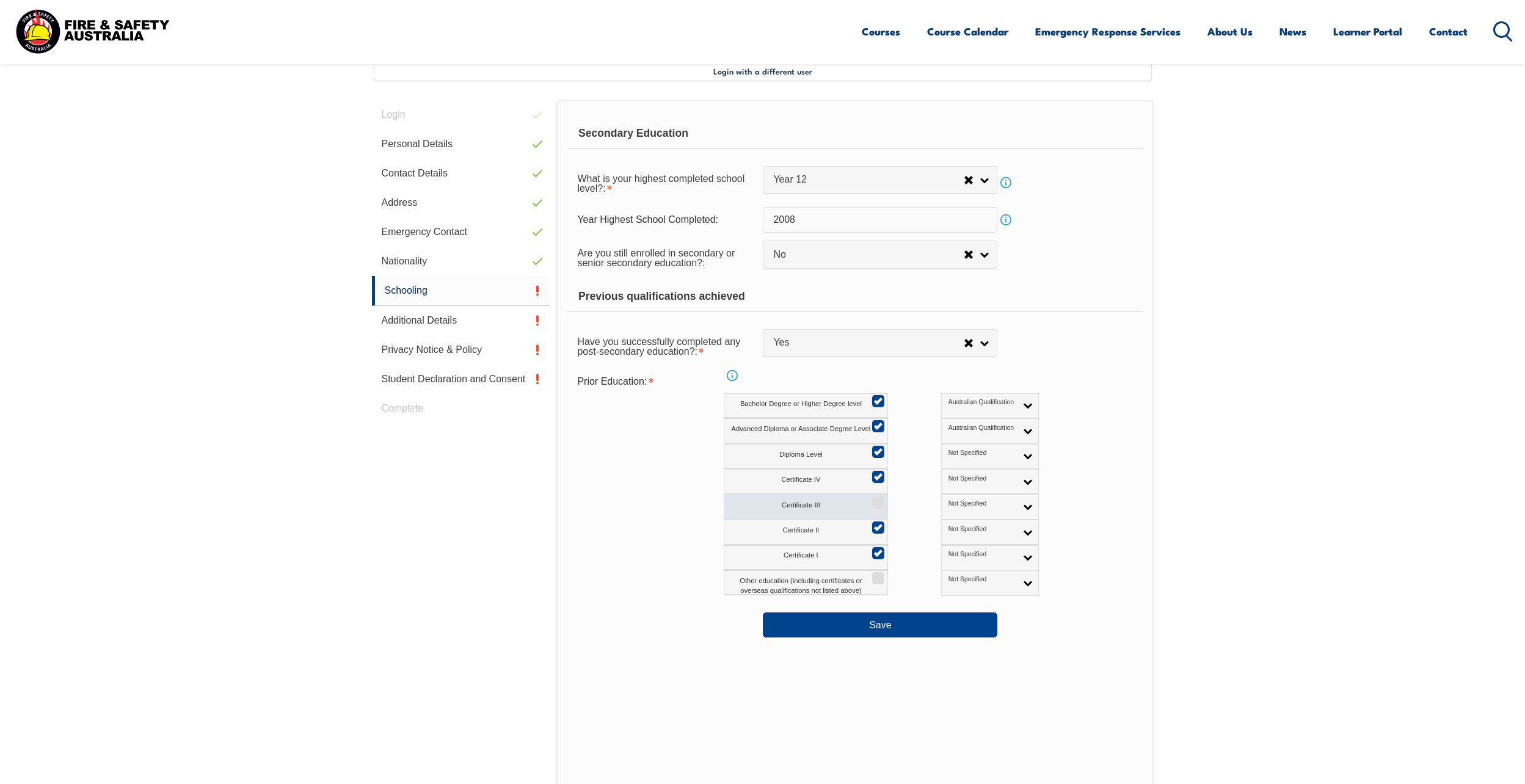
click at [879, 499] on input "Certificate III" at bounding box center [876, 498] width 8 height 2
checkbox input "true"
click at [880, 575] on input "Other education (including certificates or overseas qualifications not listed a…" at bounding box center [876, 575] width 8 height 2
checkbox input "true"
click at [950, 453] on span "Not Specified" at bounding box center [983, 453] width 68 height 8
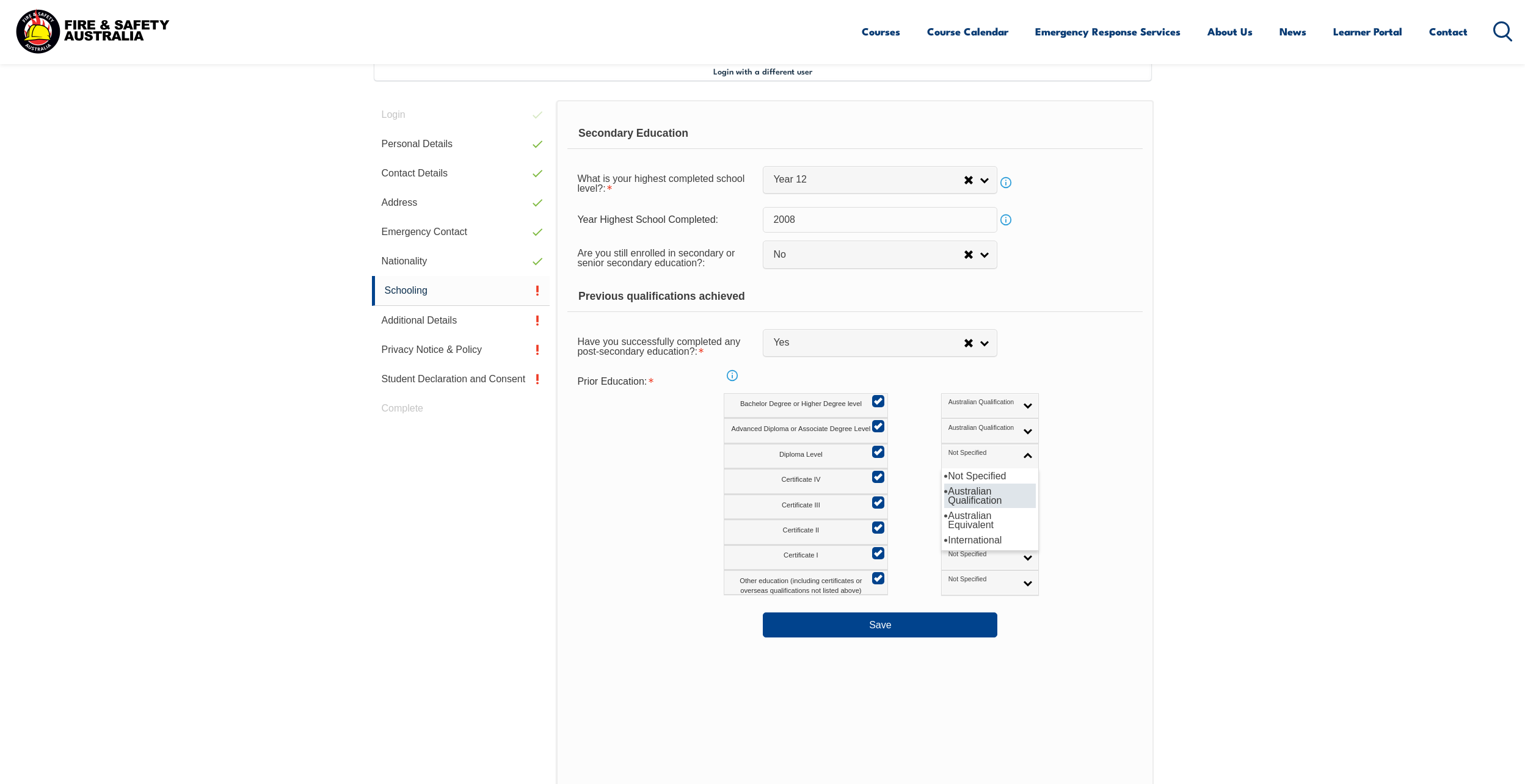
click at [950, 491] on li "Australian Qualification" at bounding box center [990, 496] width 92 height 25
click at [950, 491] on link "Not Specified" at bounding box center [990, 481] width 98 height 25
click at [950, 519] on li "Australian Qualification" at bounding box center [990, 521] width 92 height 25
click at [955, 506] on span "Not Specified" at bounding box center [983, 504] width 68 height 8
click at [955, 542] on li "Australian Qualification" at bounding box center [990, 547] width 92 height 25
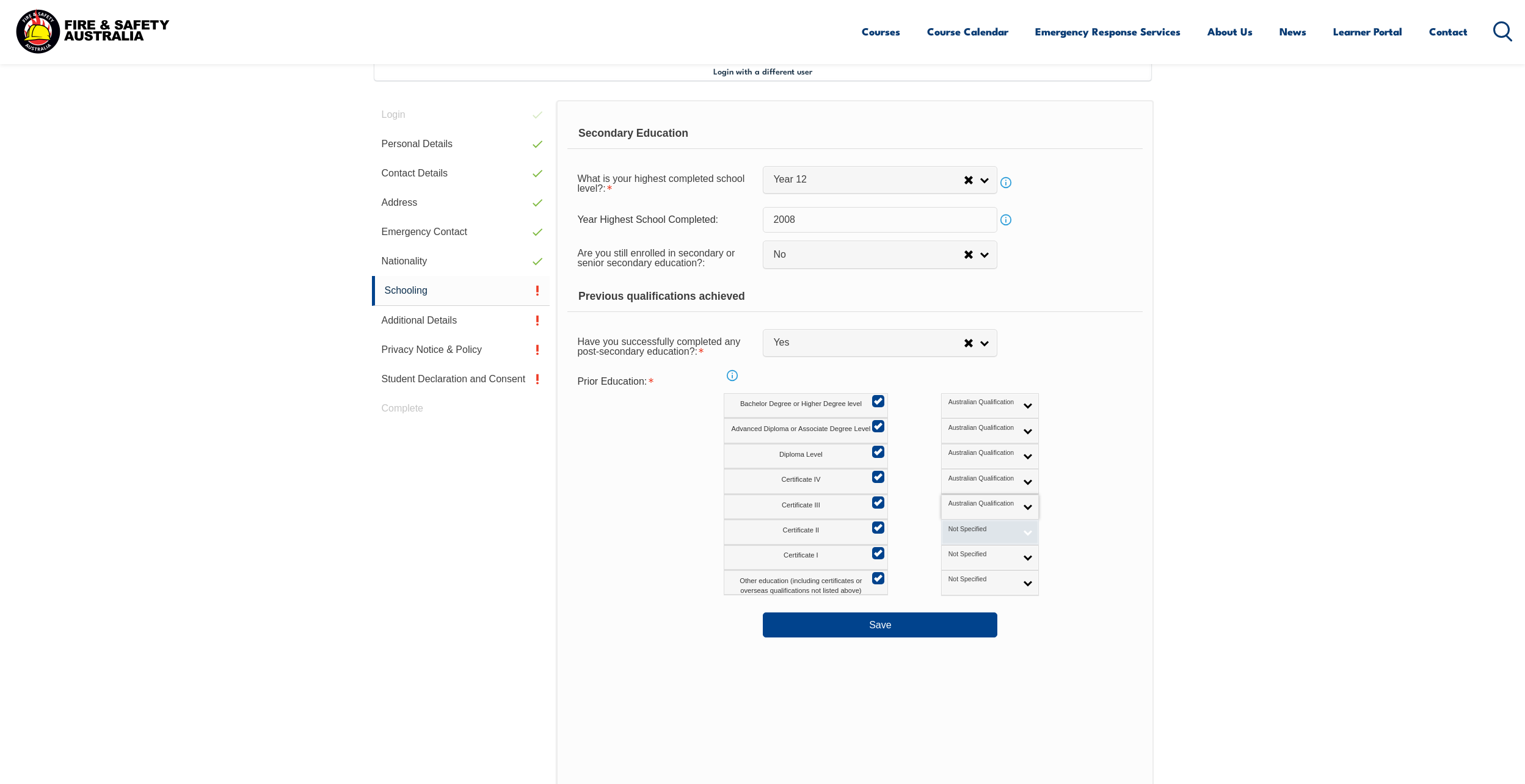
click at [955, 536] on link "Not Specified" at bounding box center [990, 532] width 98 height 25
click at [951, 578] on li "Australian Qualification" at bounding box center [990, 572] width 92 height 25
click at [950, 562] on link "Not Specified" at bounding box center [990, 558] width 98 height 25
click at [944, 605] on li "Australian Qualification" at bounding box center [990, 598] width 92 height 25
click at [949, 575] on span "Not Specified" at bounding box center [983, 579] width 68 height 8
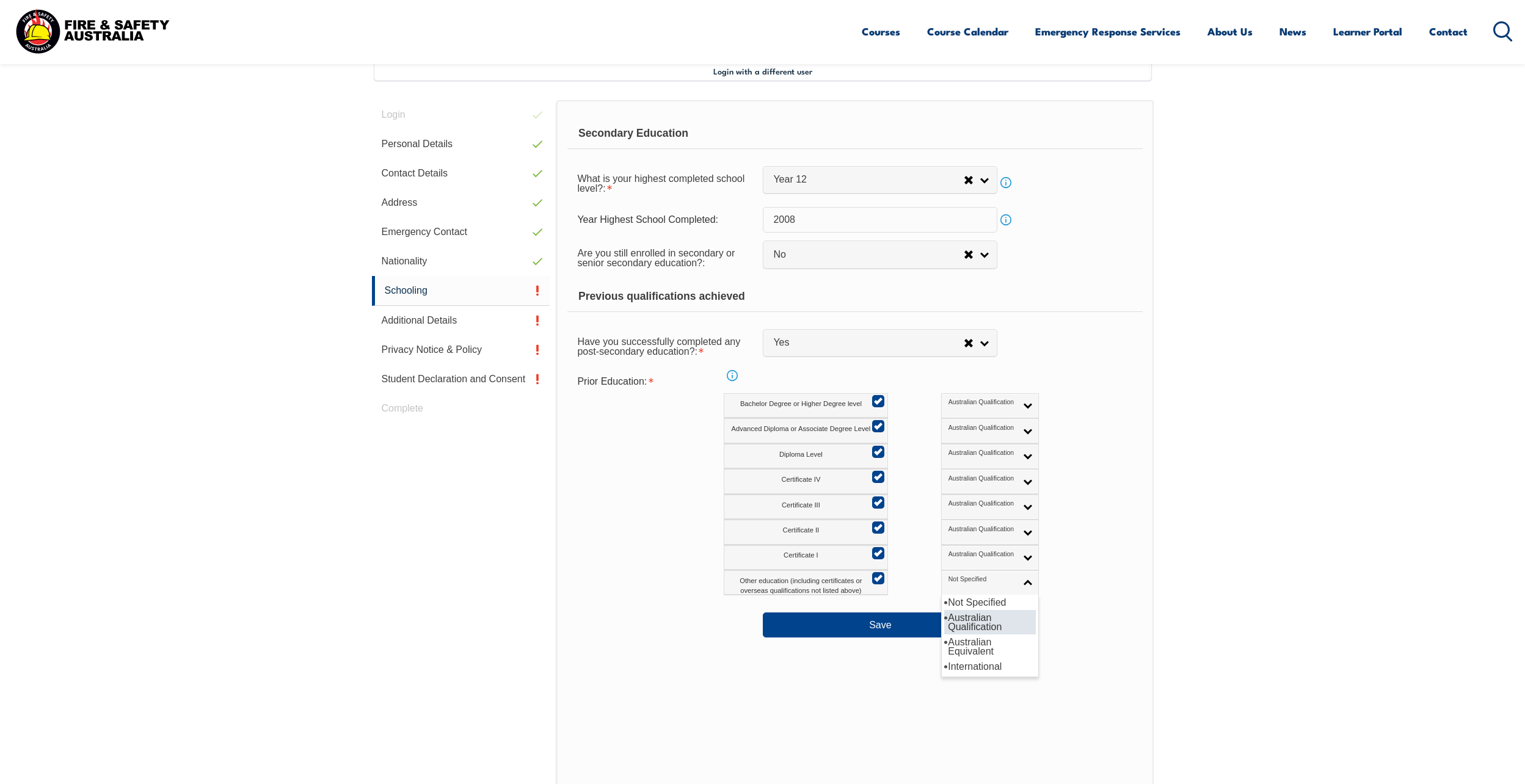
click at [944, 628] on li "Australian Qualification" at bounding box center [990, 622] width 92 height 25
click at [1064, 521] on div "Certificate II Not Specified Australian Qualification Australian Equivalent Int…" at bounding box center [908, 532] width 368 height 25
click at [876, 423] on input "Advanced Diploma or Associate Degree Level" at bounding box center [876, 422] width 8 height 2
checkbox input "false"
click at [968, 429] on link "Australian Qualification" at bounding box center [990, 431] width 98 height 25
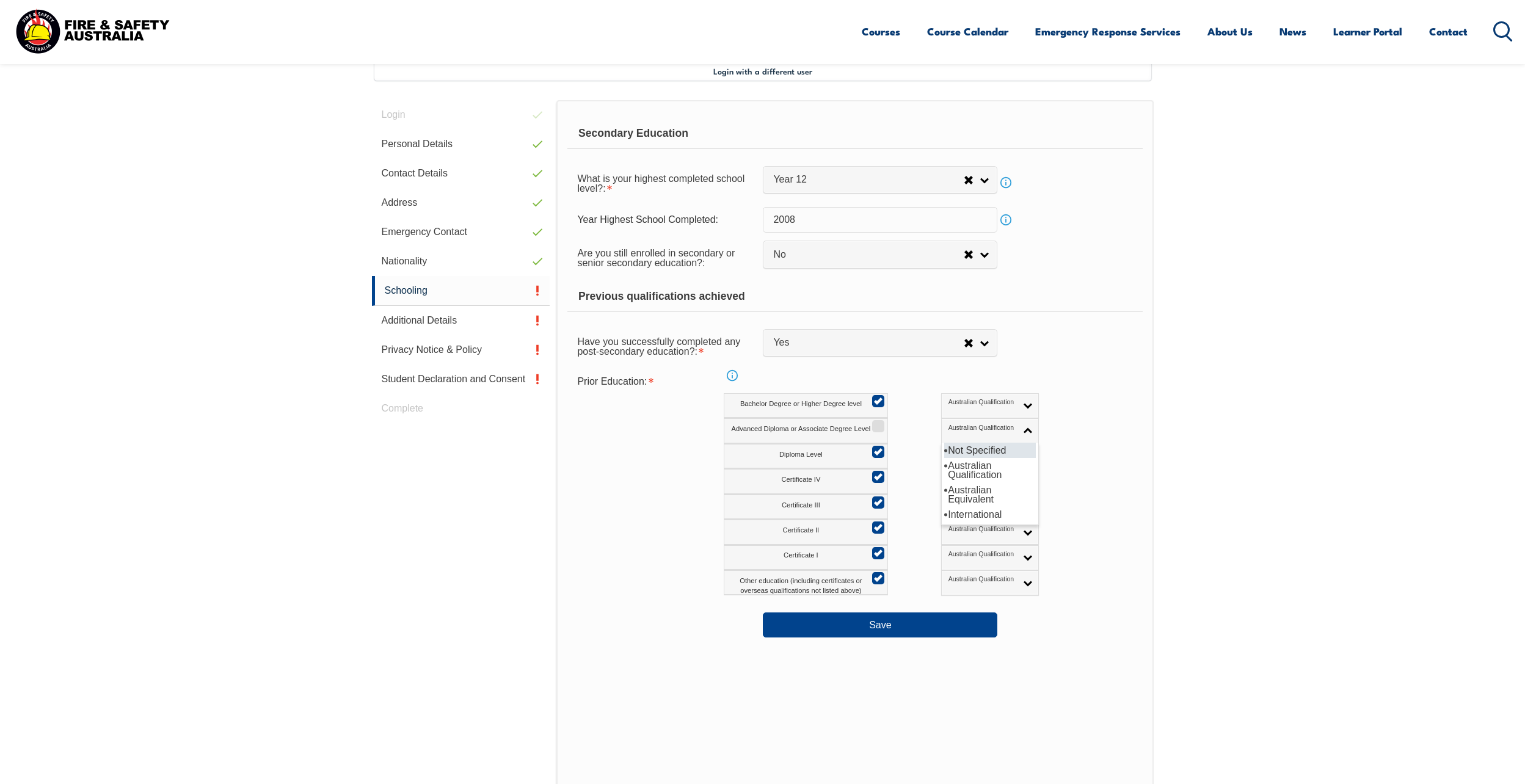
click at [944, 448] on li "Not Specified" at bounding box center [990, 451] width 92 height 15
click at [1046, 438] on div "Advanced Diploma or Associate Degree Level Not Specified Australian Qualificati…" at bounding box center [908, 431] width 368 height 25
click at [917, 625] on button "Save" at bounding box center [880, 625] width 235 height 25
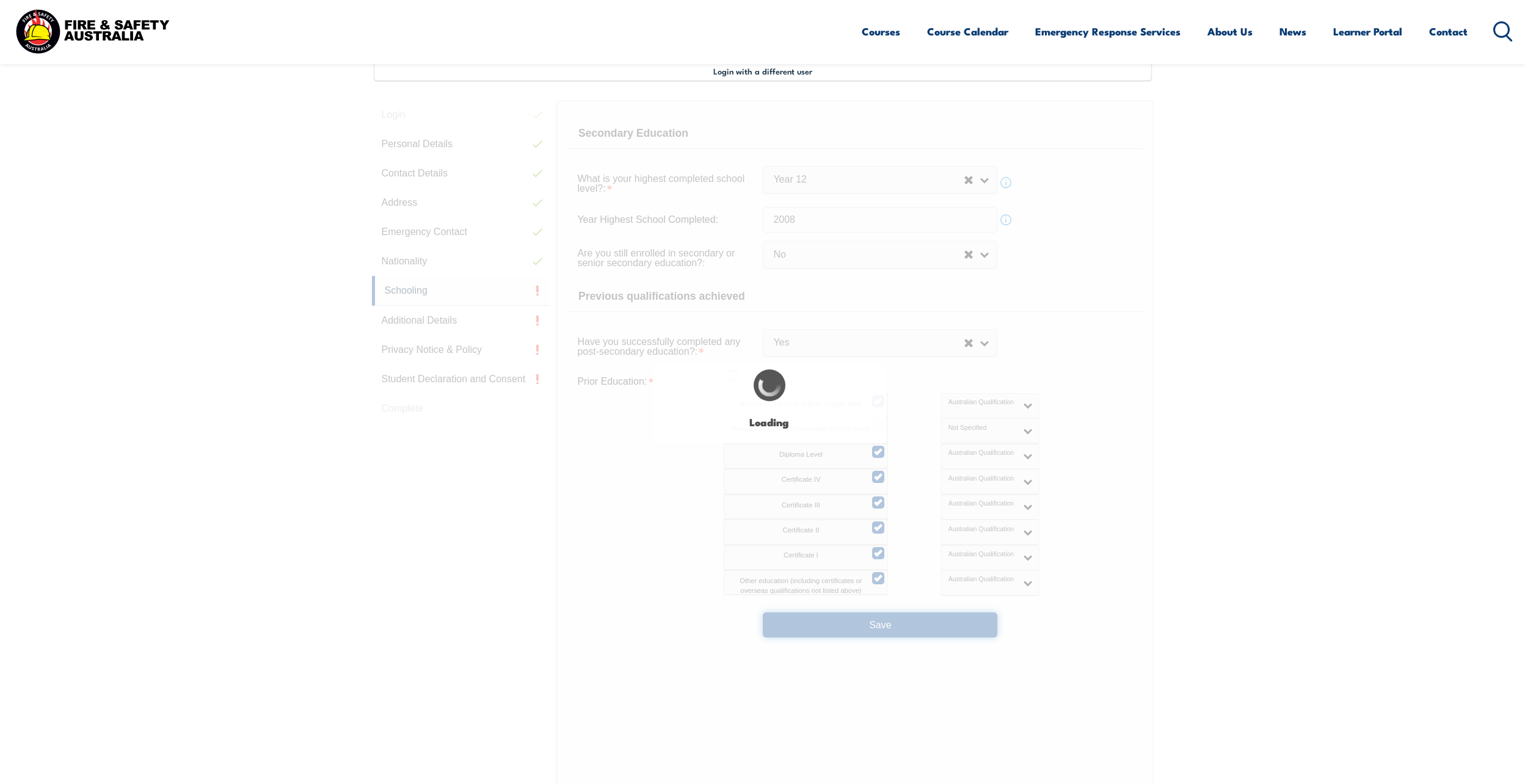
select select
select select "false"
select select "true"
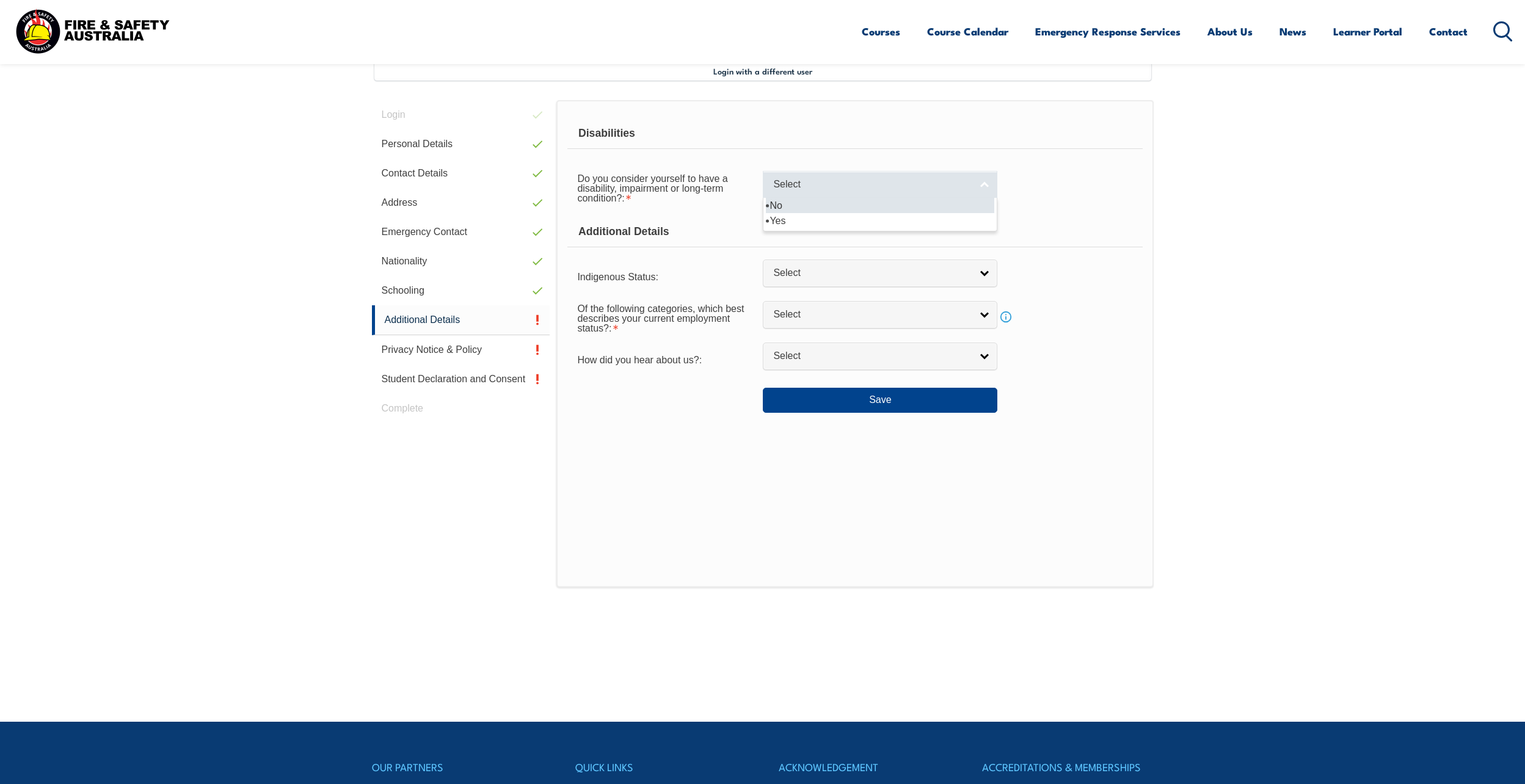
click at [828, 185] on span "Select" at bounding box center [872, 185] width 198 height 13
click at [819, 207] on li "No" at bounding box center [880, 206] width 229 height 15
select select "false"
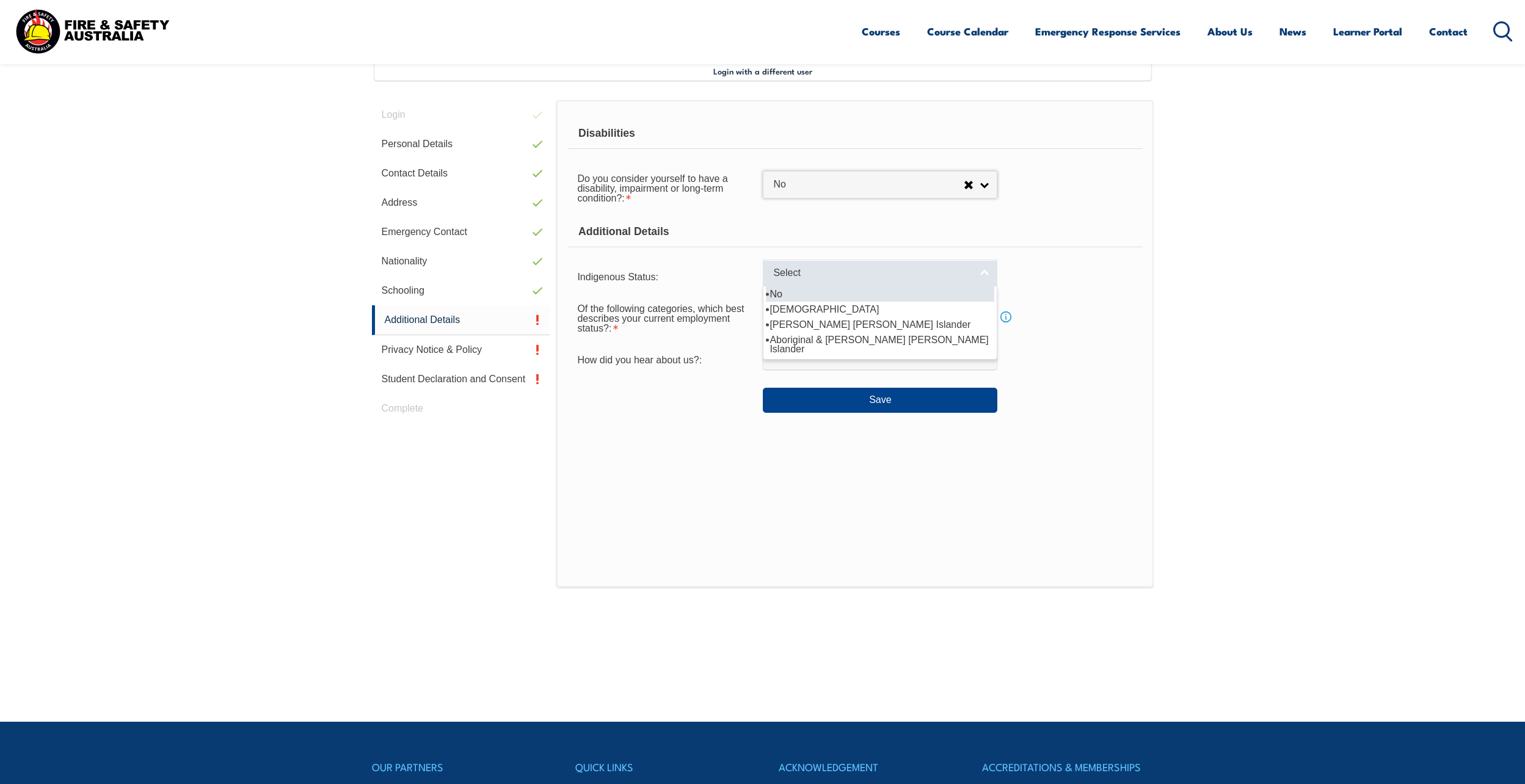
click at [816, 265] on link "Select" at bounding box center [880, 273] width 235 height 28
click at [809, 293] on li "No" at bounding box center [880, 294] width 229 height 15
select select "4"
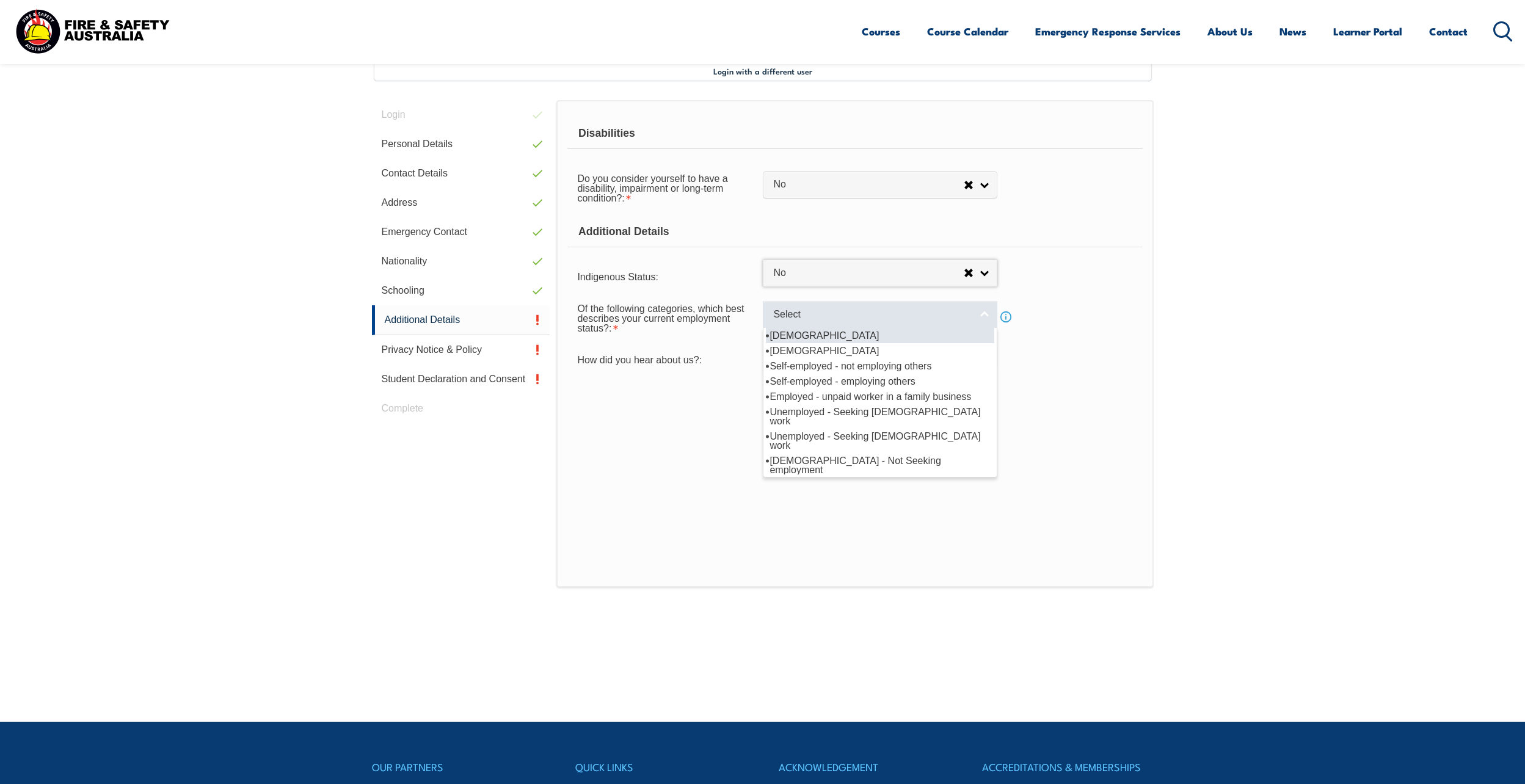
click at [808, 316] on span "Select" at bounding box center [872, 315] width 198 height 13
click at [813, 335] on li "Full-time employee" at bounding box center [880, 336] width 229 height 15
select select "1"
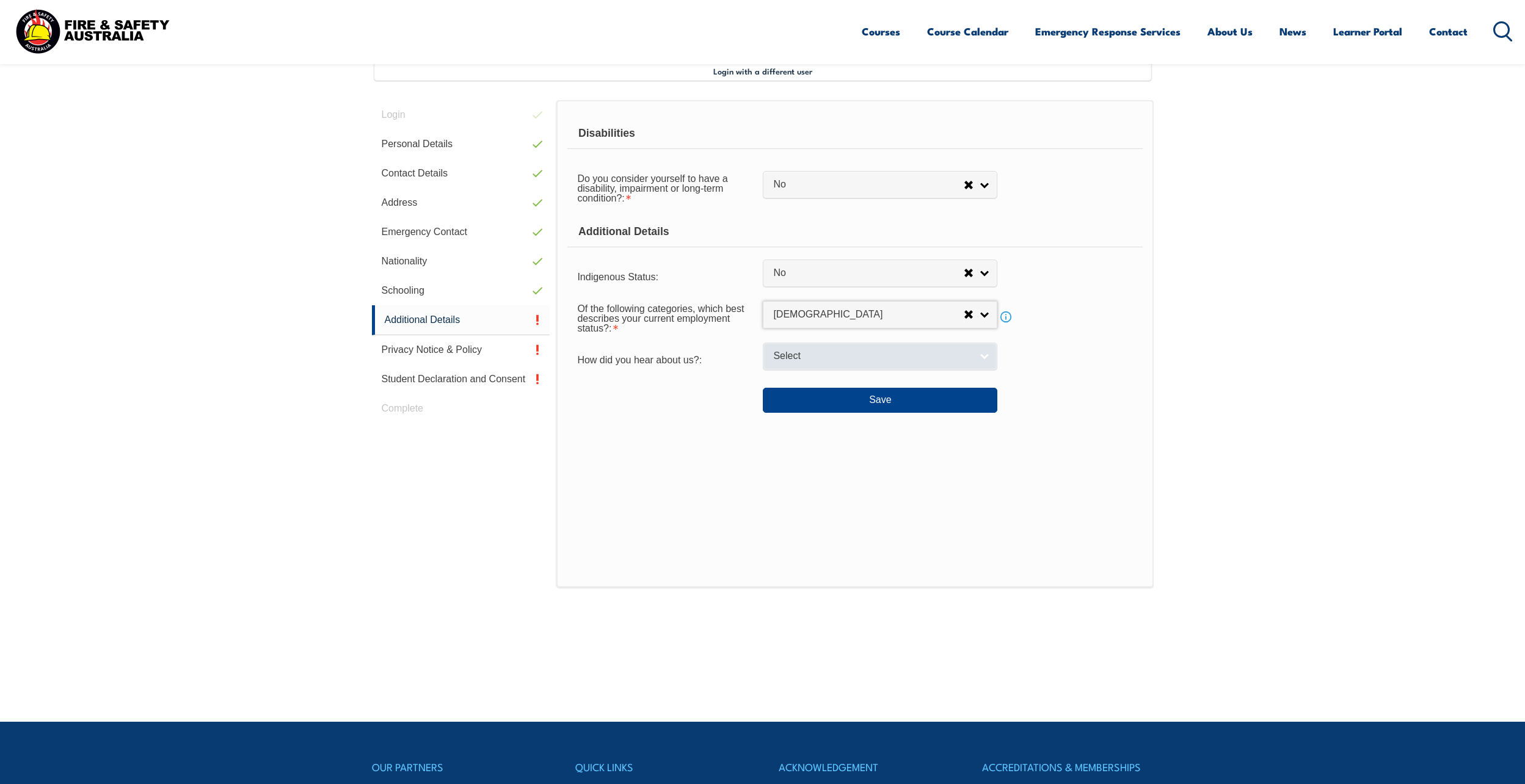
click at [798, 359] on span "Select" at bounding box center [872, 356] width 198 height 13
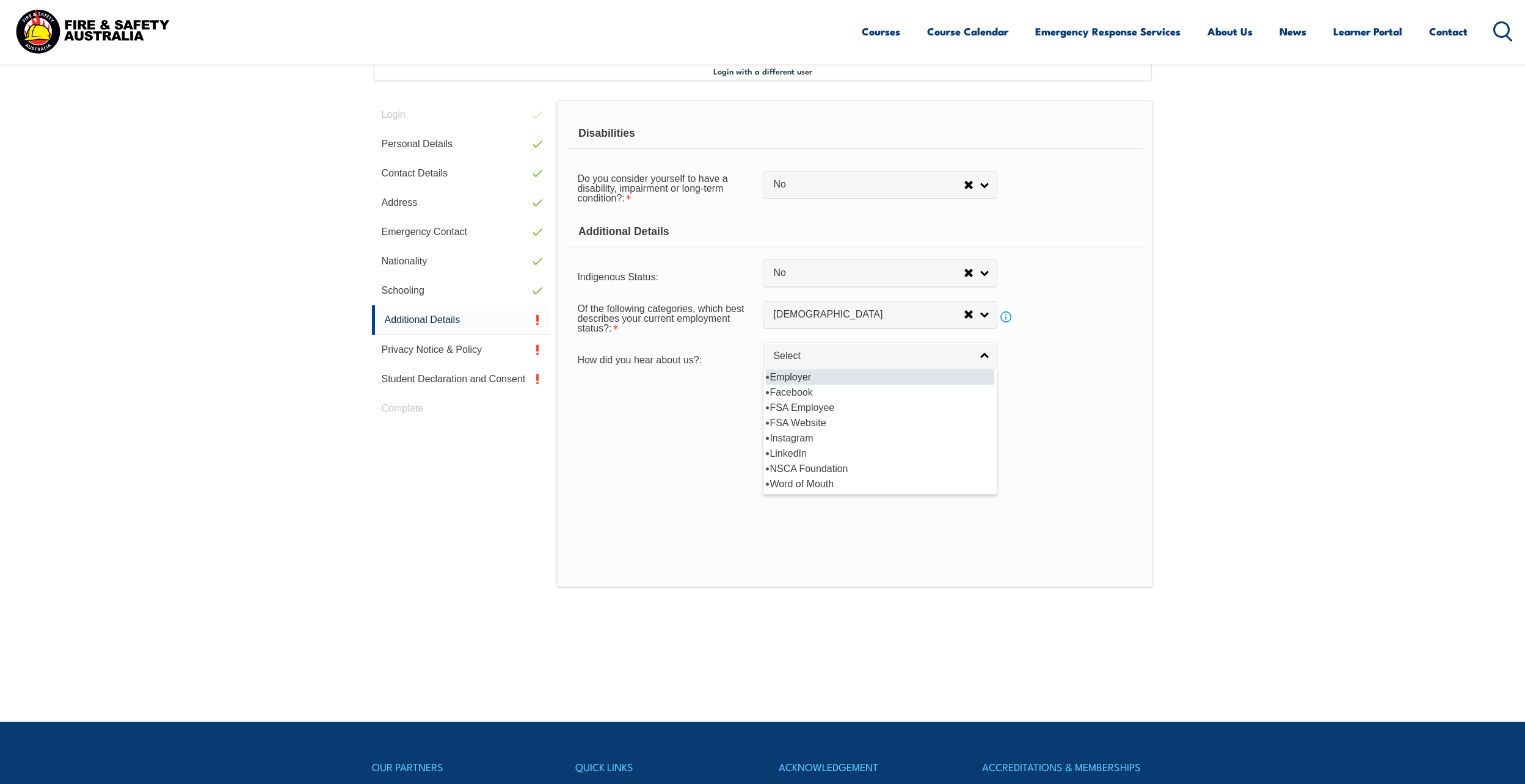
click at [798, 373] on li "Employer" at bounding box center [880, 377] width 229 height 15
select select "8019"
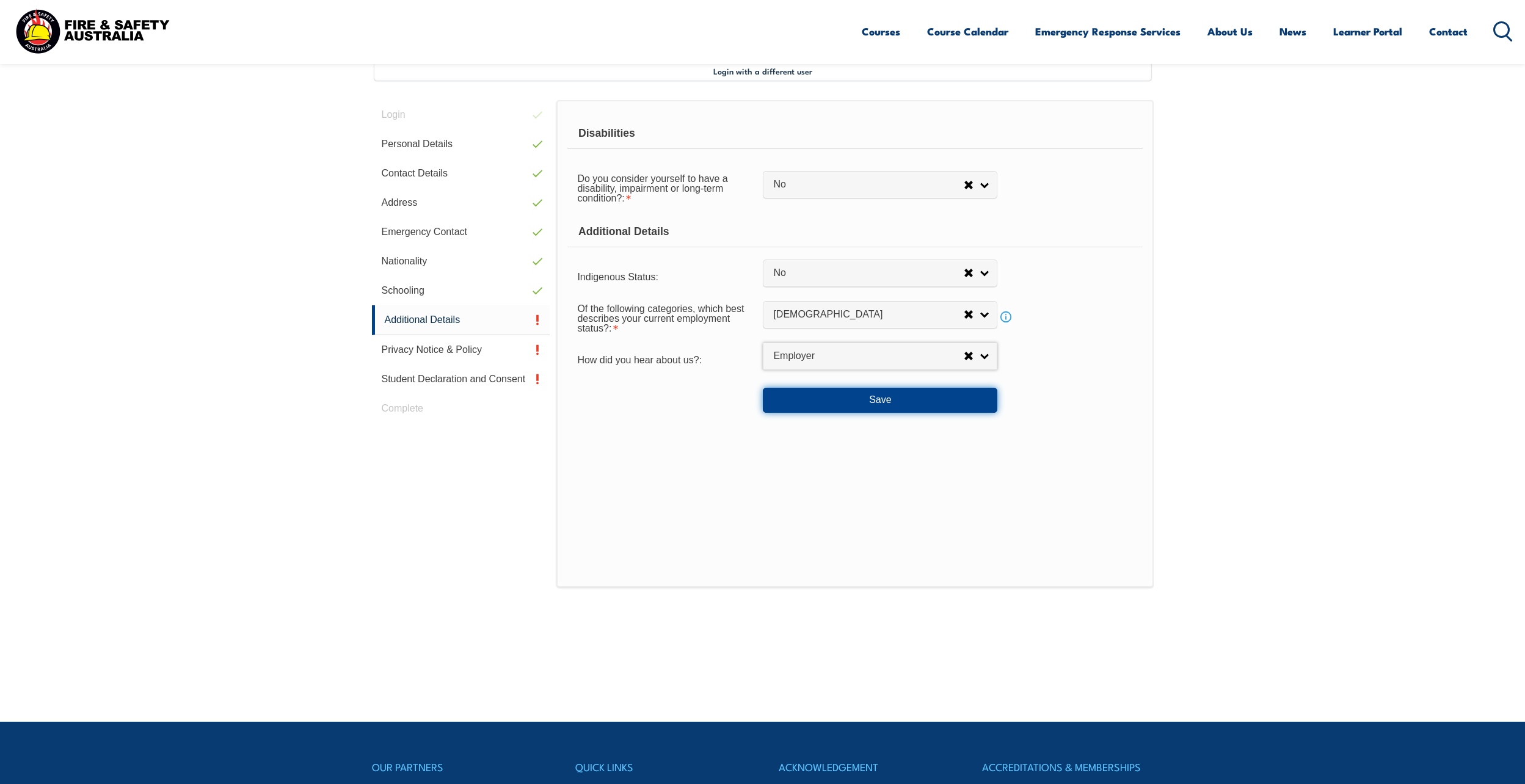
click at [805, 404] on button "Save" at bounding box center [880, 400] width 235 height 25
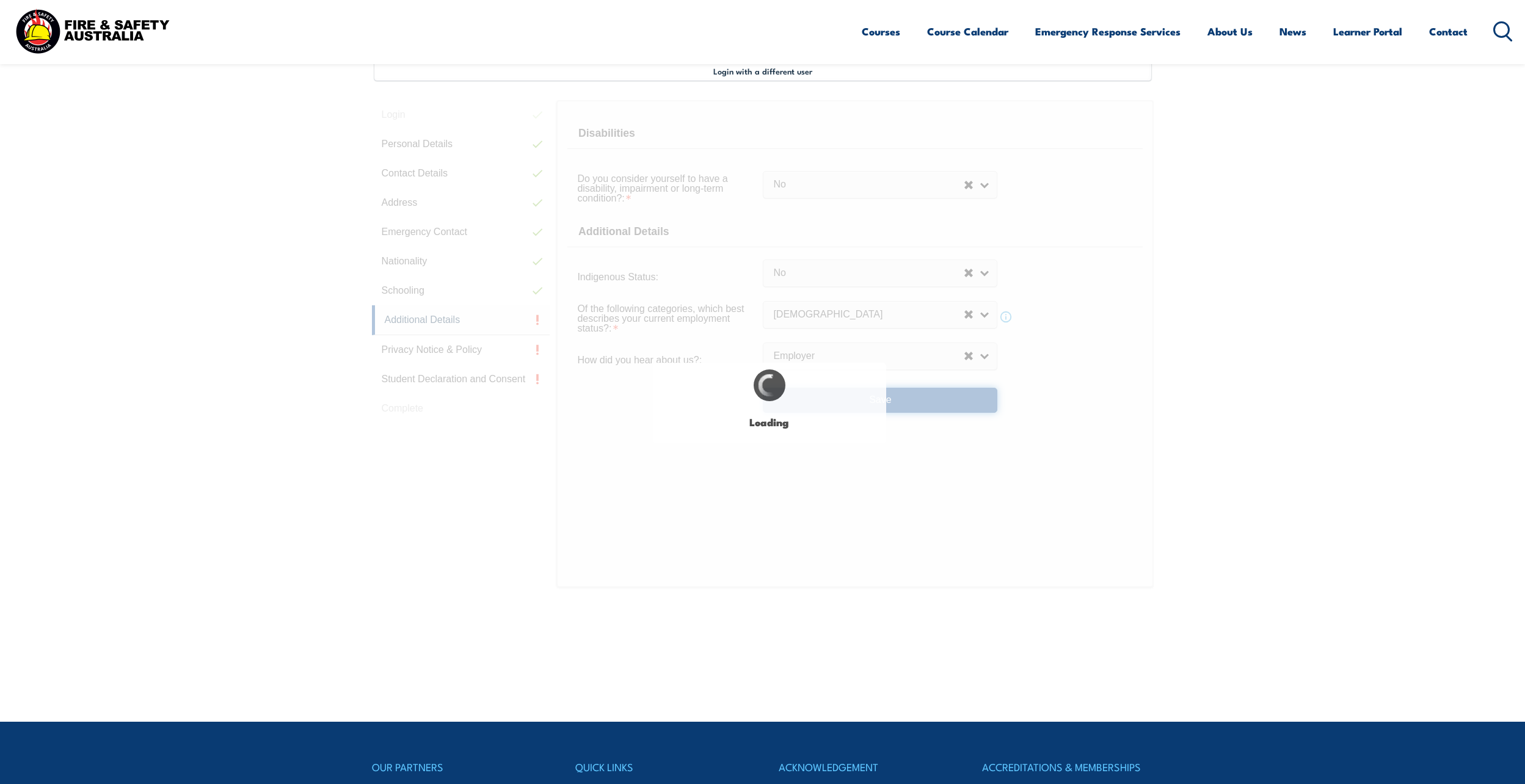
select select "false"
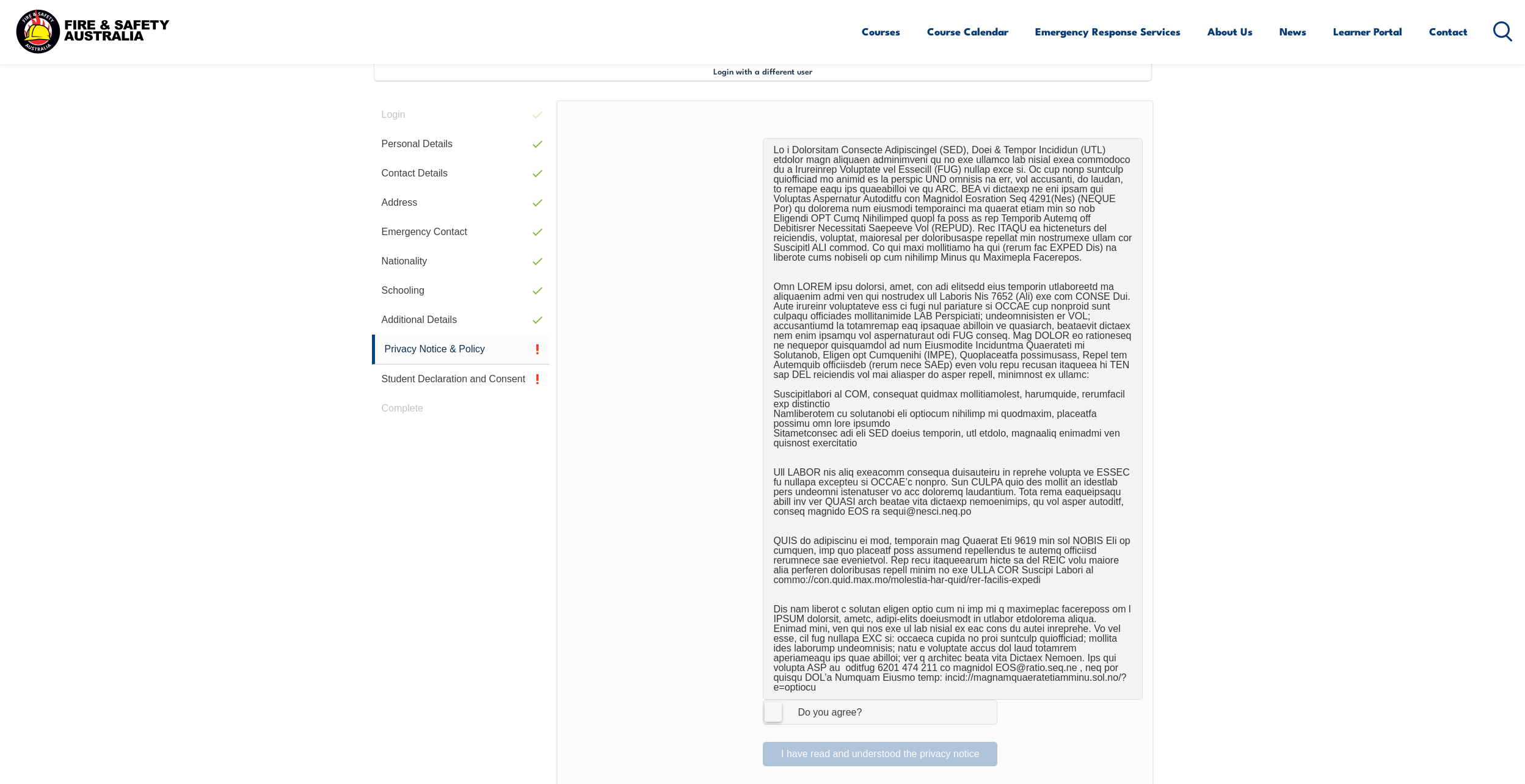
scroll to position [699, 0]
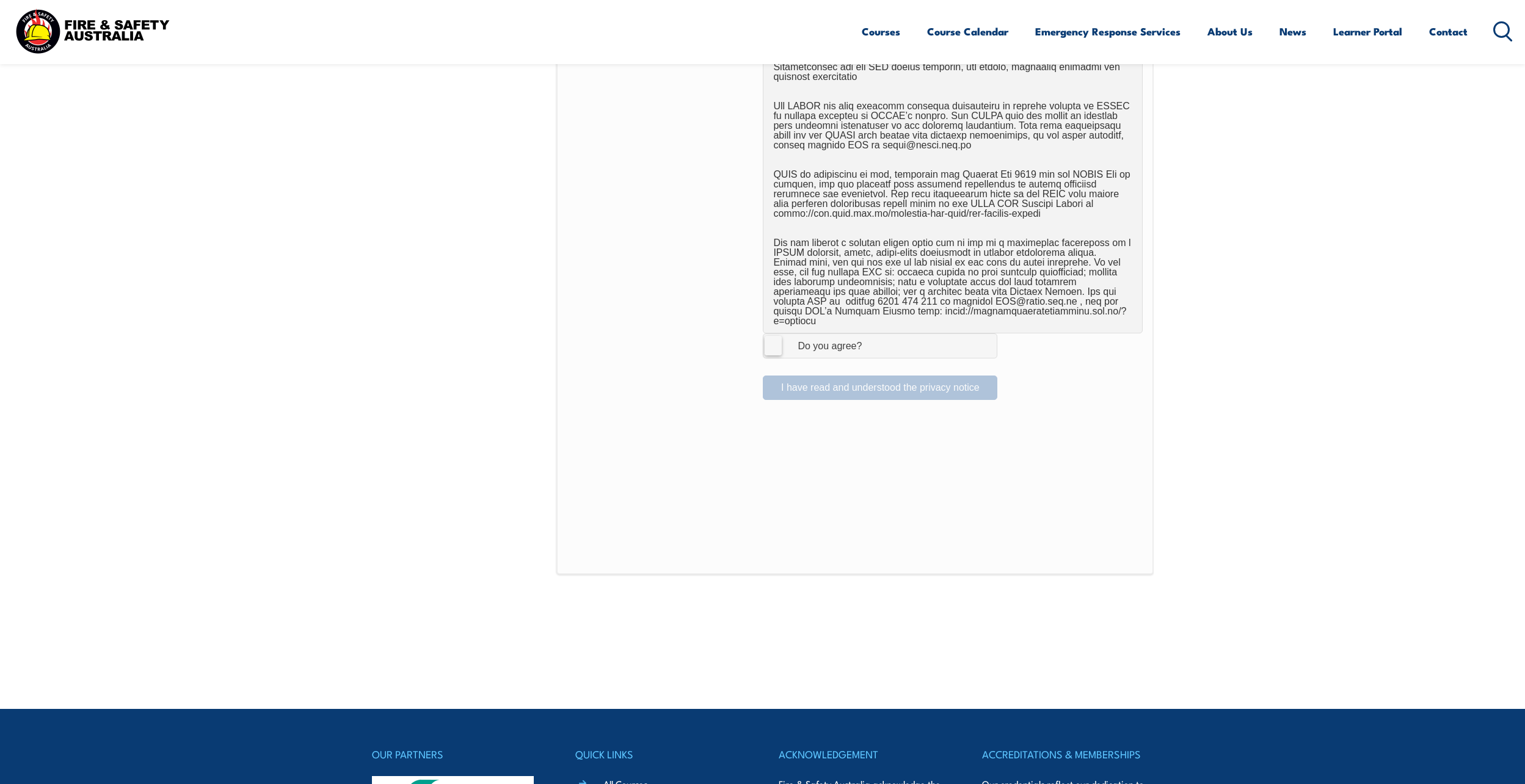
click at [769, 333] on label "I Agree Do you agree?" at bounding box center [880, 346] width 235 height 25
click at [872, 334] on input "I Agree Do you agree?" at bounding box center [882, 346] width 21 height 23
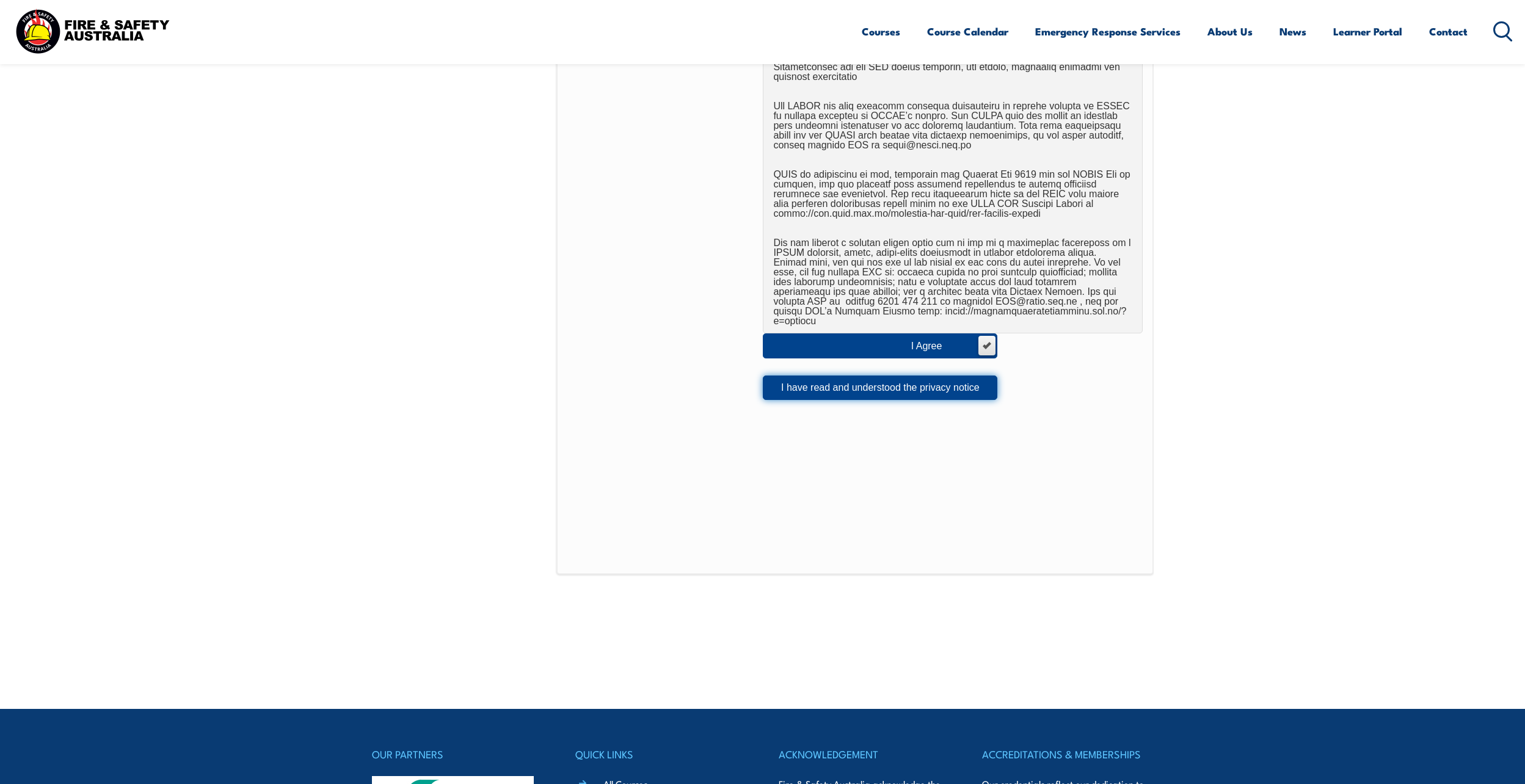
click at [824, 380] on button "I have read and understood the privacy notice" at bounding box center [880, 388] width 235 height 25
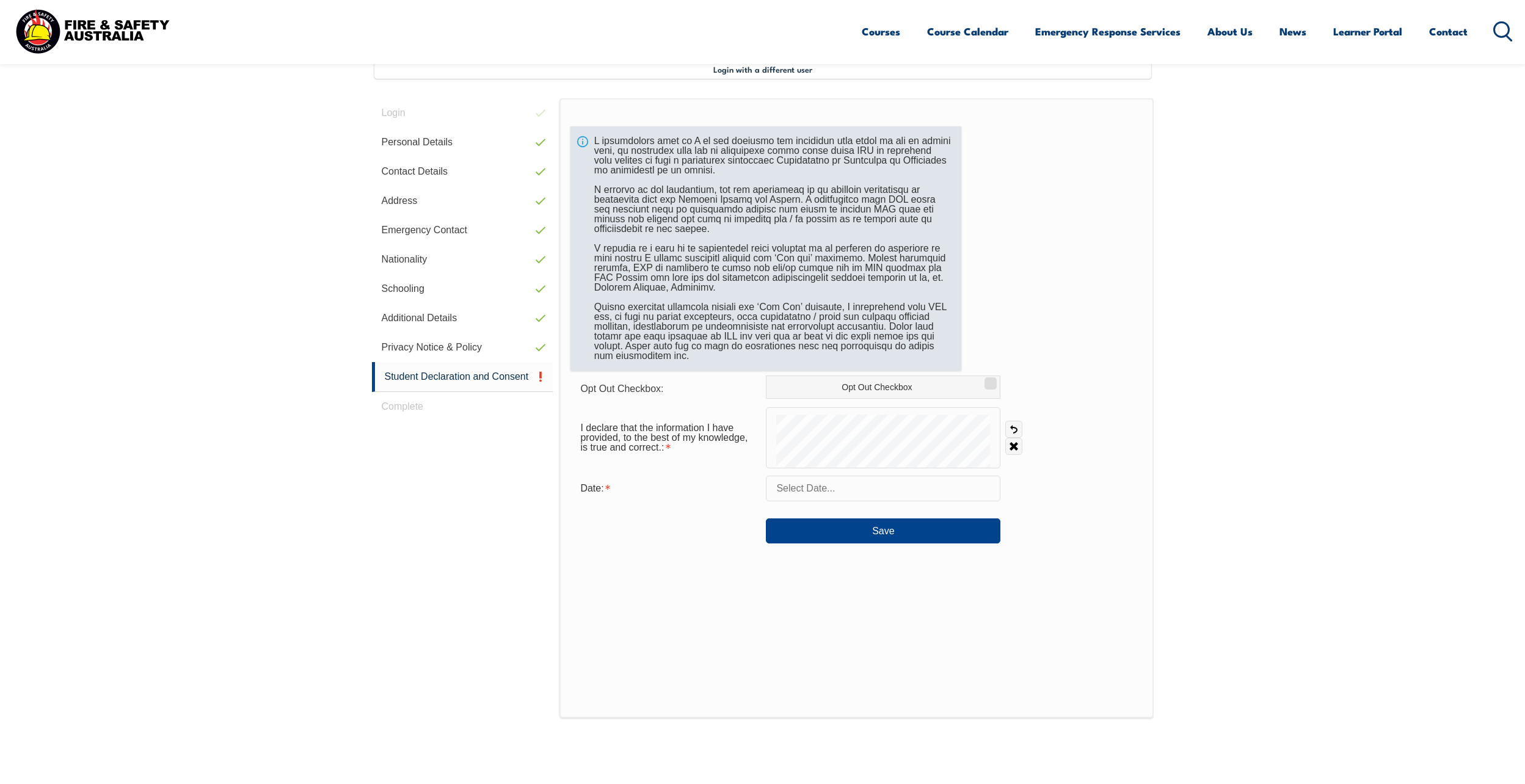
scroll to position [333, 0]
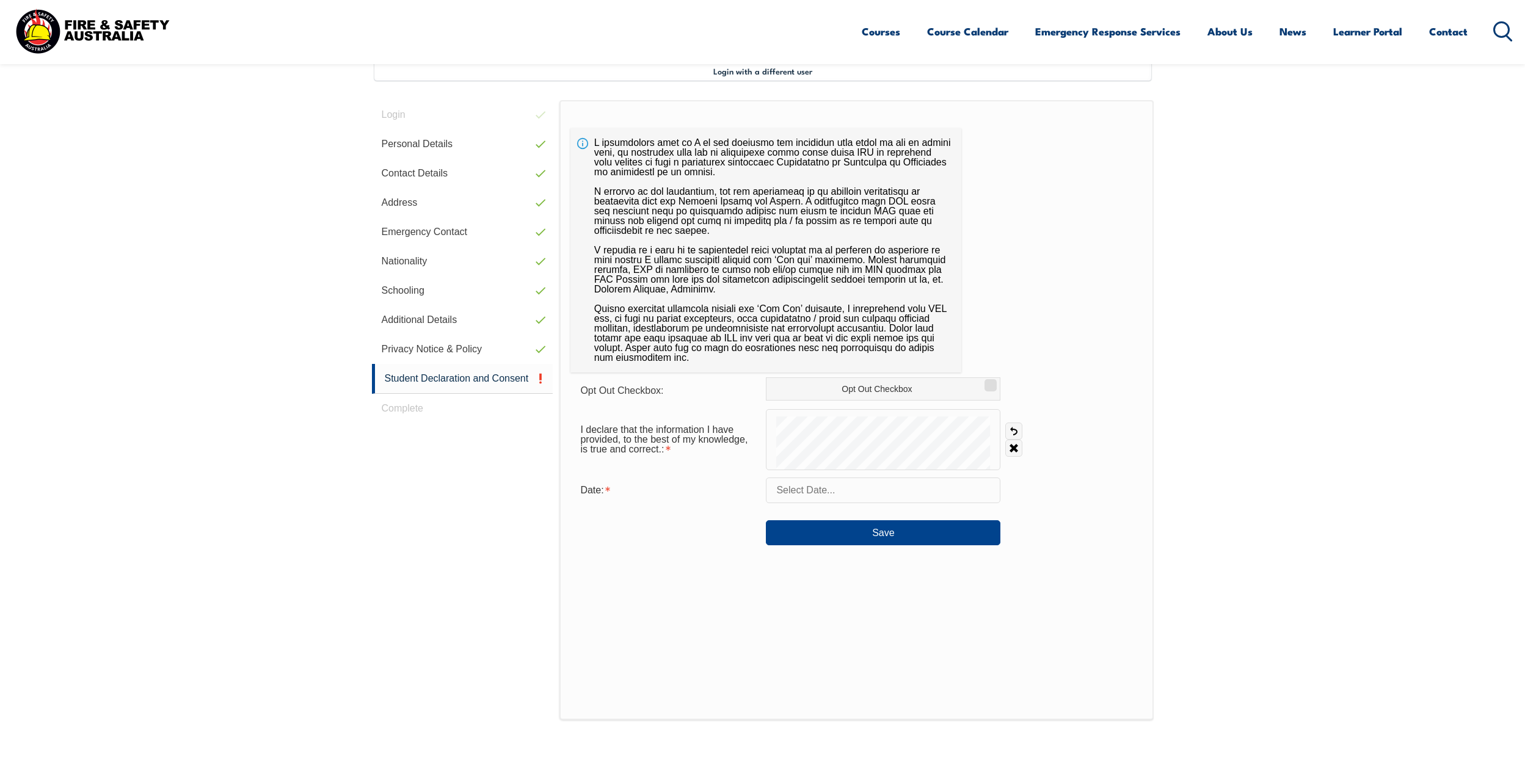
click at [819, 498] on input "text" at bounding box center [883, 490] width 235 height 25
click at [915, 628] on span "22" at bounding box center [913, 635] width 24 height 24
type input "August 22, 2025"
click at [1097, 490] on div "Date: August 22, 2025" at bounding box center [856, 490] width 571 height 25
click at [836, 539] on button "Save" at bounding box center [883, 533] width 235 height 25
